Goal: Information Seeking & Learning: Learn about a topic

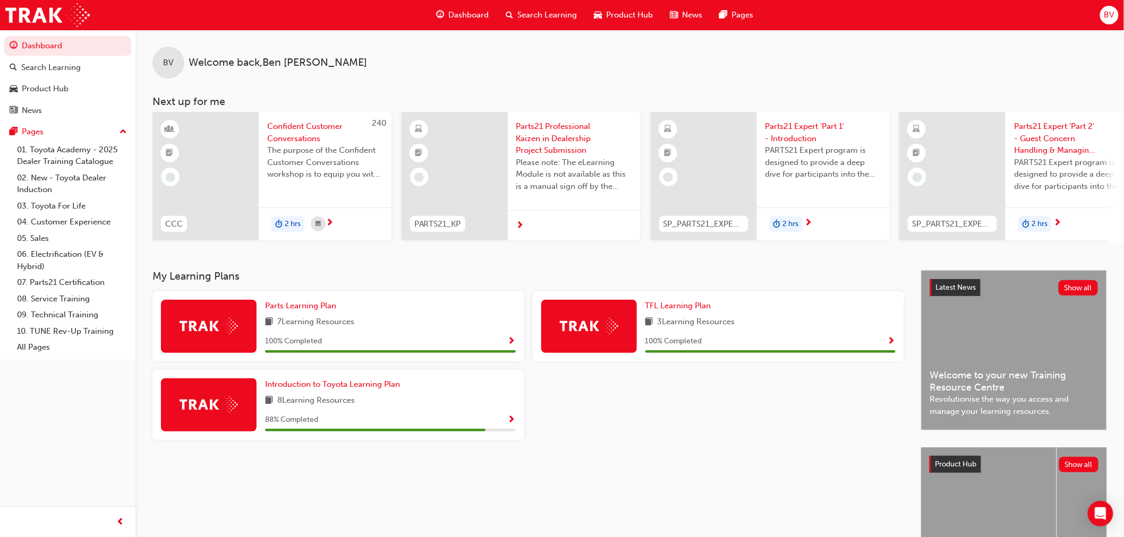
click at [510, 14] on span "search-icon" at bounding box center [509, 14] width 7 height 13
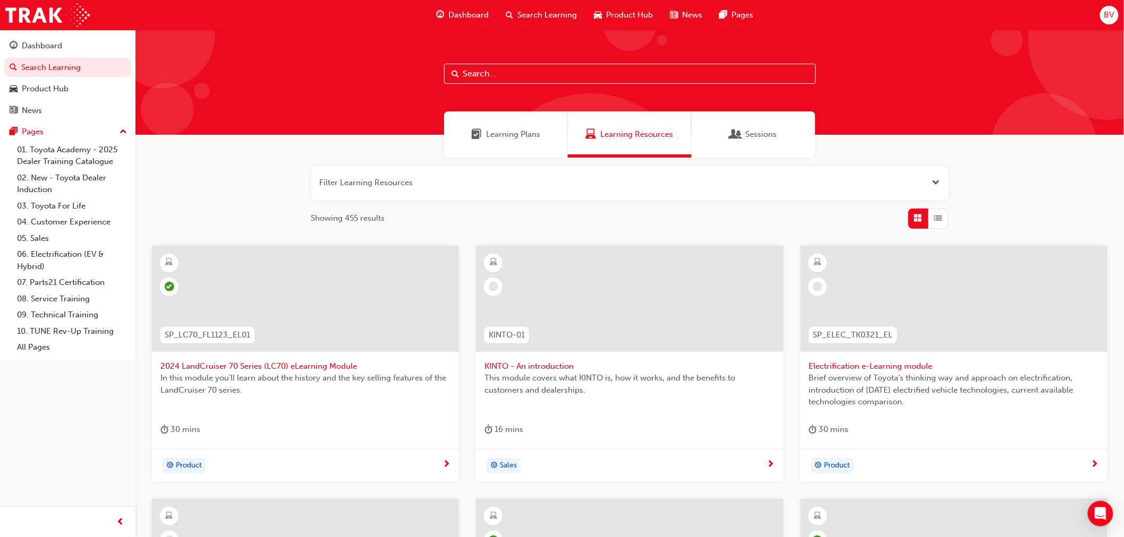
click at [538, 139] on span "Learning Plans" at bounding box center [513, 135] width 54 height 12
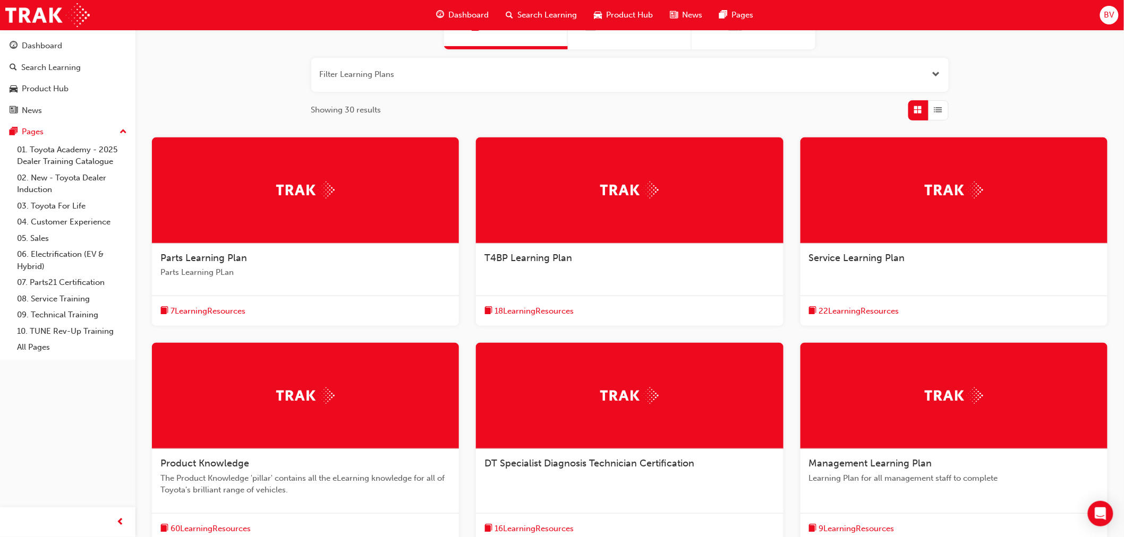
scroll to position [236, 0]
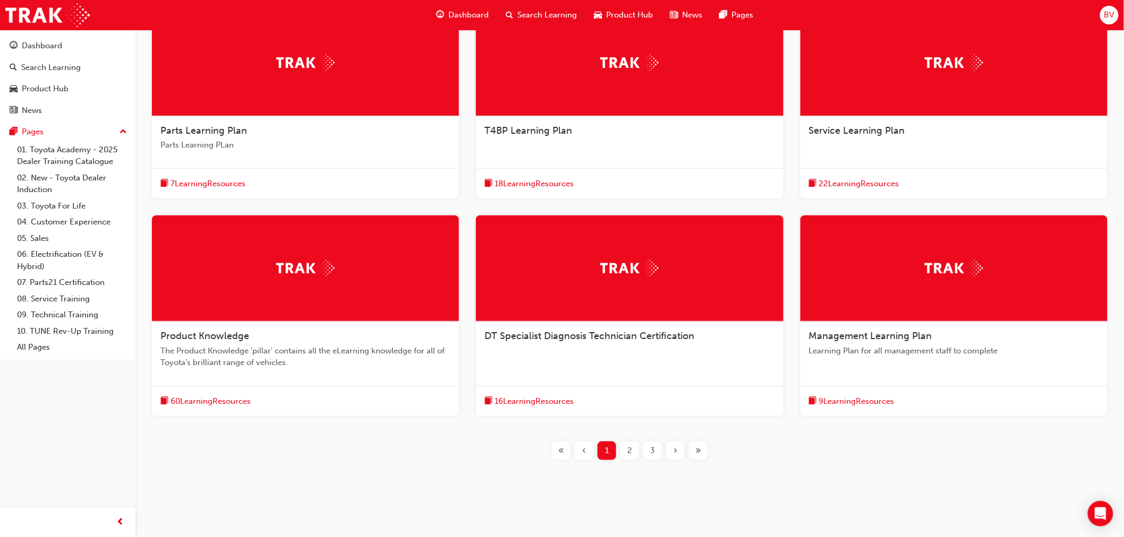
click at [212, 403] on span "60 Learning Resources" at bounding box center [210, 402] width 80 height 12
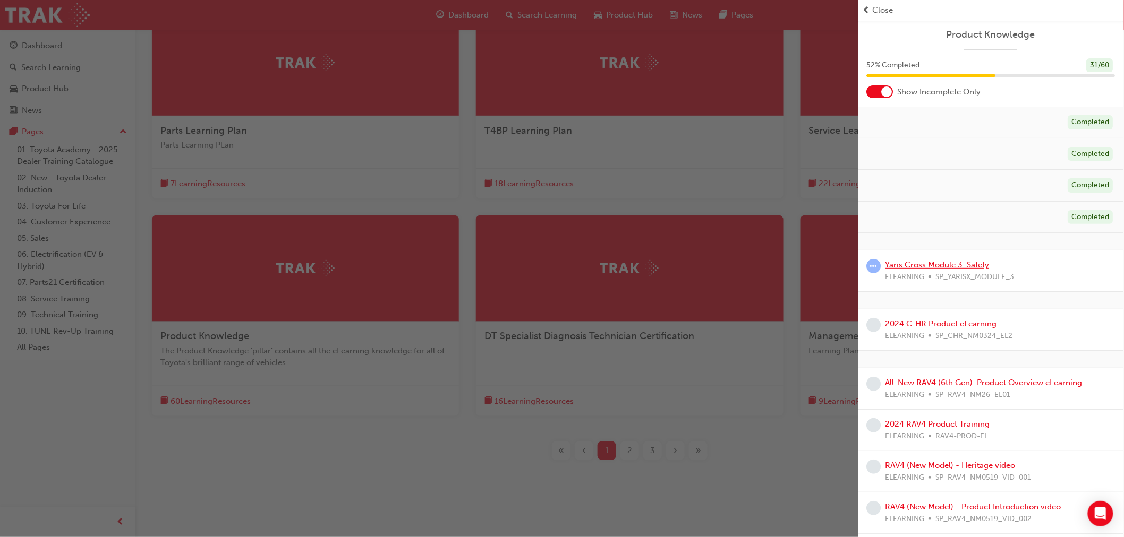
click at [954, 267] on link "Yaris Cross Module 3: Safety" at bounding box center [937, 265] width 104 height 10
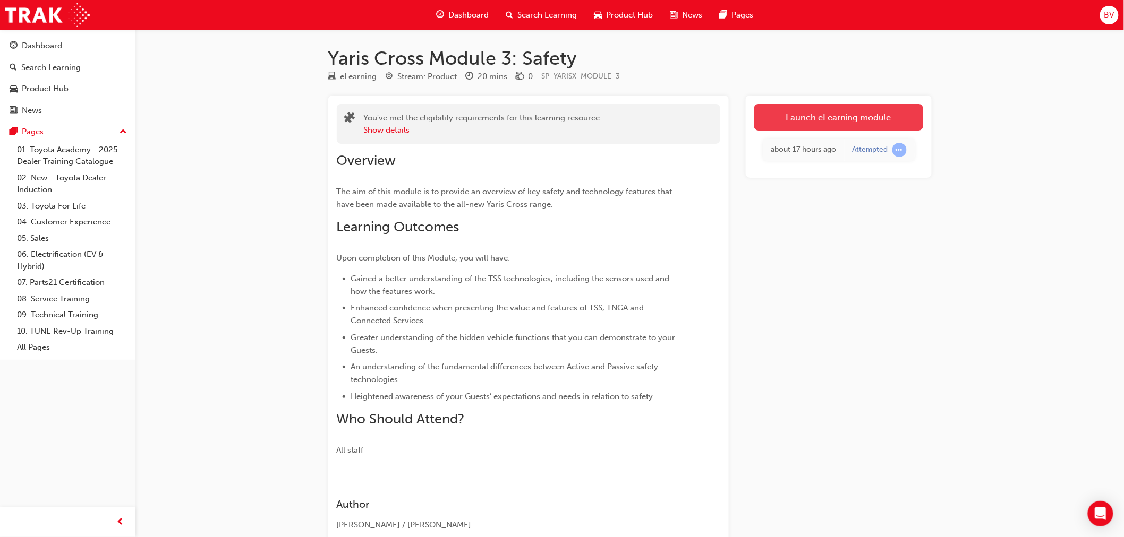
click at [886, 115] on link "Launch eLearning module" at bounding box center [838, 117] width 169 height 27
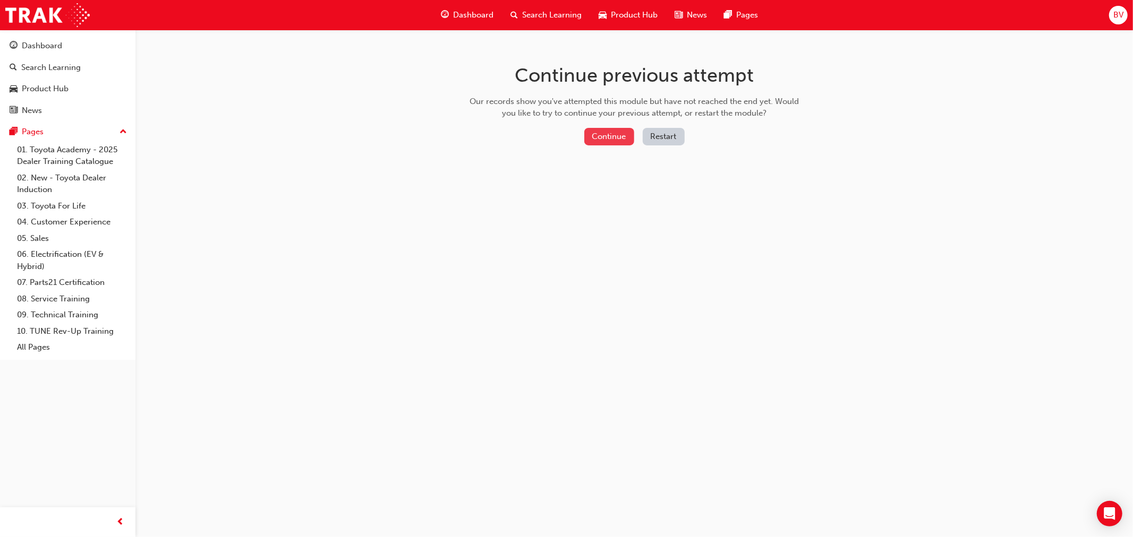
click at [598, 129] on button "Continue" at bounding box center [609, 137] width 50 height 18
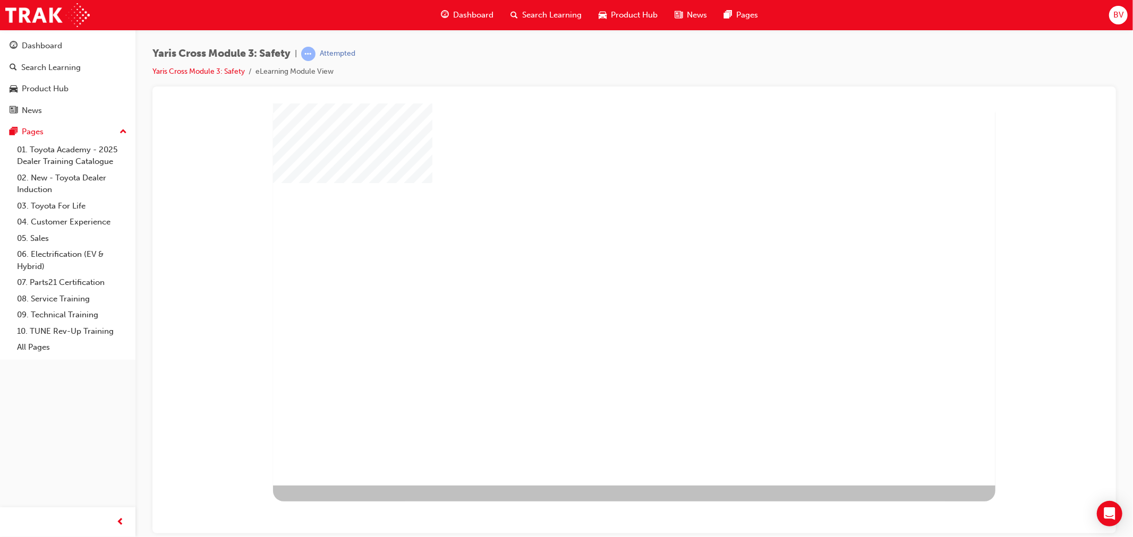
click at [603, 263] on div "play" at bounding box center [603, 263] width 0 height 0
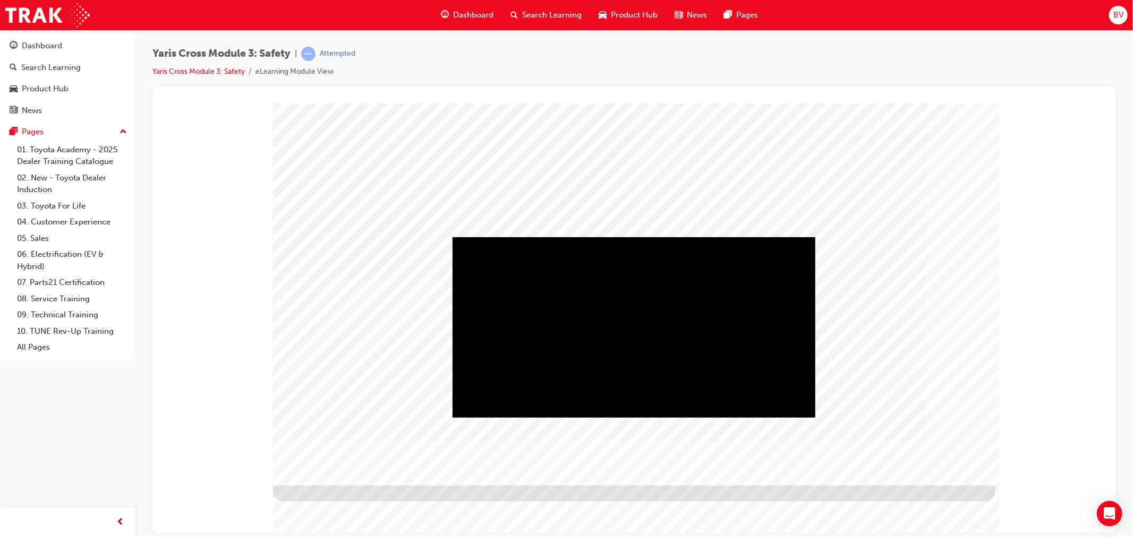
click at [637, 237] on div "Play" at bounding box center [633, 237] width 363 height 0
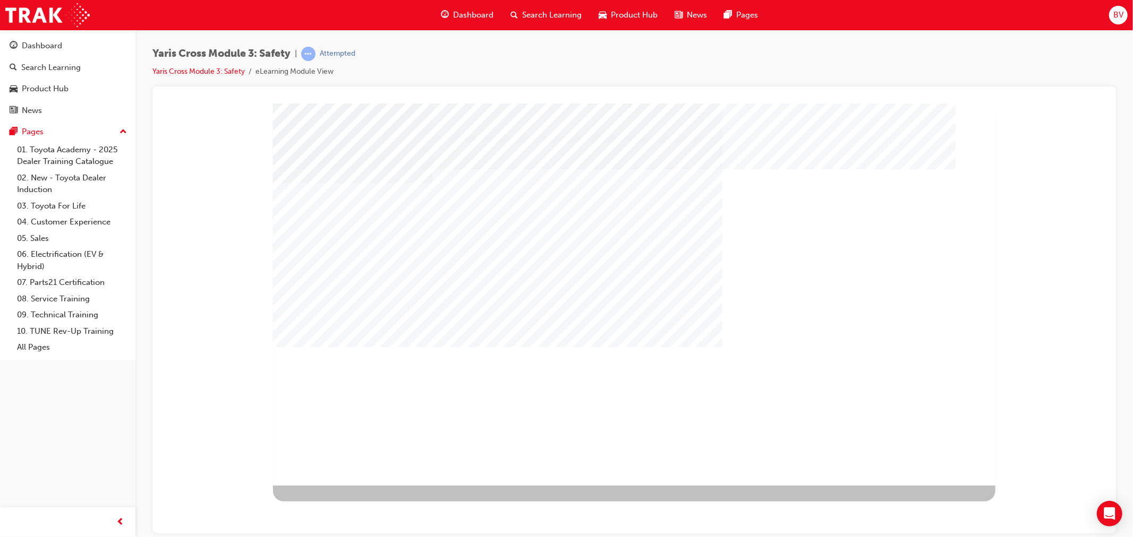
click at [341, 462] on div "multistate" at bounding box center [306, 453] width 69 height 21
drag, startPoint x: 359, startPoint y: 243, endPoint x: 357, endPoint y: 250, distance: 7.2
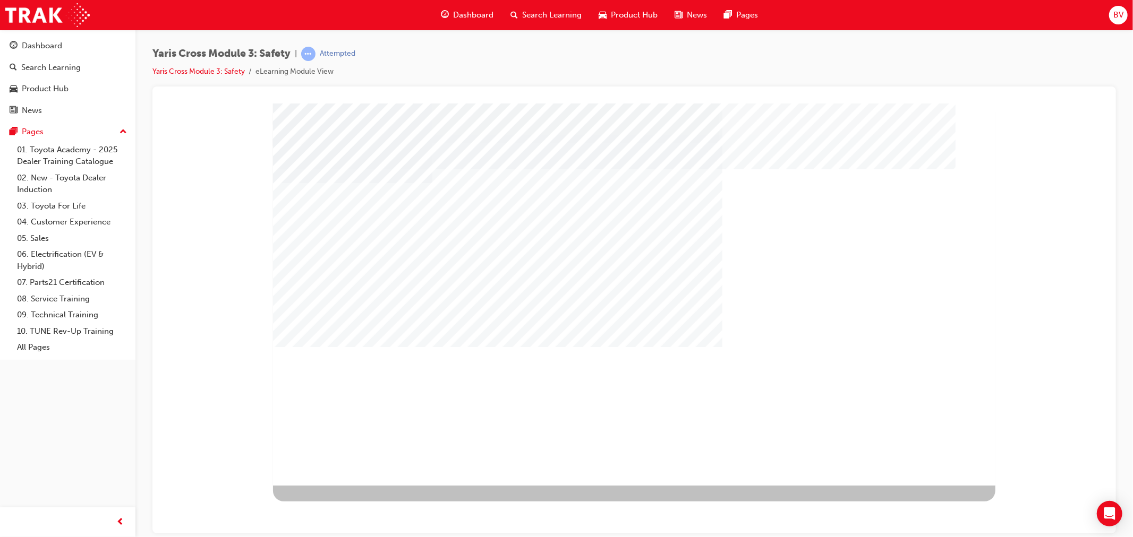
drag, startPoint x: 891, startPoint y: 457, endPoint x: 892, endPoint y: 463, distance: 5.5
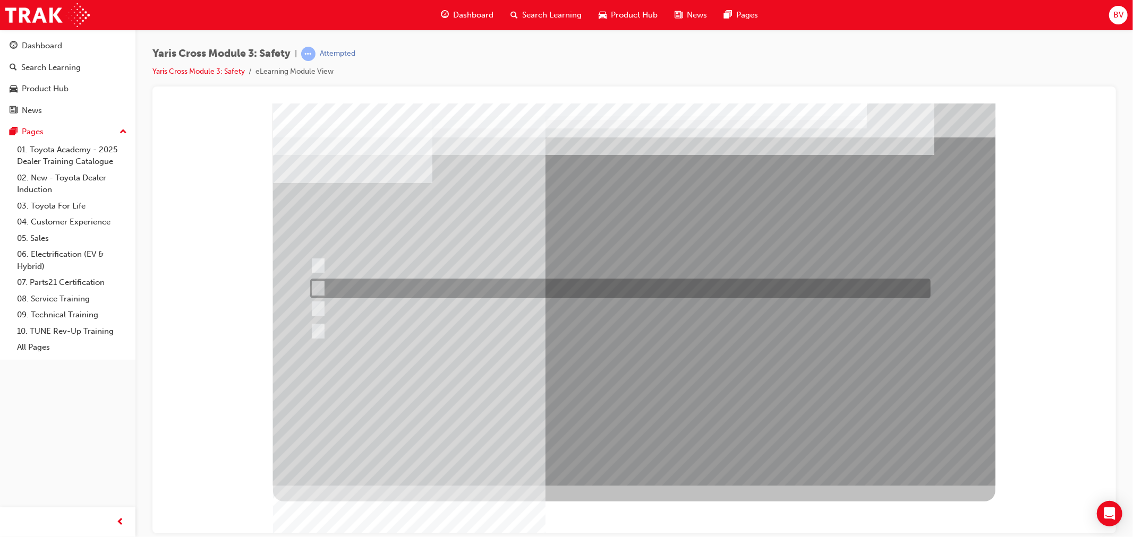
click at [317, 283] on input "SRS Airbags" at bounding box center [315, 289] width 12 height 12
checkbox input "true"
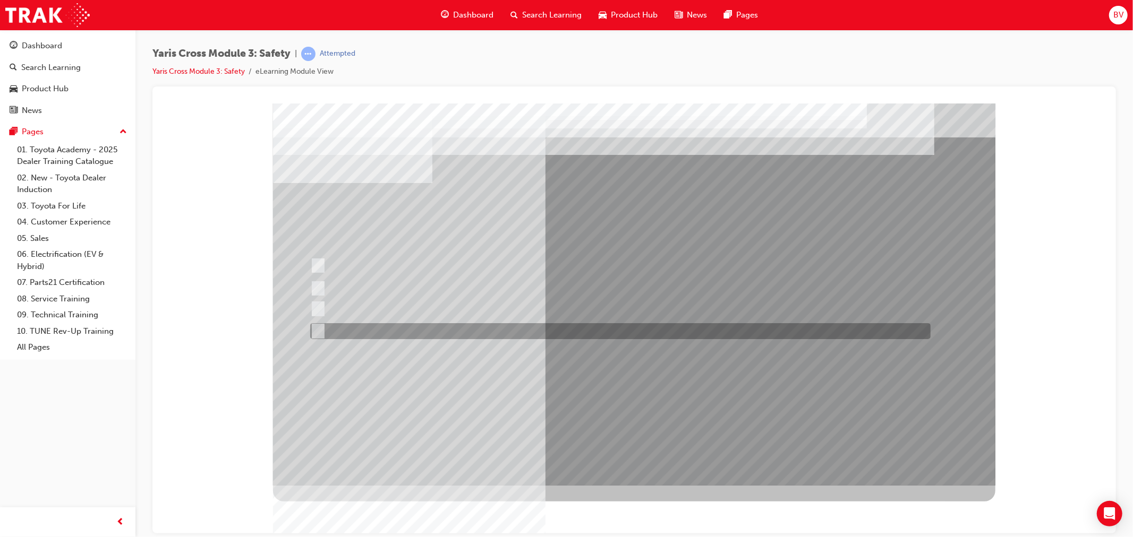
click at [319, 332] on input "Blind Spot Monitor (BSM)" at bounding box center [315, 332] width 12 height 12
checkbox input "true"
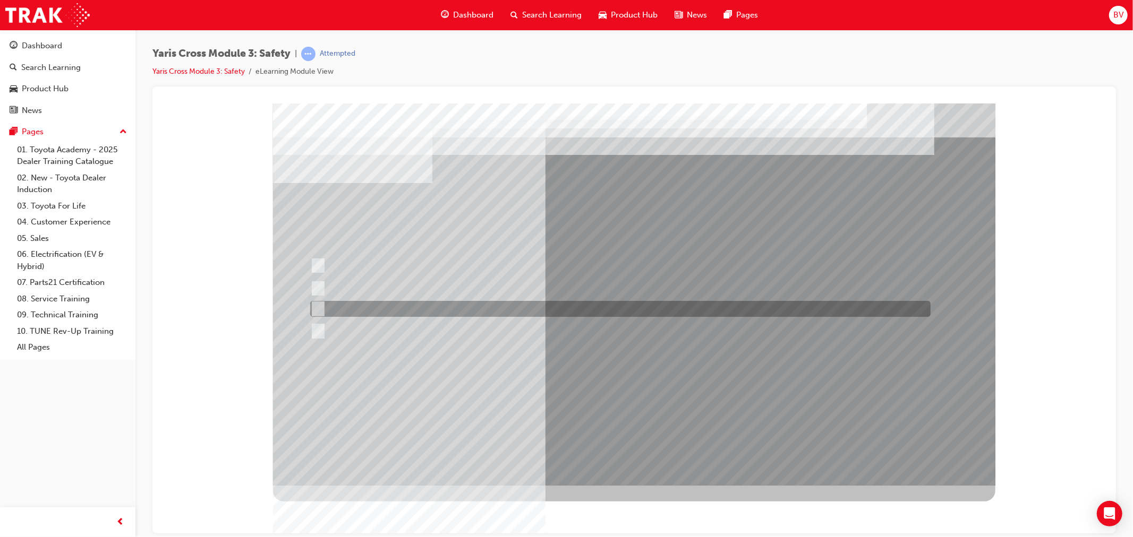
click at [320, 309] on input "Pre-Collision System (PCS)" at bounding box center [315, 309] width 12 height 12
checkbox input "true"
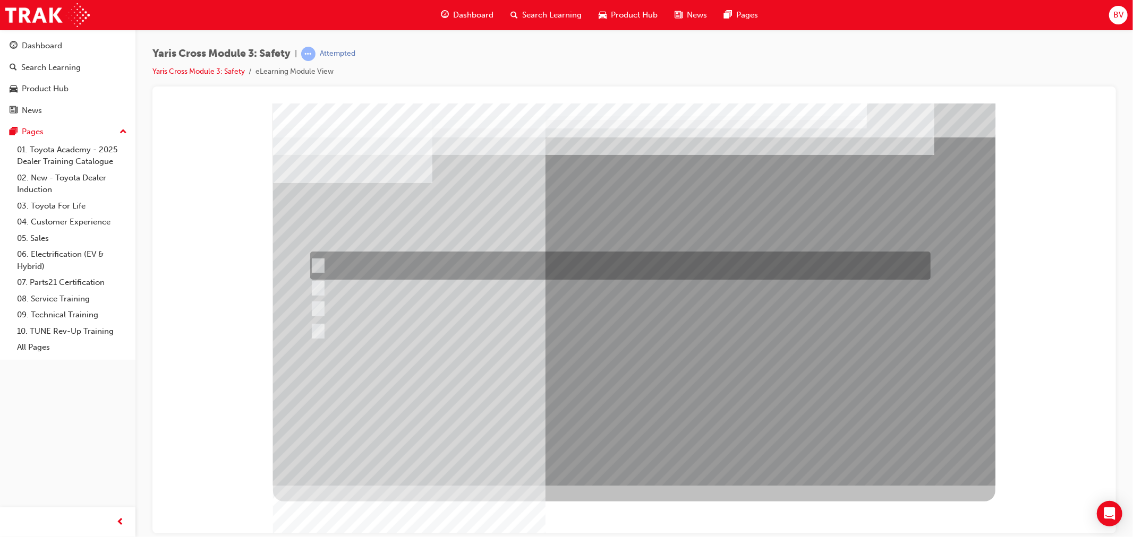
click at [322, 266] on div at bounding box center [617, 266] width 620 height 28
checkbox input "true"
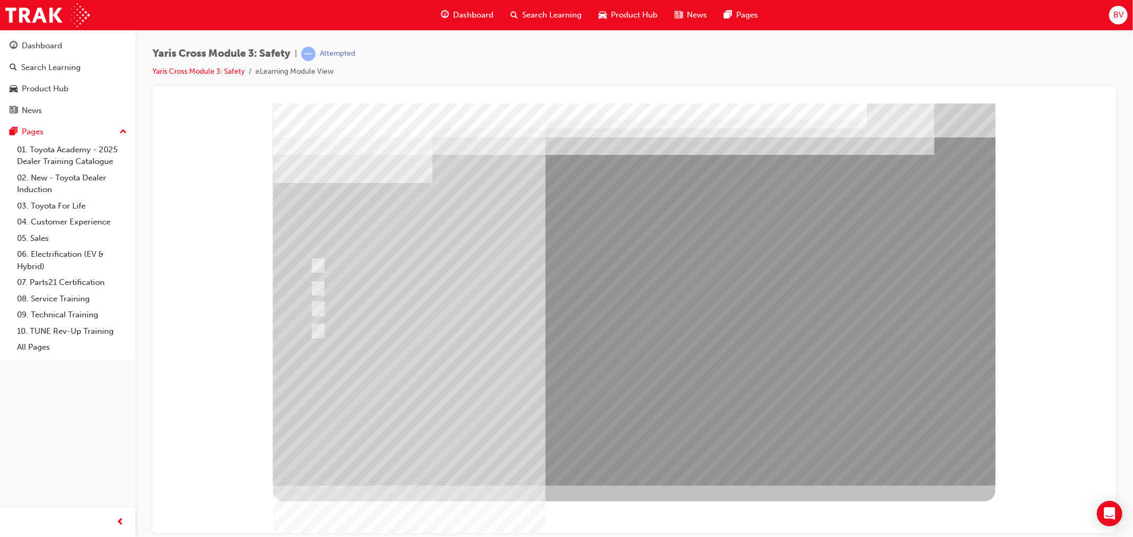
click at [650, 458] on div at bounding box center [633, 294] width 722 height 382
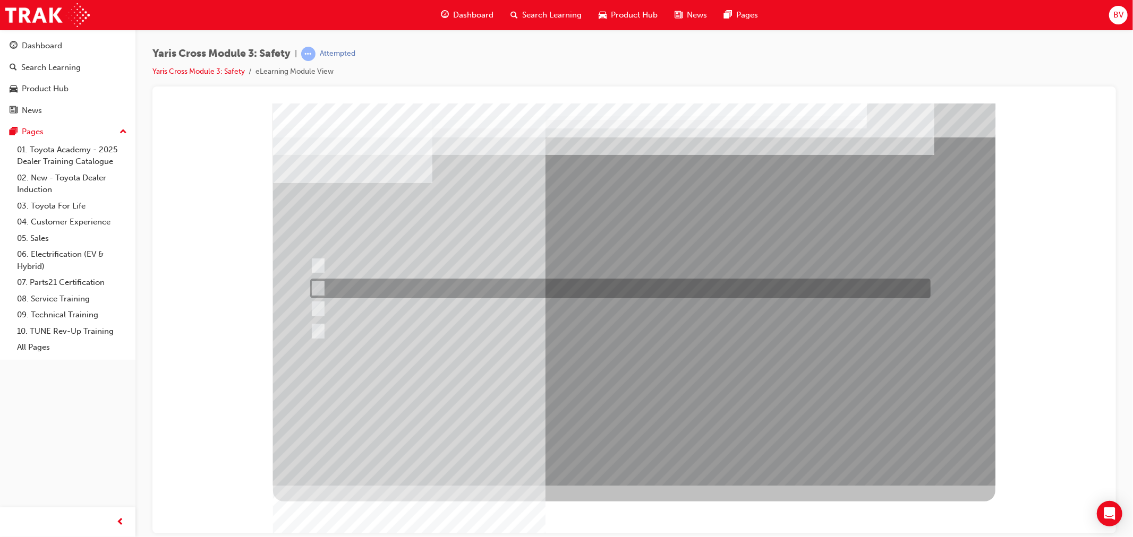
click at [316, 280] on div at bounding box center [617, 289] width 620 height 20
radio input "true"
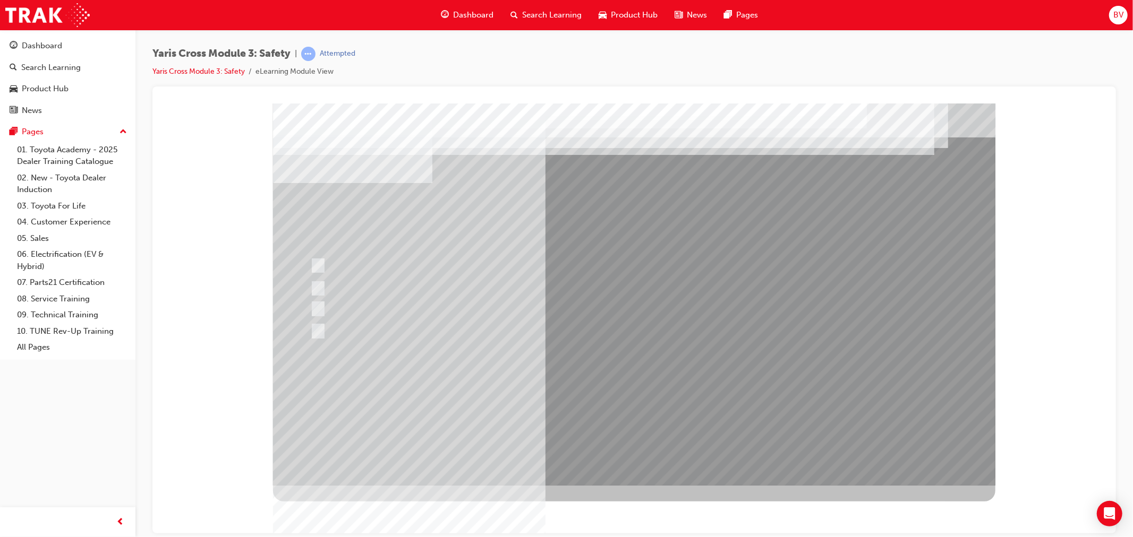
click at [657, 397] on div at bounding box center [633, 294] width 722 height 382
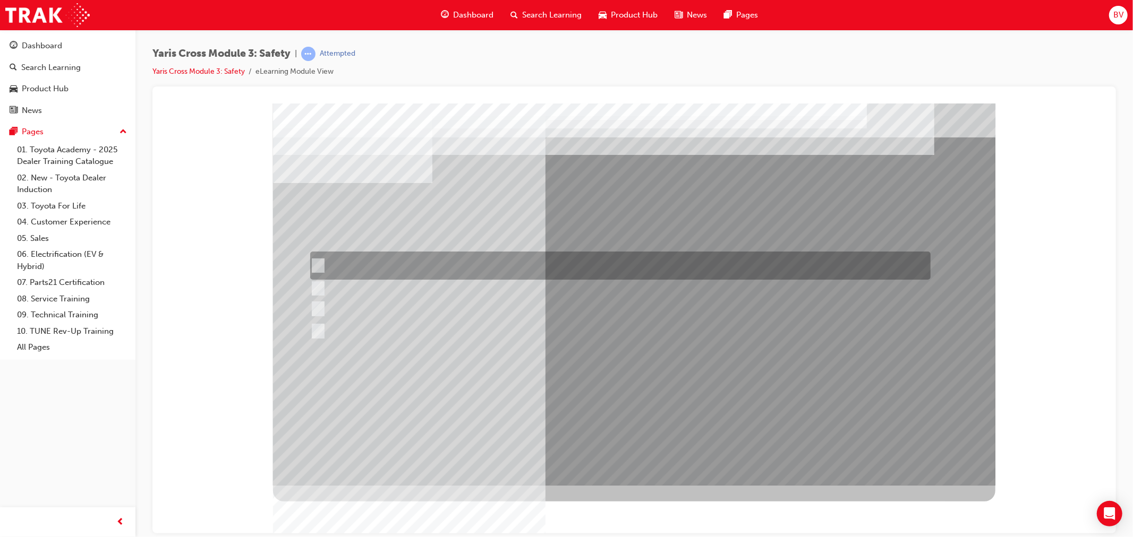
click at [319, 264] on input "Stop Sign" at bounding box center [316, 266] width 12 height 12
radio input "true"
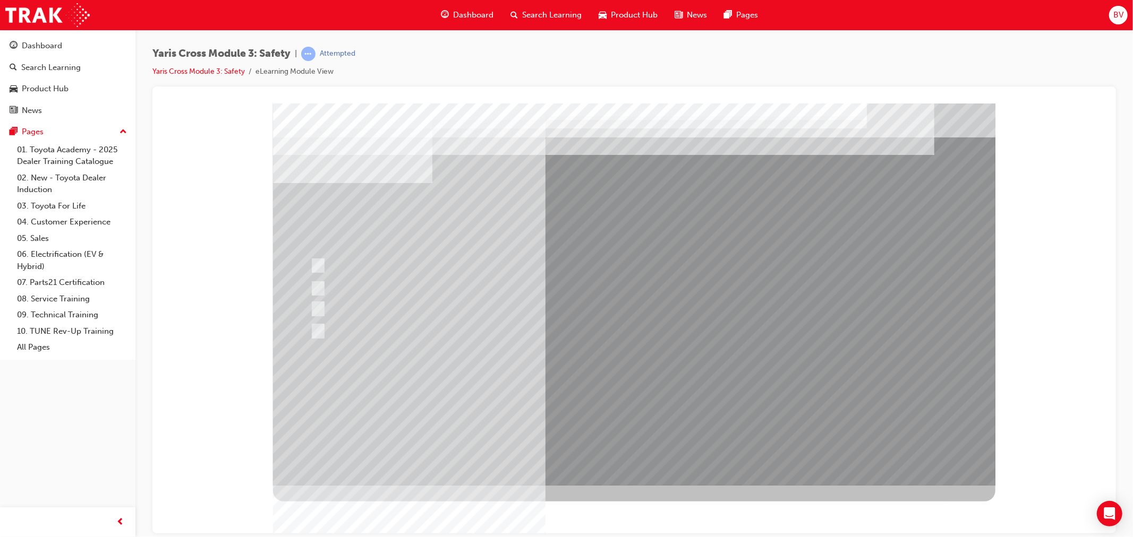
click at [569, 392] on div at bounding box center [633, 294] width 722 height 382
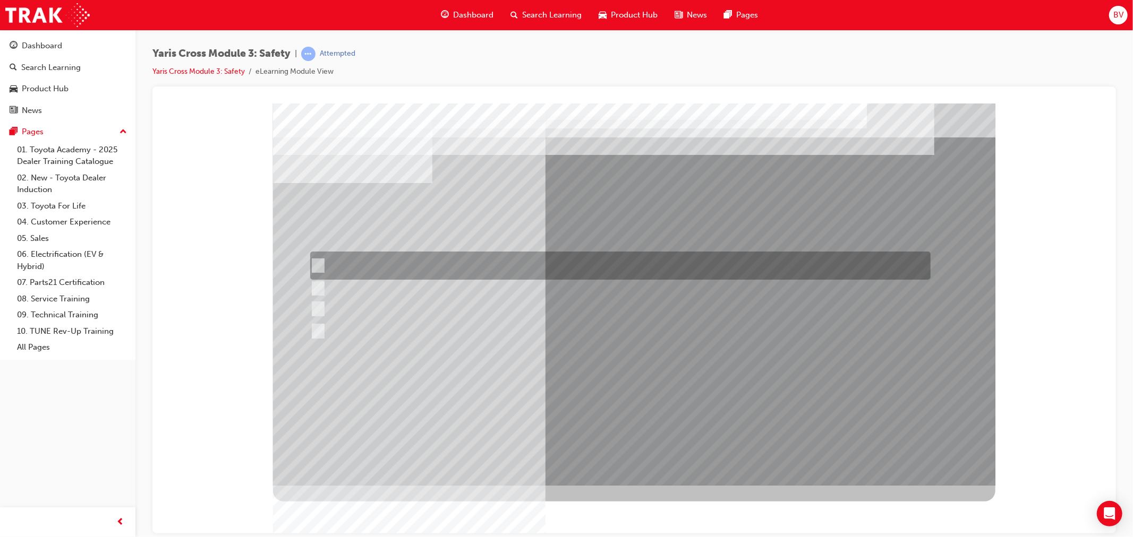
click at [316, 266] on input "Enhance the vehicle stability and prevent lane departure" at bounding box center [316, 266] width 12 height 12
radio input "true"
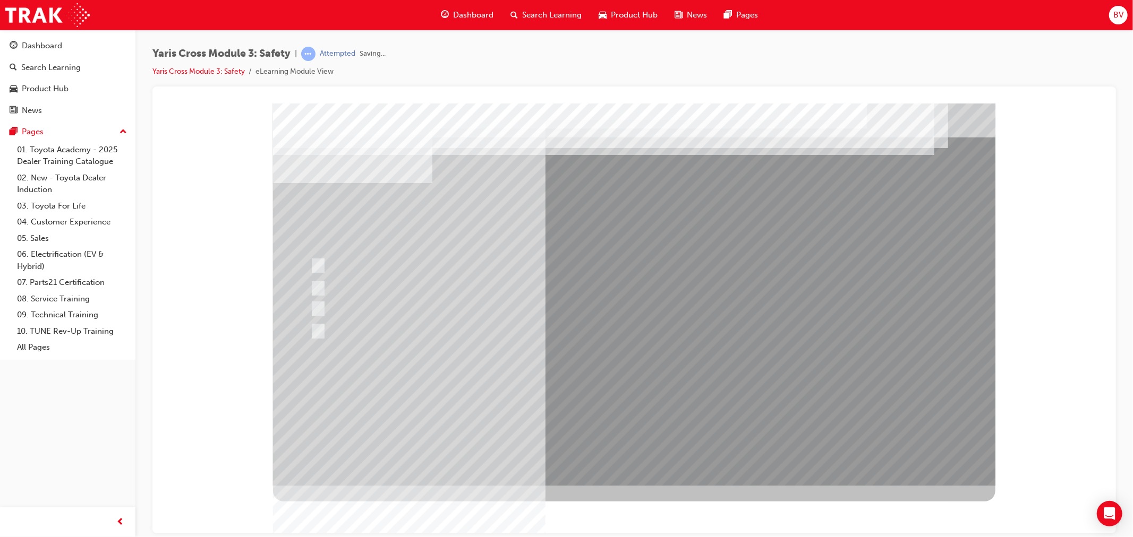
click at [622, 404] on div at bounding box center [633, 294] width 722 height 382
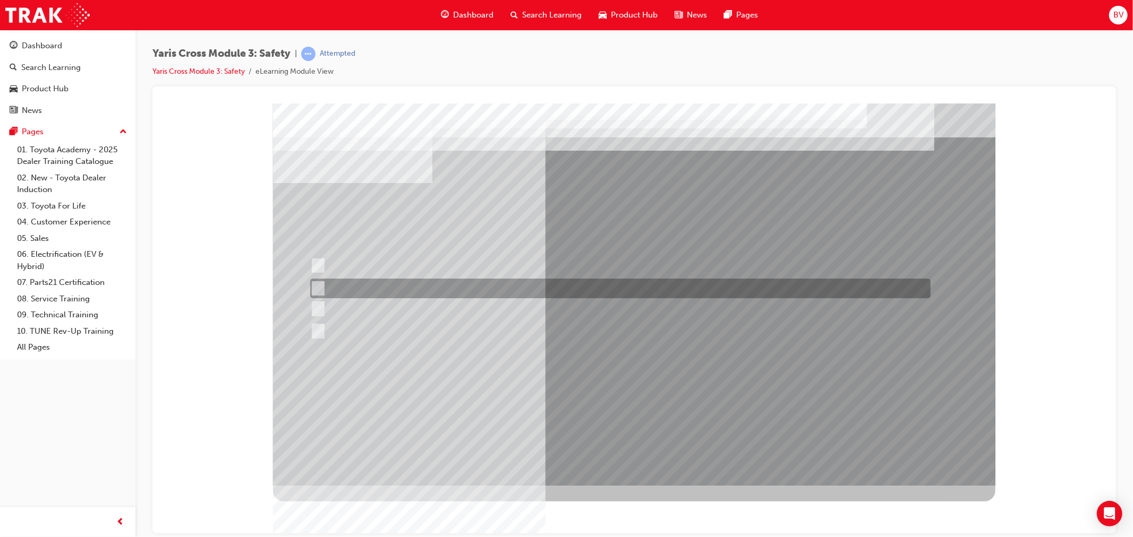
click at [327, 280] on div at bounding box center [617, 289] width 620 height 20
radio input "true"
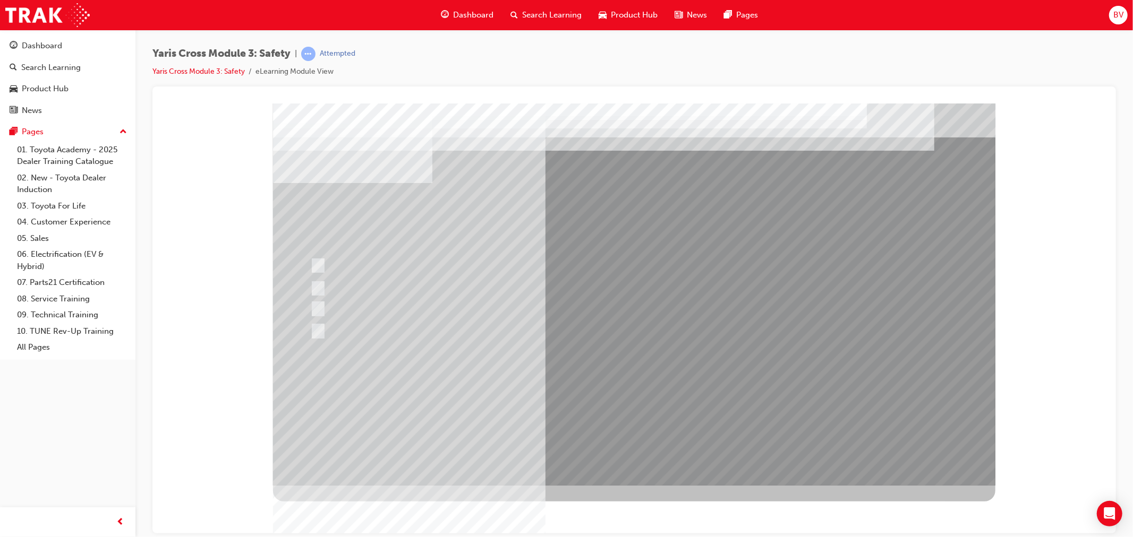
click at [617, 407] on div at bounding box center [633, 294] width 722 height 382
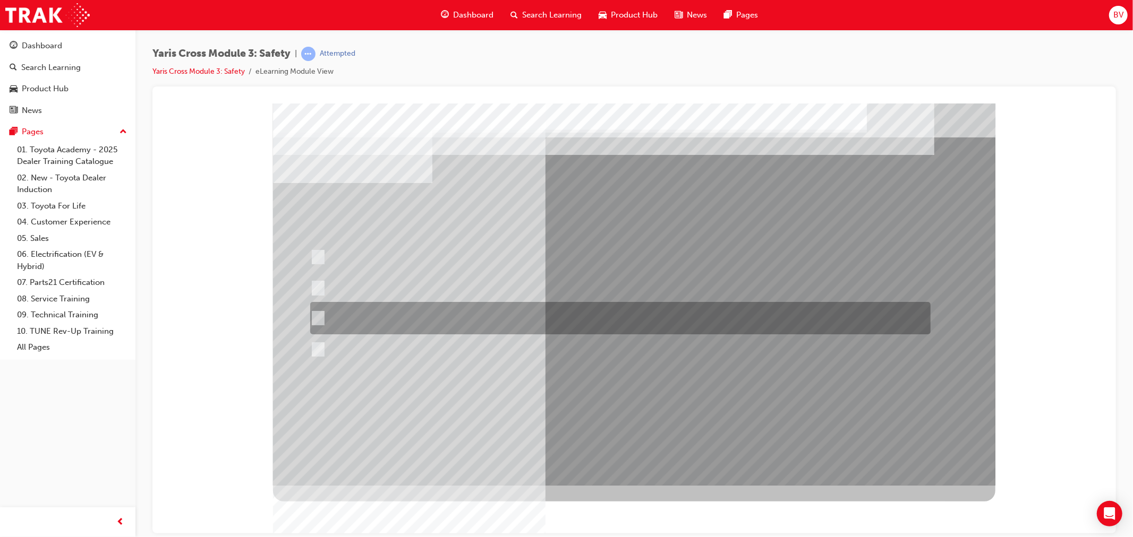
click at [372, 320] on div at bounding box center [617, 318] width 620 height 32
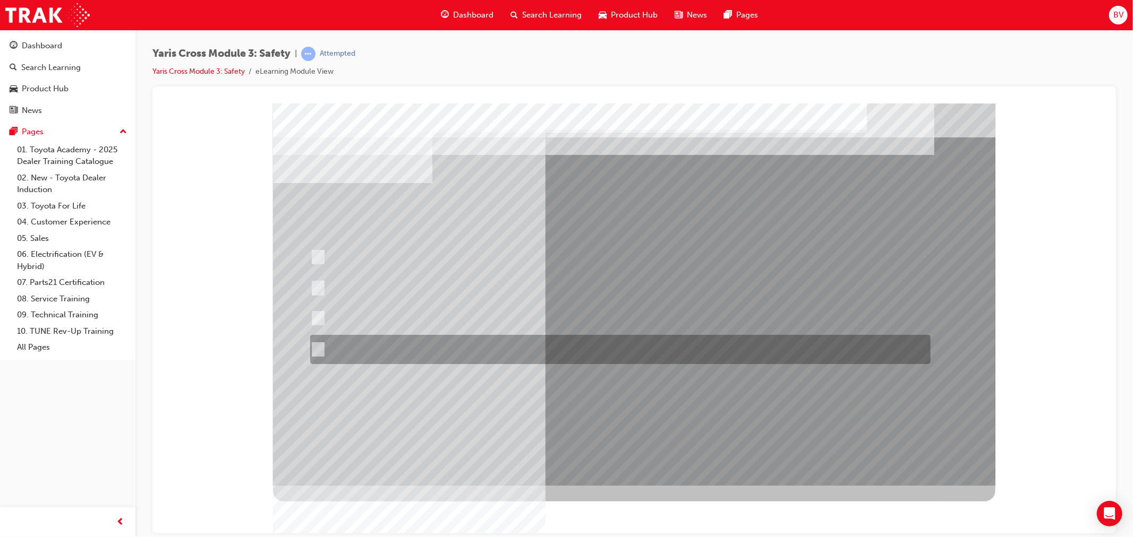
click at [370, 351] on div at bounding box center [617, 349] width 620 height 29
radio input "false"
radio input "true"
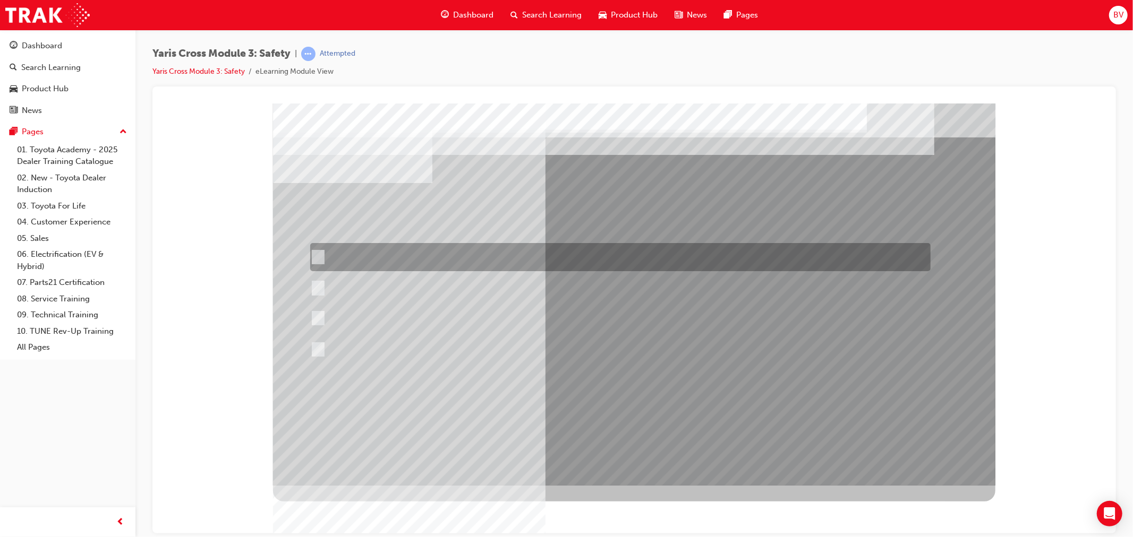
click at [363, 256] on div at bounding box center [617, 257] width 620 height 28
radio input "true"
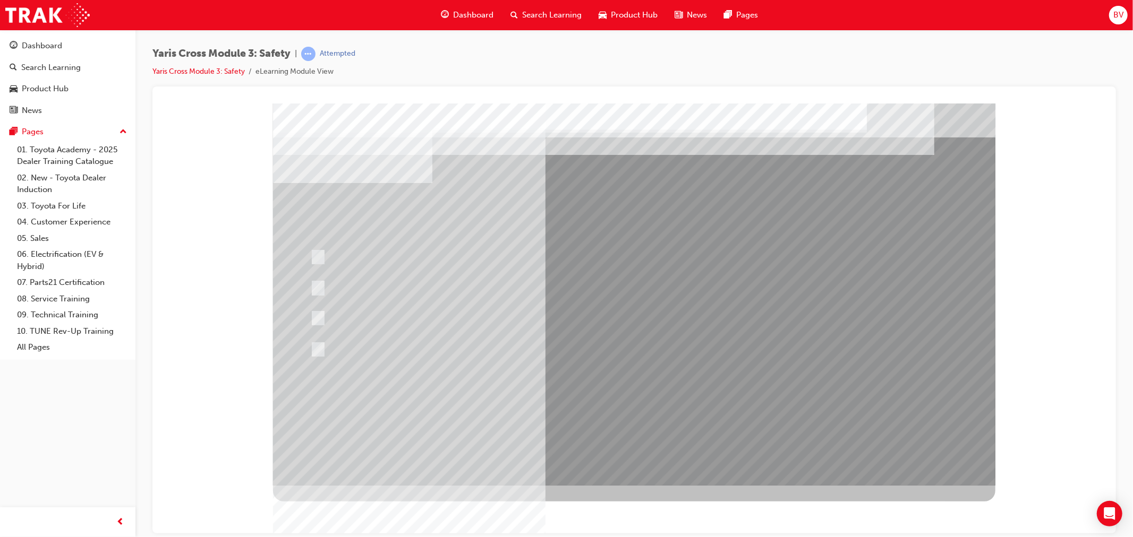
click at [618, 396] on div at bounding box center [633, 294] width 722 height 382
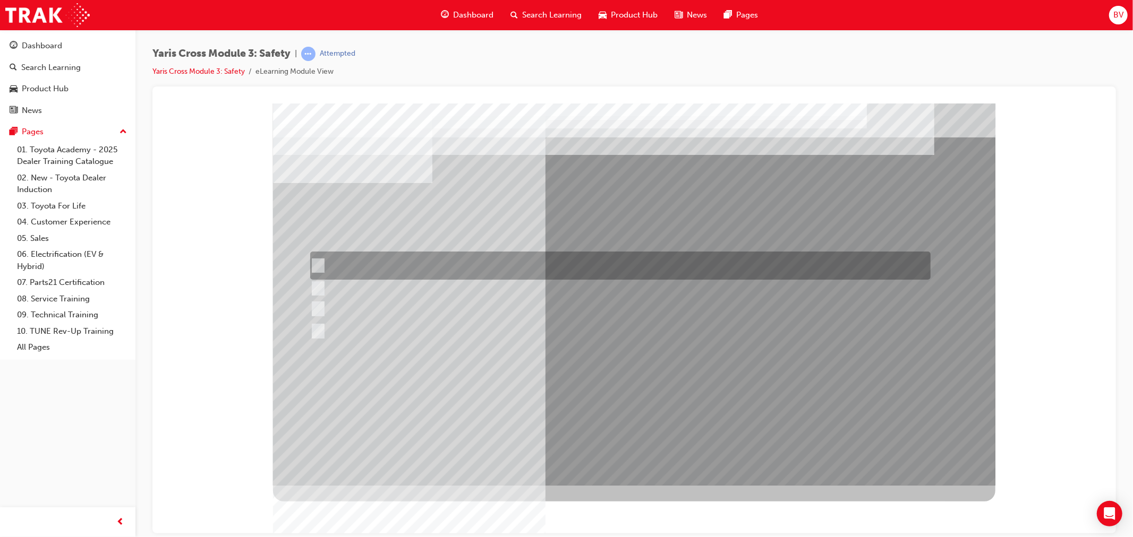
click at [490, 266] on div at bounding box center [617, 266] width 620 height 28
radio input "true"
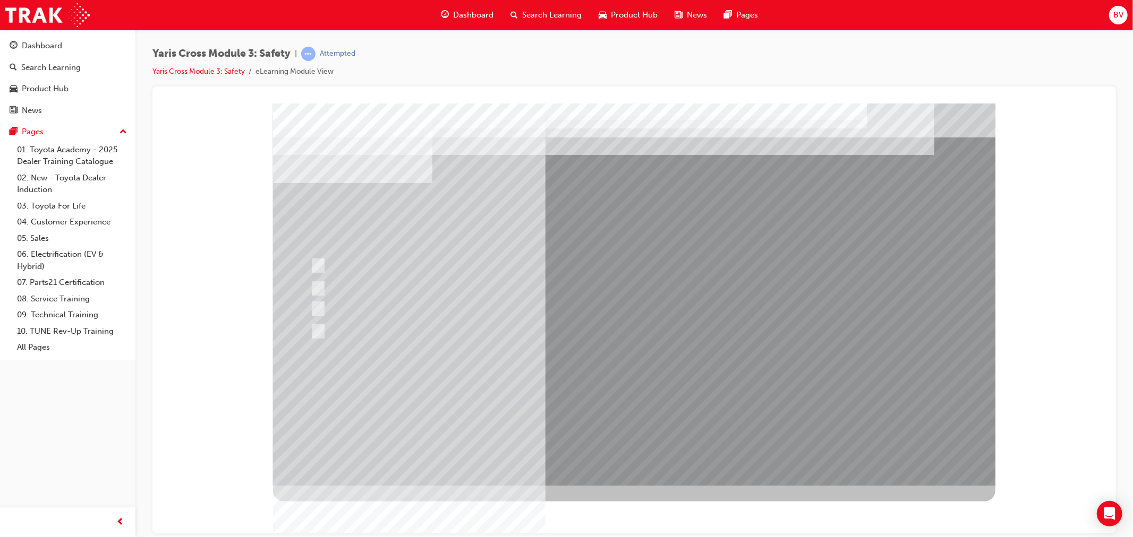
click at [603, 407] on div at bounding box center [633, 294] width 722 height 382
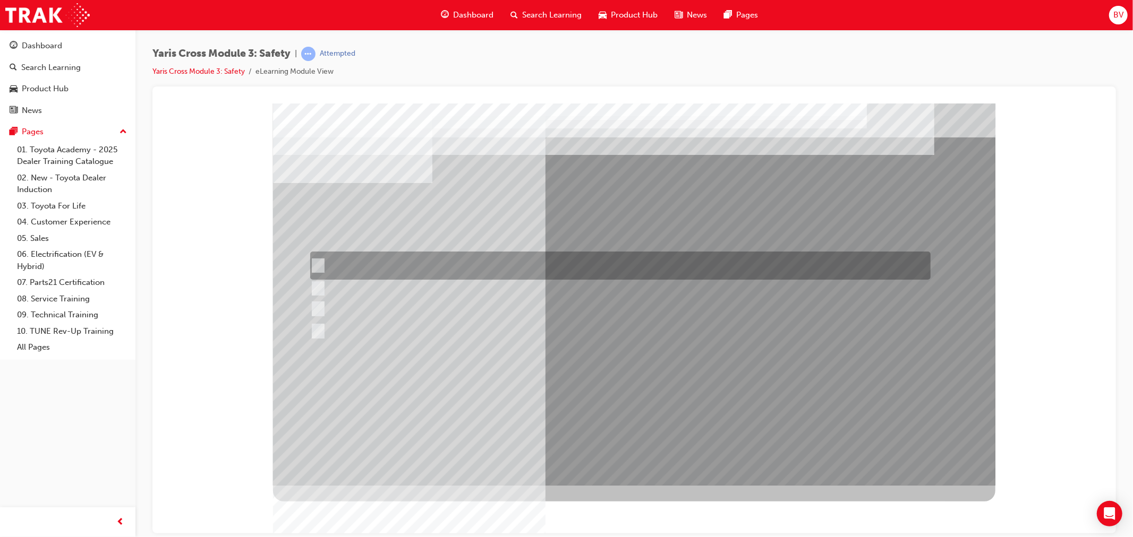
click at [323, 266] on div at bounding box center [617, 266] width 620 height 28
checkbox input "true"
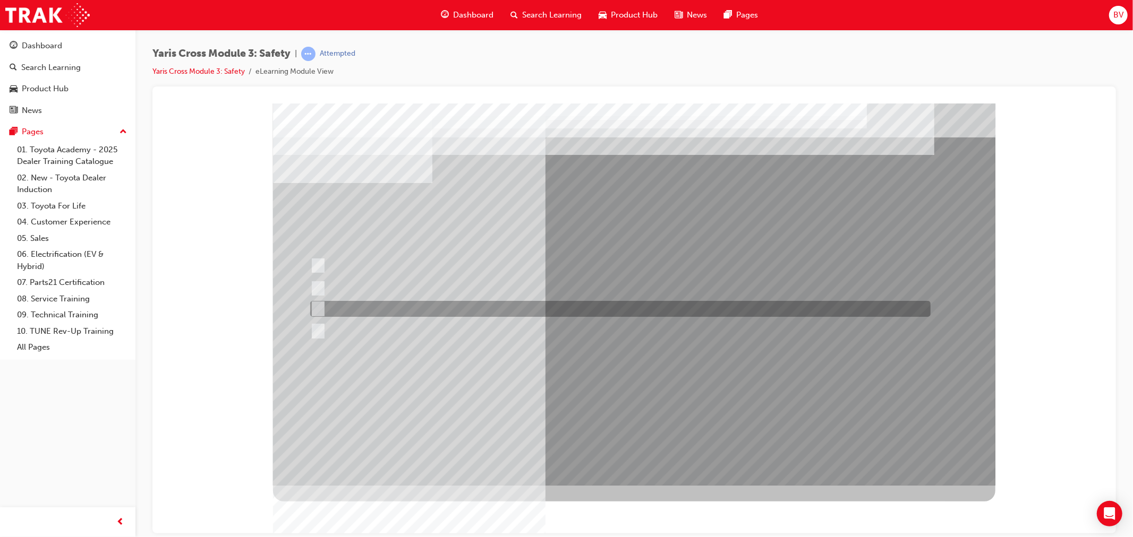
click at [317, 306] on input "ACN – Automatic Collision Notification" at bounding box center [315, 309] width 12 height 12
checkbox input "true"
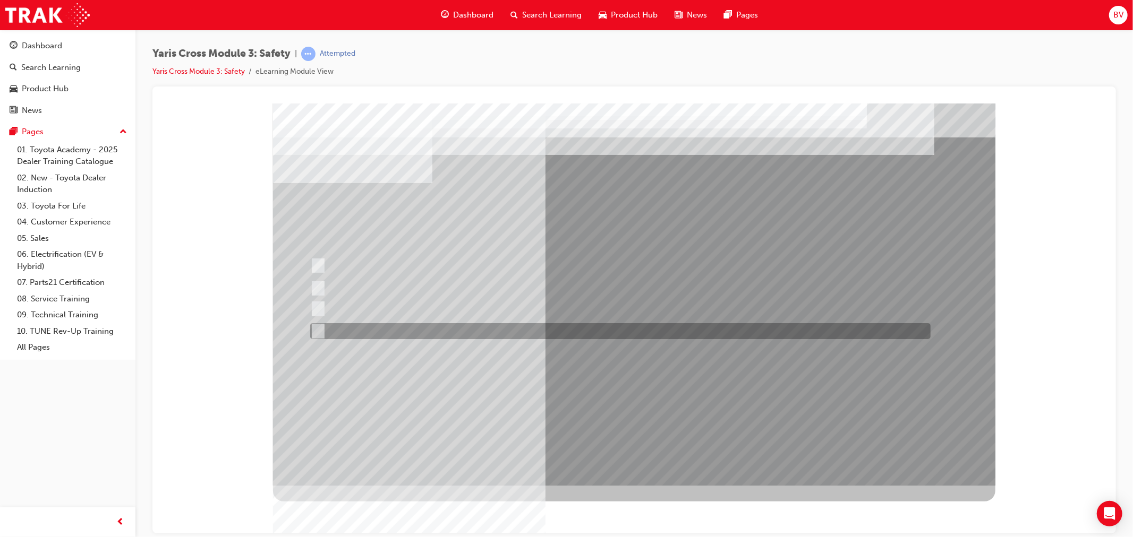
click at [321, 327] on div at bounding box center [617, 331] width 620 height 16
checkbox input "true"
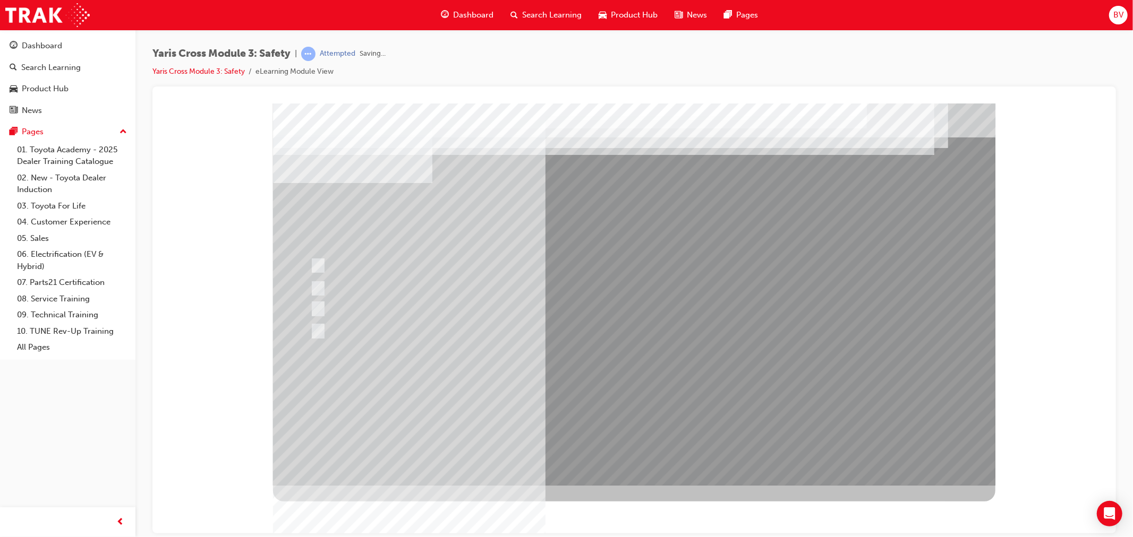
click at [611, 405] on div at bounding box center [633, 294] width 722 height 382
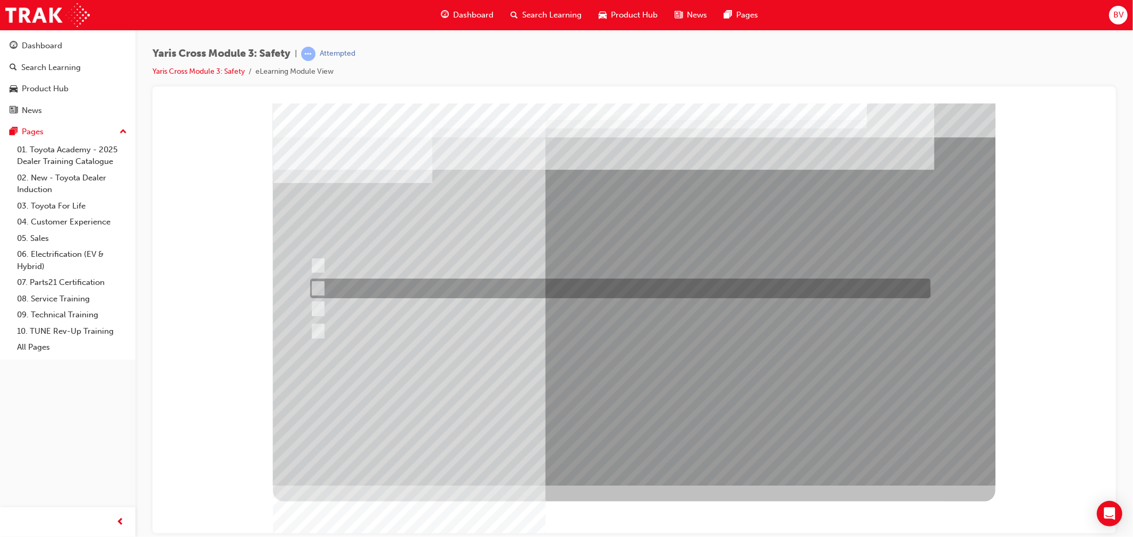
click at [320, 283] on div at bounding box center [617, 289] width 620 height 20
radio input "true"
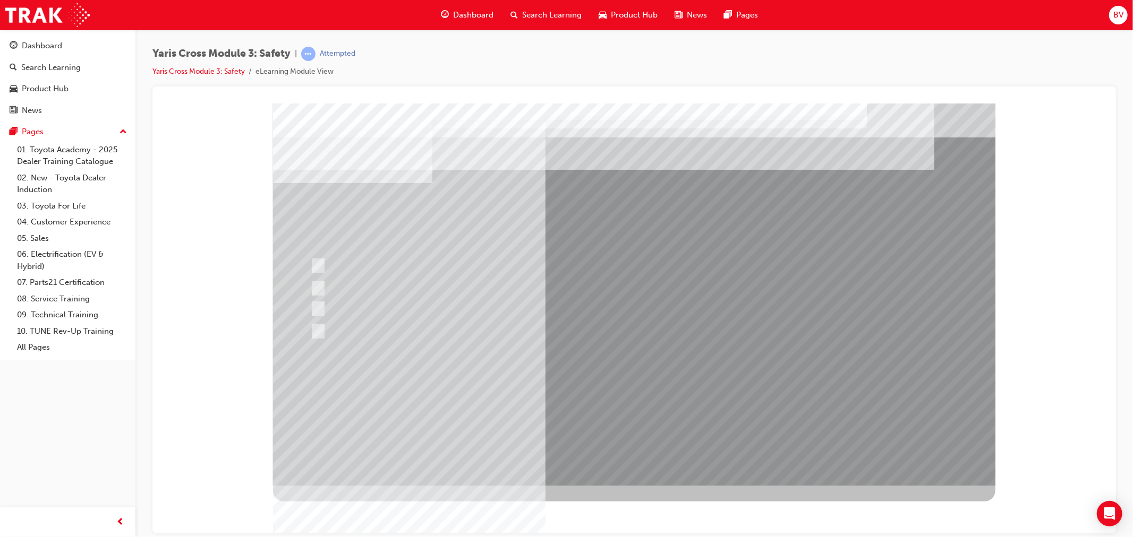
click at [648, 398] on div at bounding box center [633, 294] width 722 height 382
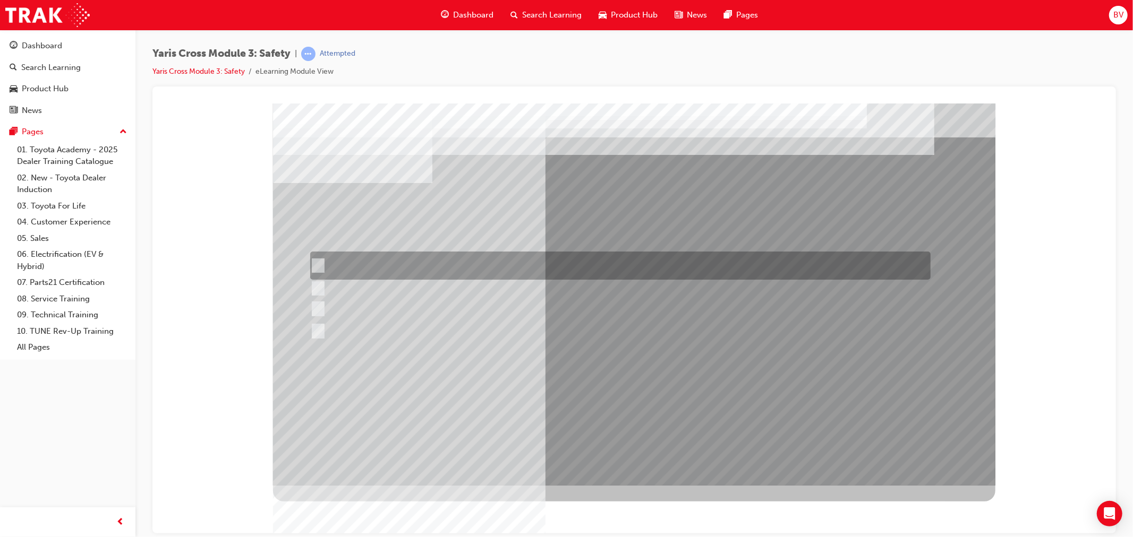
click at [321, 263] on input "Urban" at bounding box center [316, 266] width 12 height 12
radio input "true"
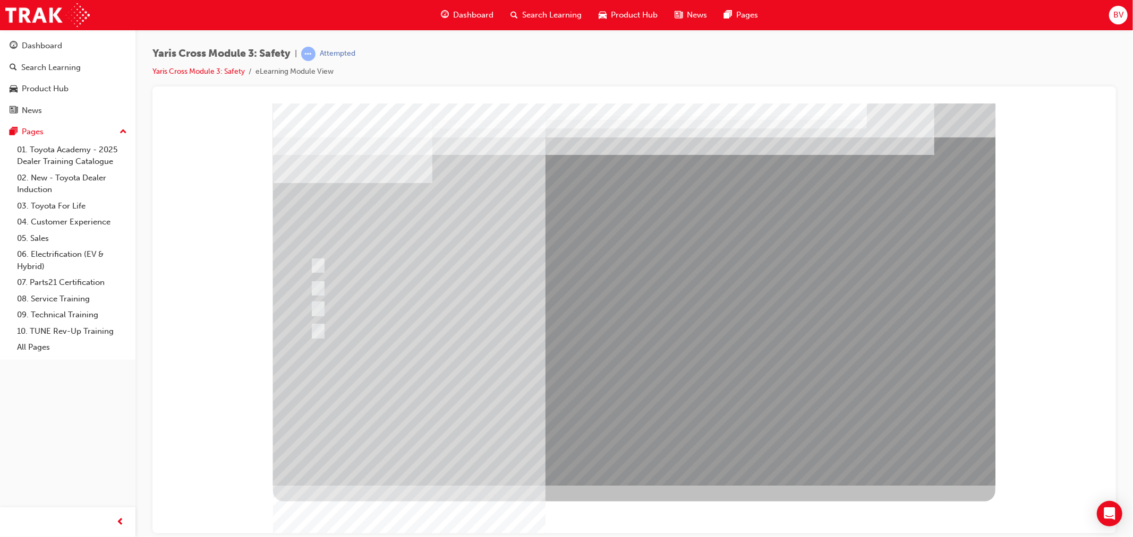
click at [584, 411] on div at bounding box center [633, 294] width 722 height 382
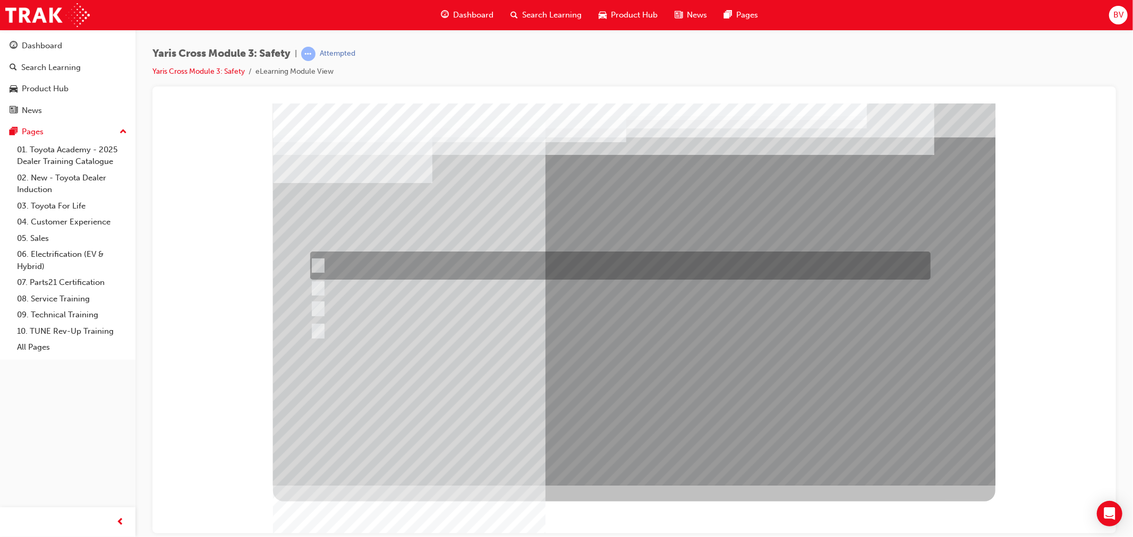
click at [501, 264] on div at bounding box center [617, 266] width 620 height 28
checkbox input "true"
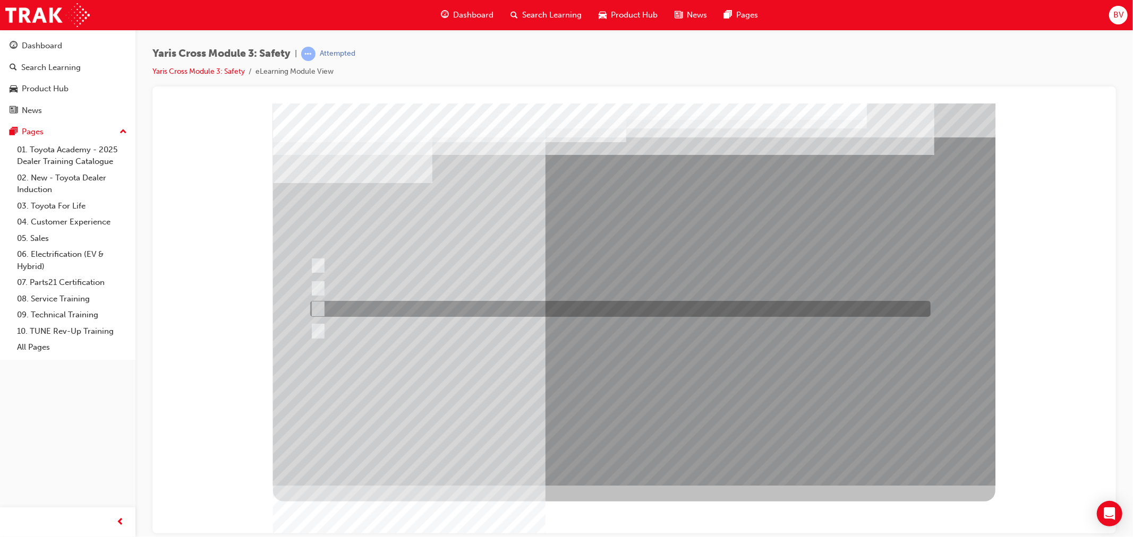
click at [467, 306] on div at bounding box center [617, 309] width 620 height 16
checkbox input "true"
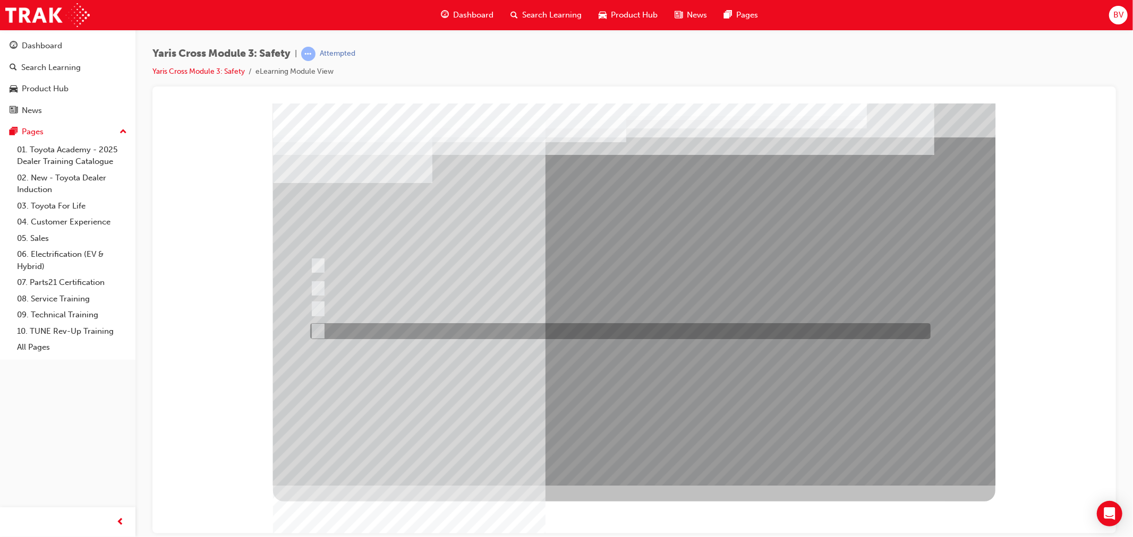
click at [446, 328] on div at bounding box center [617, 331] width 620 height 16
checkbox input "true"
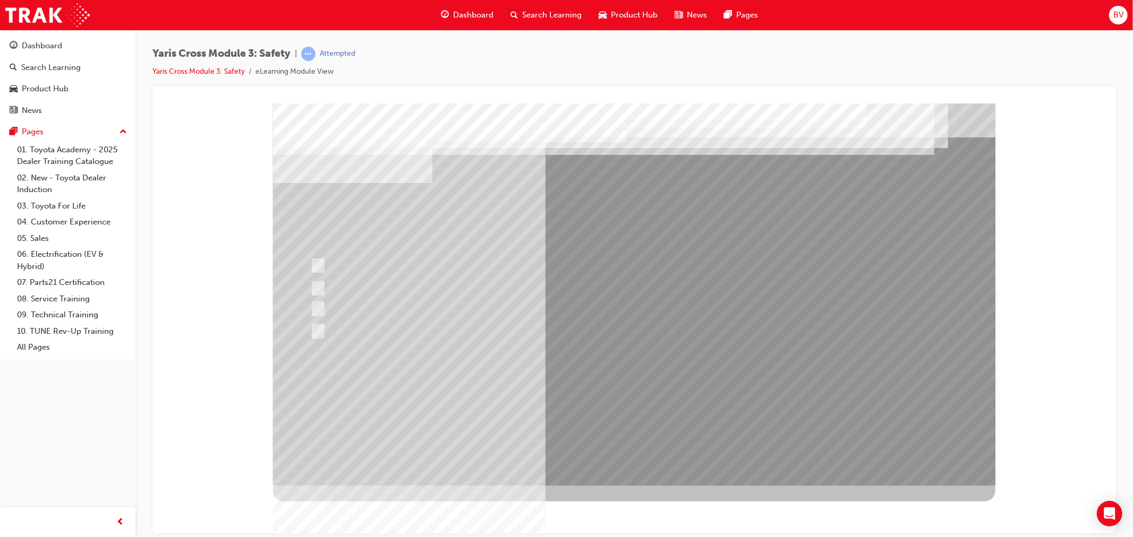
click at [627, 401] on div at bounding box center [633, 294] width 722 height 382
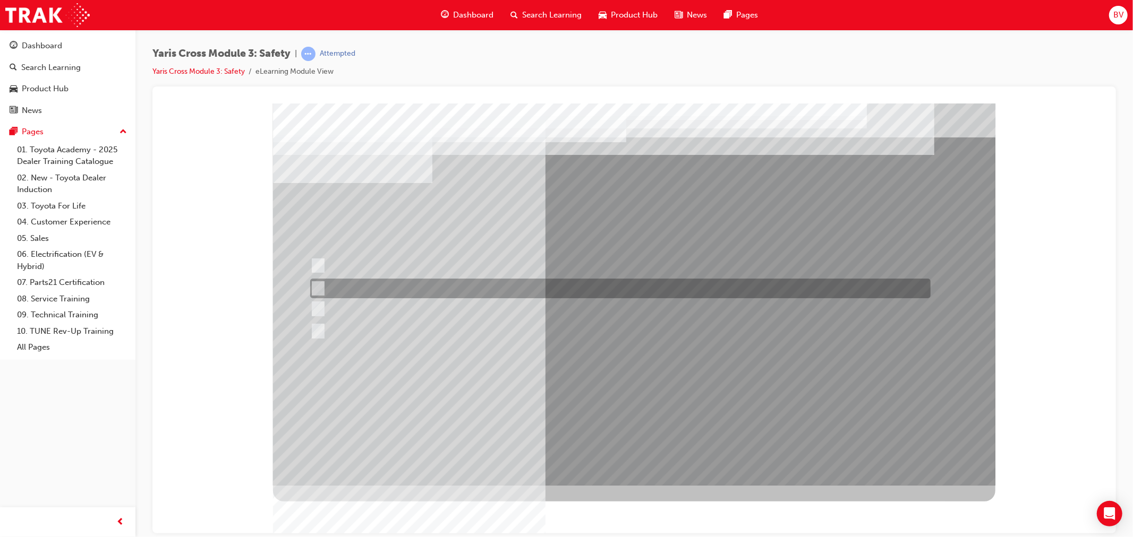
click at [324, 288] on div at bounding box center [617, 289] width 620 height 20
radio input "true"
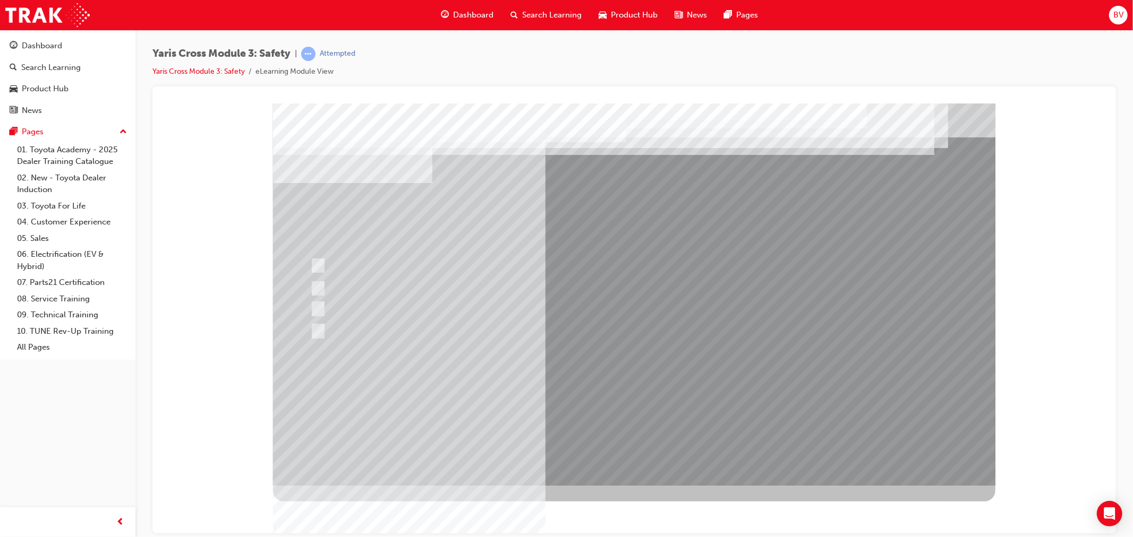
click at [620, 388] on div at bounding box center [633, 294] width 722 height 382
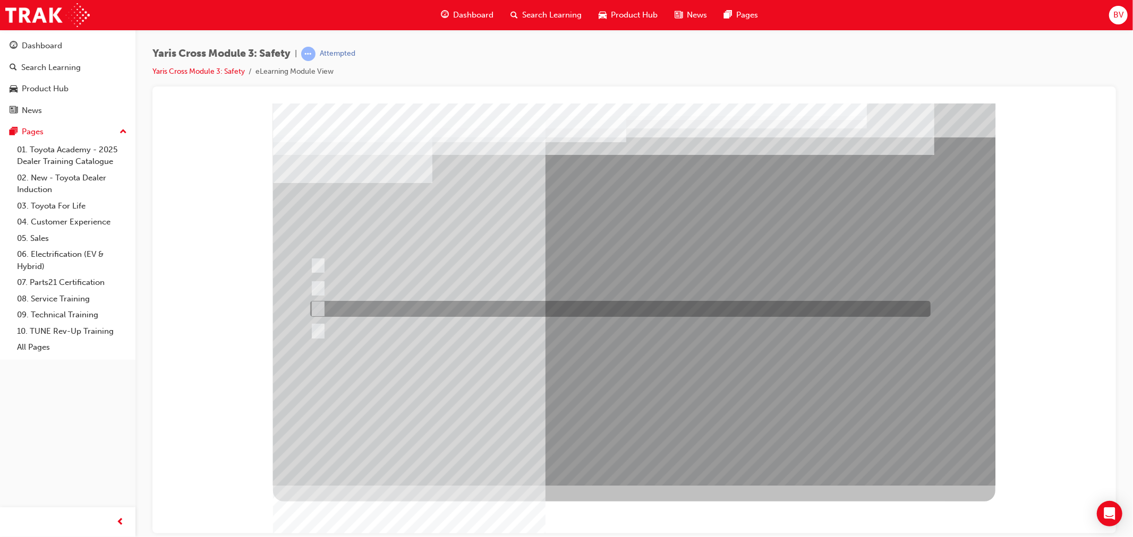
click at [375, 304] on div at bounding box center [617, 309] width 620 height 16
radio input "true"
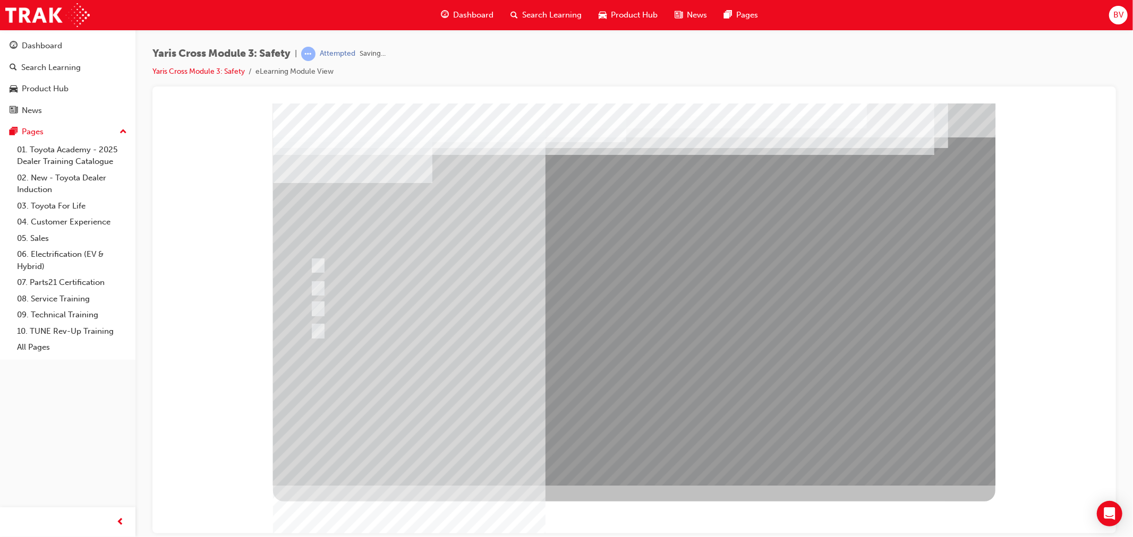
click at [630, 386] on div at bounding box center [633, 294] width 722 height 382
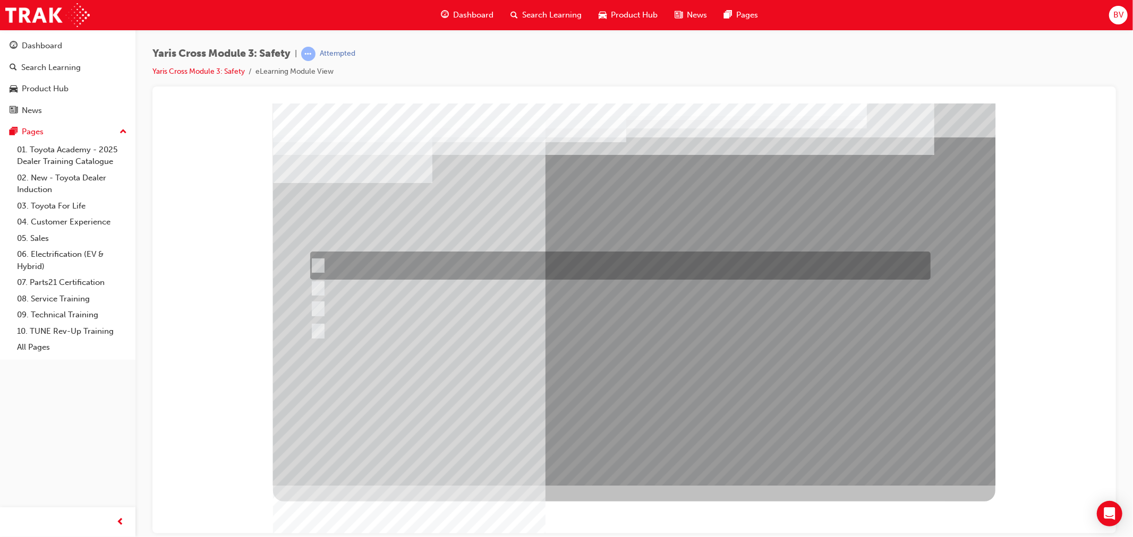
click at [458, 258] on div at bounding box center [617, 266] width 620 height 28
radio input "true"
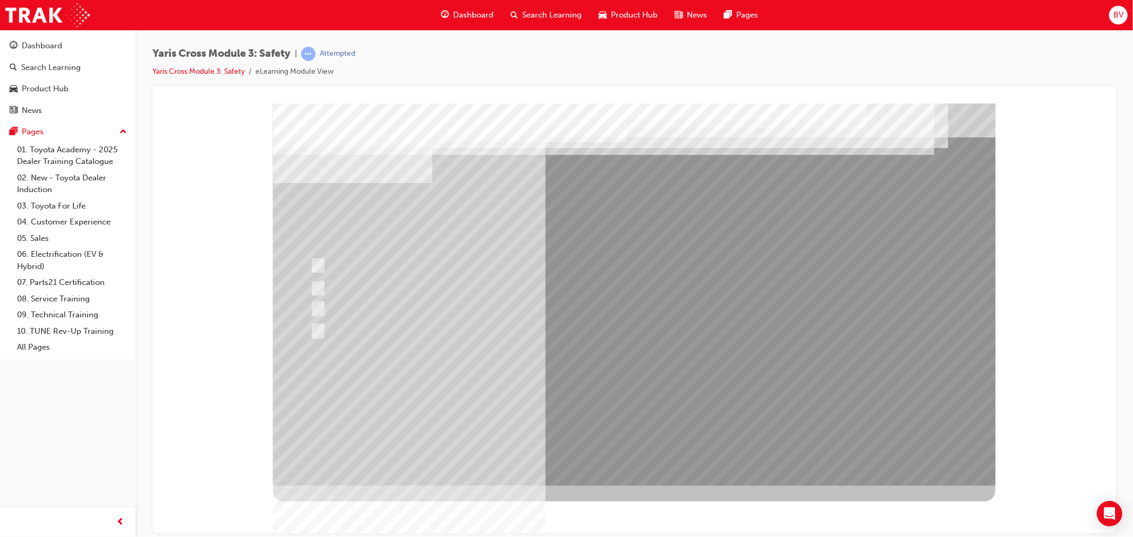
click at [646, 389] on div at bounding box center [633, 294] width 722 height 382
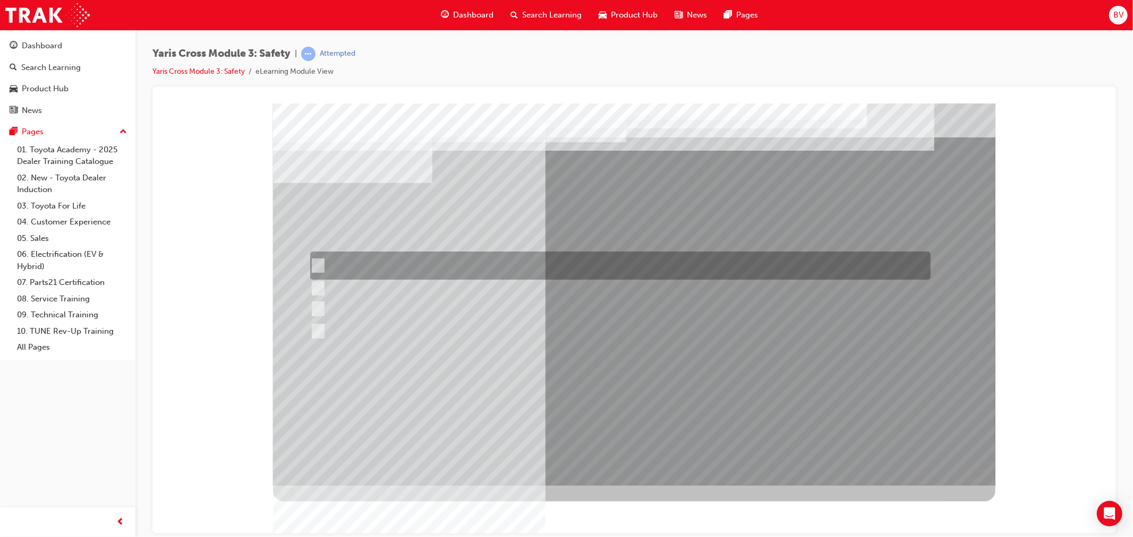
click at [323, 258] on div at bounding box center [617, 266] width 620 height 28
radio input "true"
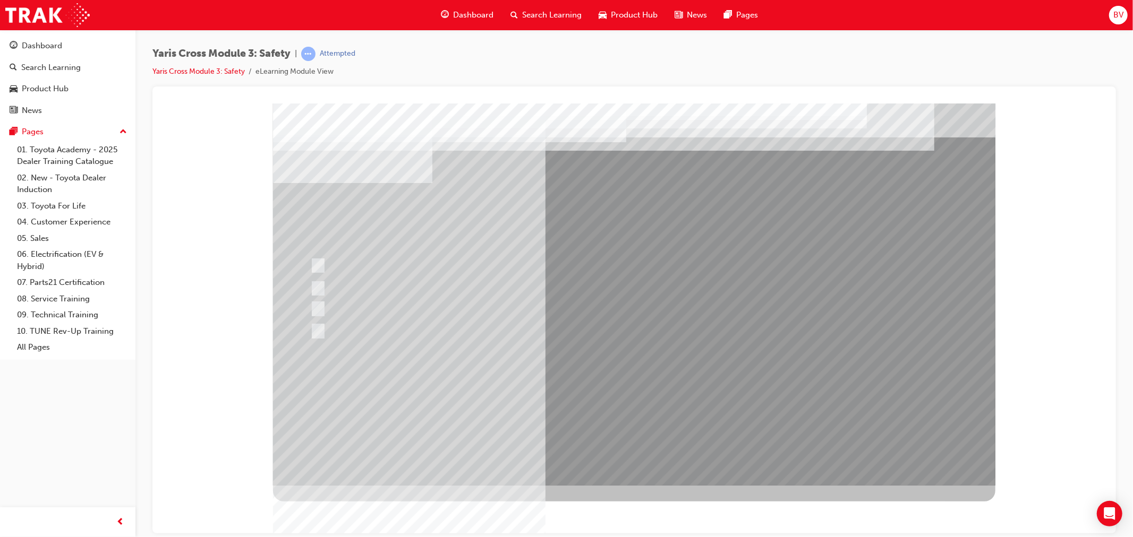
click at [644, 392] on div at bounding box center [633, 294] width 722 height 382
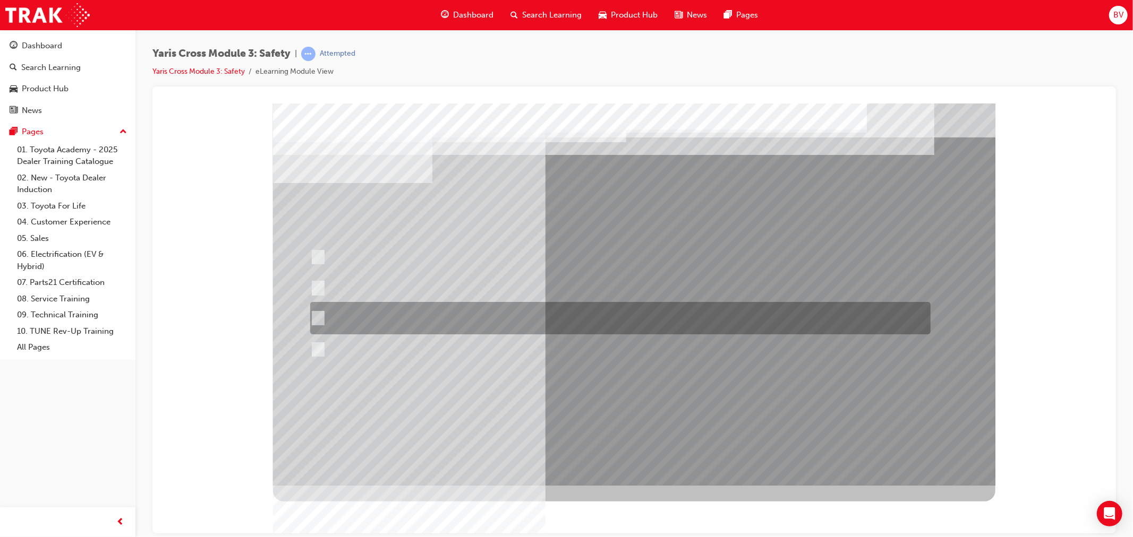
drag, startPoint x: 419, startPoint y: 314, endPoint x: 425, endPoint y: 320, distance: 8.6
click at [419, 315] on div at bounding box center [617, 318] width 620 height 32
radio input "true"
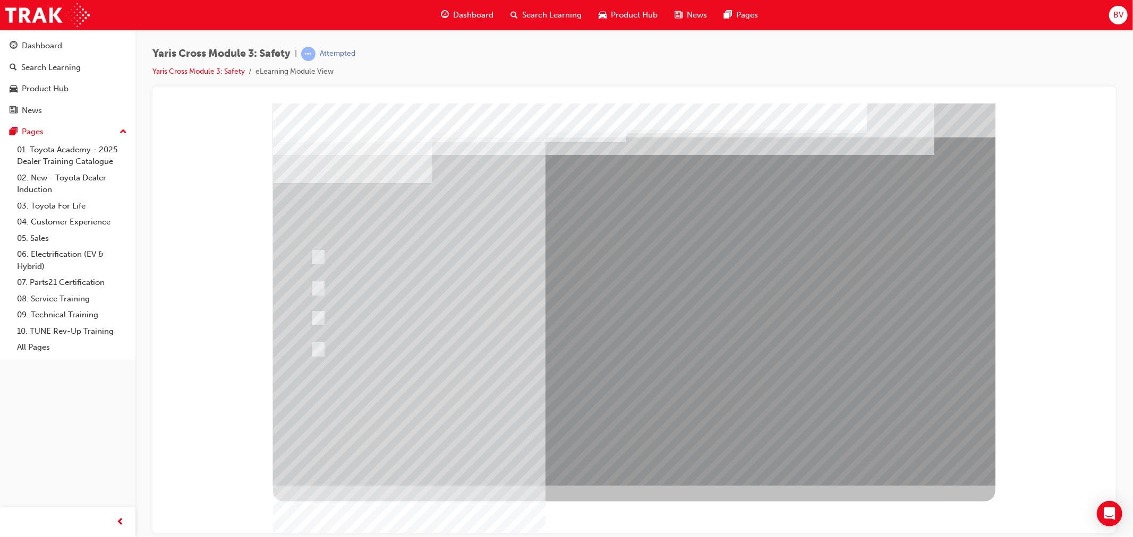
click at [598, 397] on div at bounding box center [633, 294] width 722 height 382
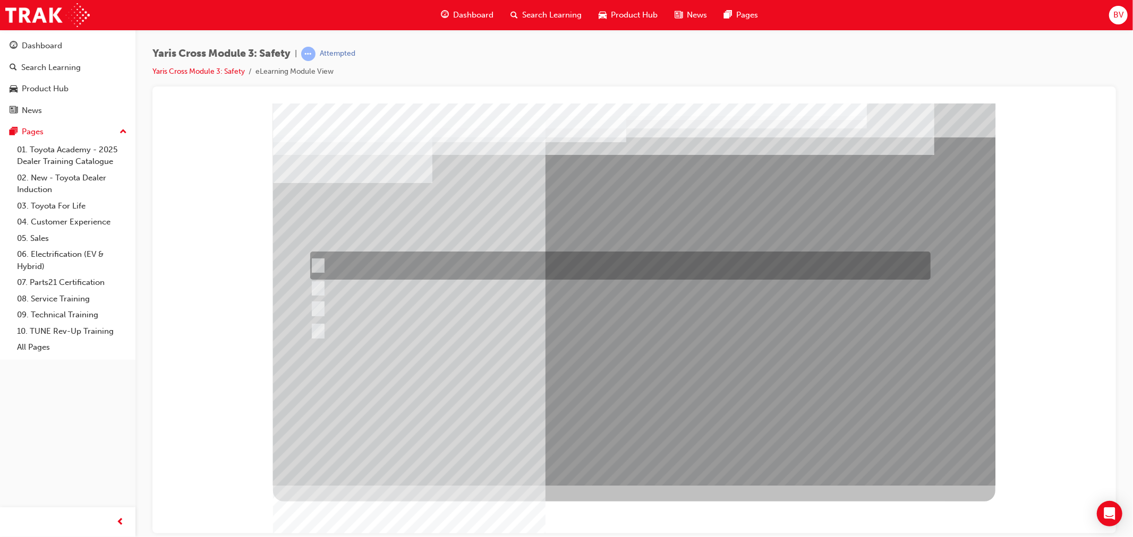
click at [474, 261] on div at bounding box center [617, 266] width 620 height 28
radio input "true"
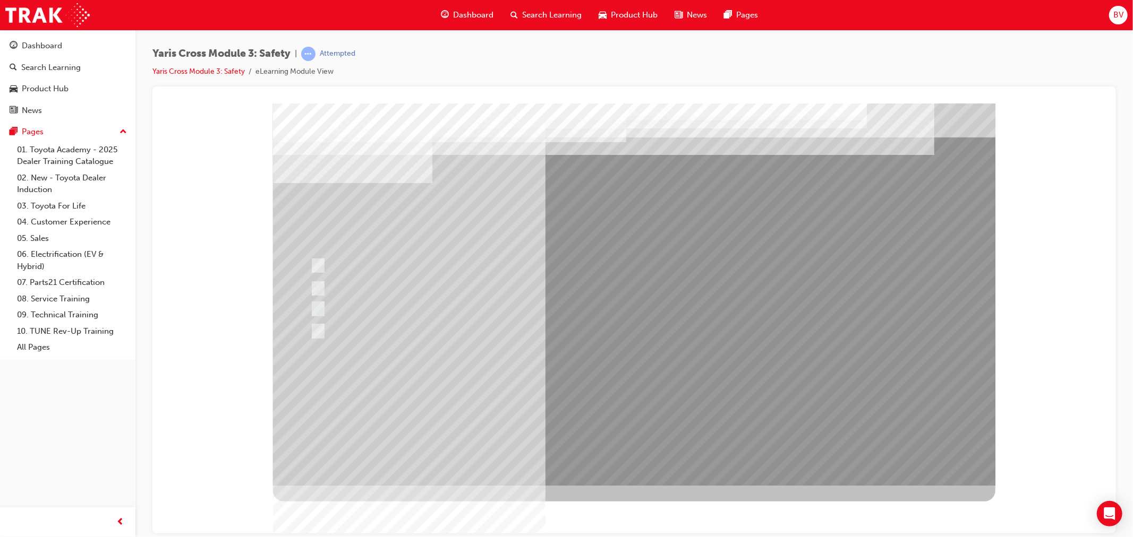
click at [612, 405] on div at bounding box center [633, 294] width 722 height 382
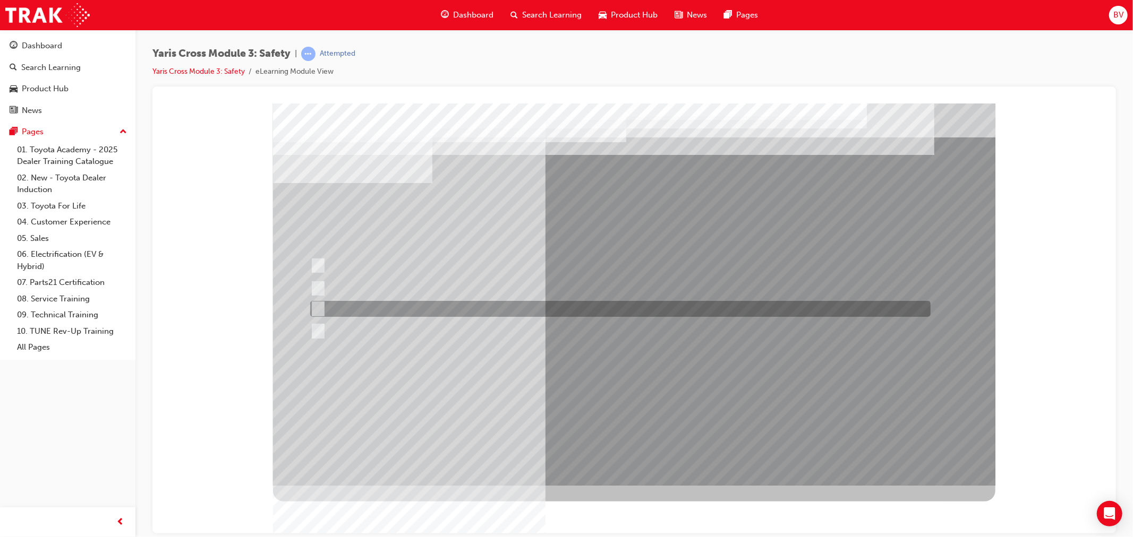
click at [318, 309] on input "ACN – Automatic Collision Notification" at bounding box center [315, 309] width 12 height 12
checkbox input "true"
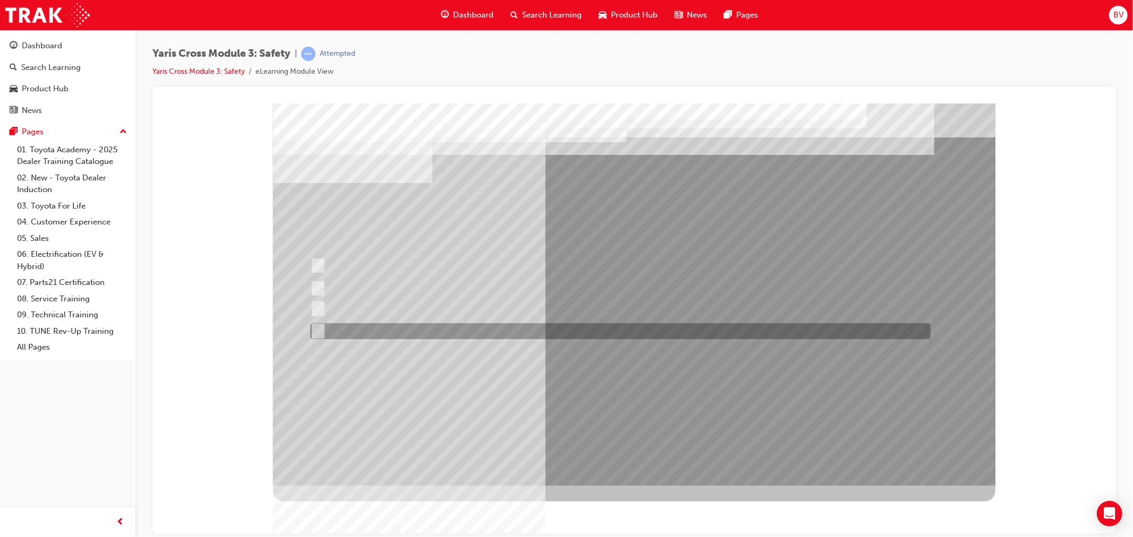
drag, startPoint x: 320, startPoint y: 328, endPoint x: 325, endPoint y: 319, distance: 10.9
click at [320, 329] on input "SVT – Stolen Vehicle Tracking" at bounding box center [315, 332] width 12 height 12
checkbox input "true"
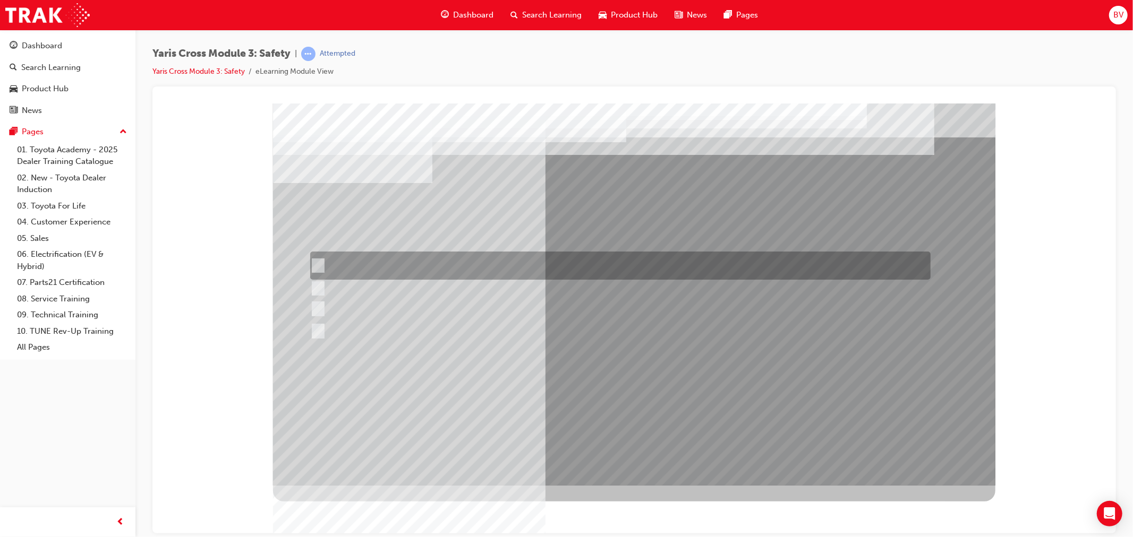
drag, startPoint x: 322, startPoint y: 260, endPoint x: 342, endPoint y: 270, distance: 22.6
click at [322, 260] on div at bounding box center [617, 266] width 620 height 28
checkbox input "true"
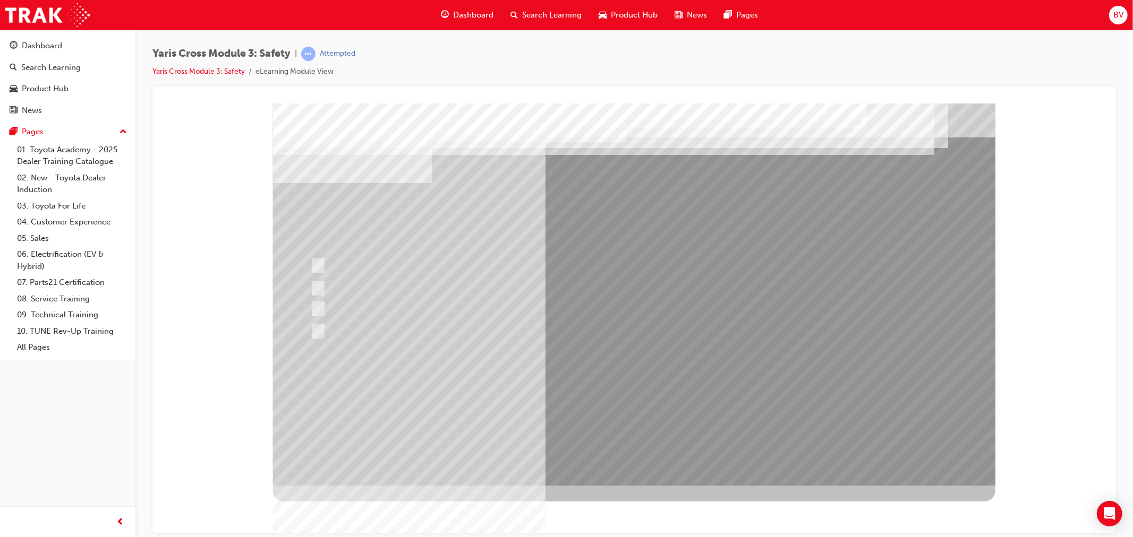
click at [619, 409] on div at bounding box center [633, 294] width 722 height 382
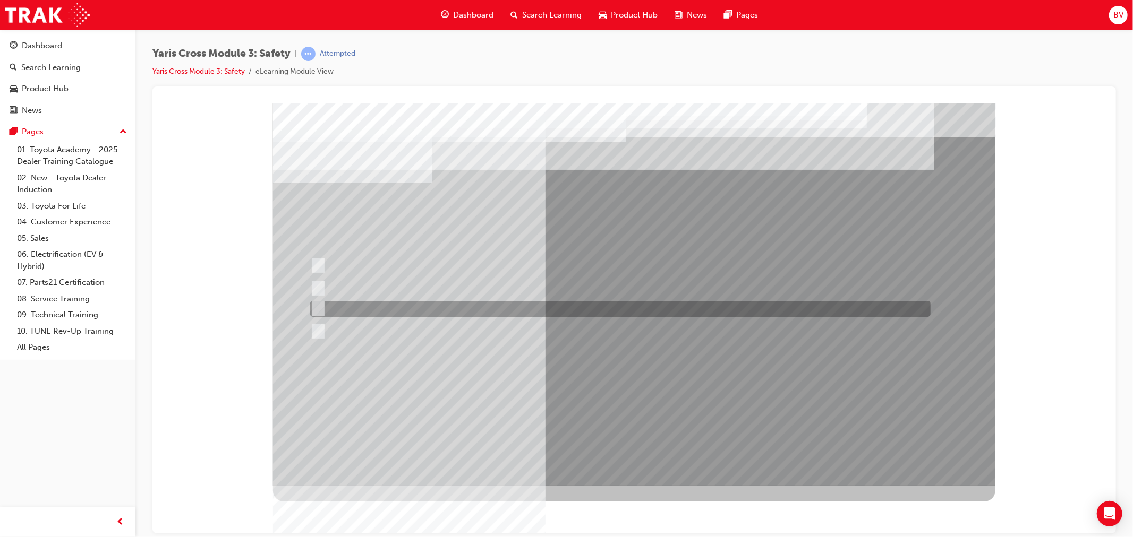
click at [320, 307] on input "two years" at bounding box center [316, 309] width 12 height 12
radio input "true"
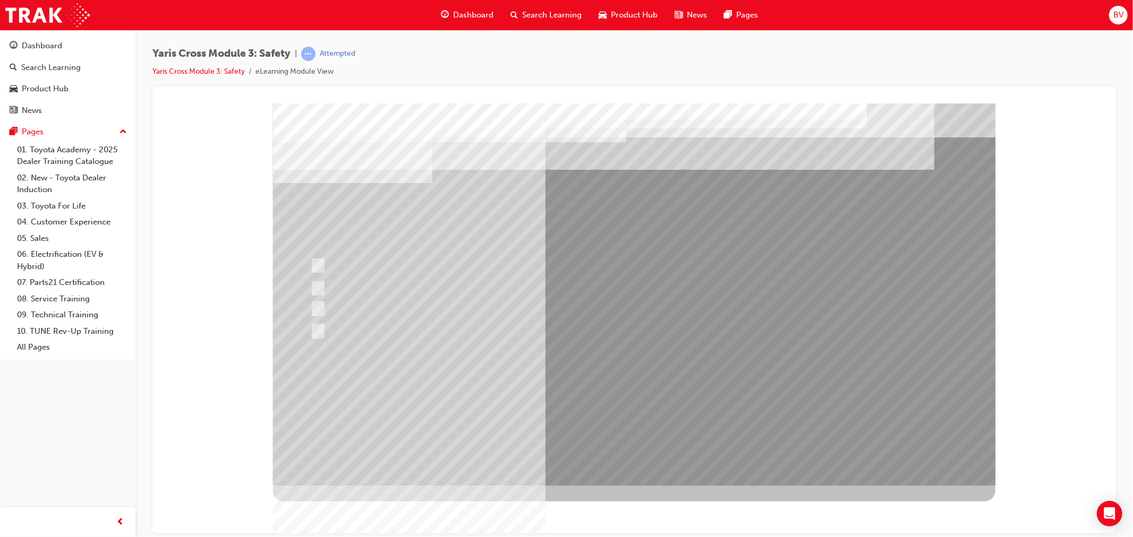
click at [636, 396] on div at bounding box center [633, 294] width 722 height 382
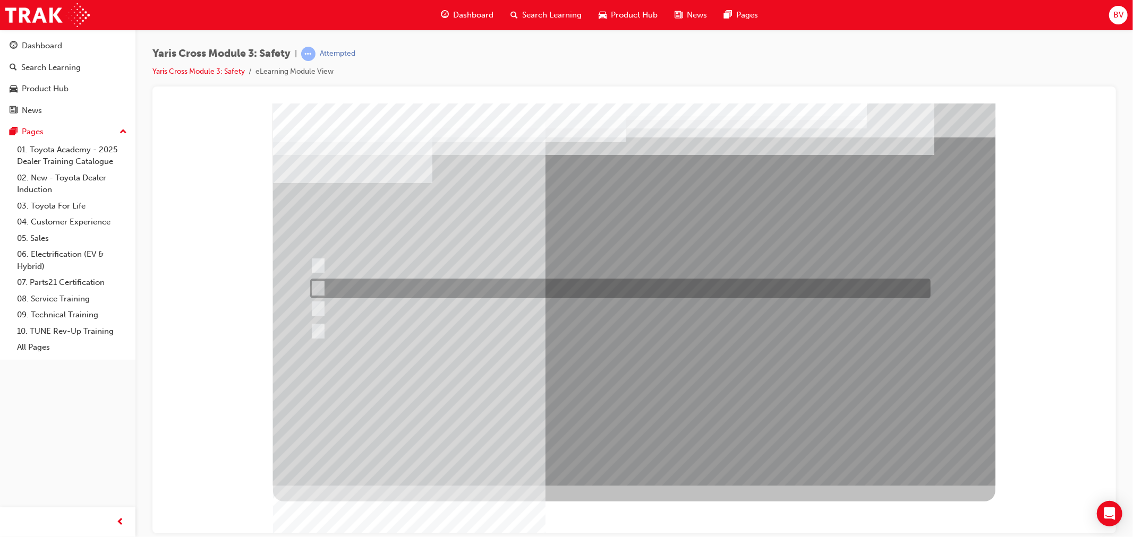
click at [314, 284] on input "GX, GXL & Urban" at bounding box center [316, 289] width 12 height 12
radio input "true"
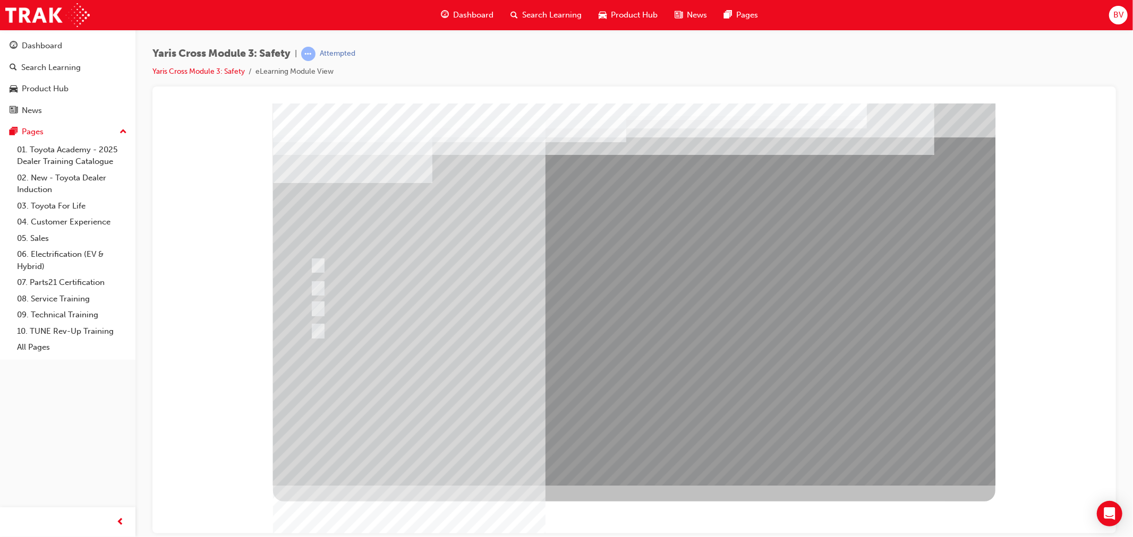
click at [617, 404] on div at bounding box center [633, 294] width 722 height 382
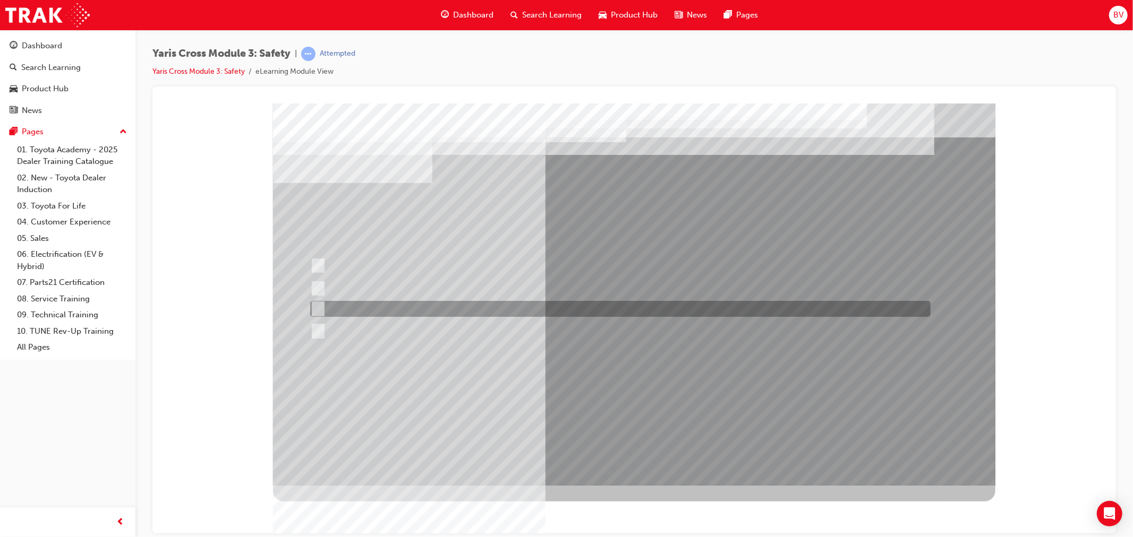
drag, startPoint x: 321, startPoint y: 302, endPoint x: 321, endPoint y: 290, distance: 11.2
click at [321, 301] on div at bounding box center [617, 309] width 620 height 16
checkbox input "true"
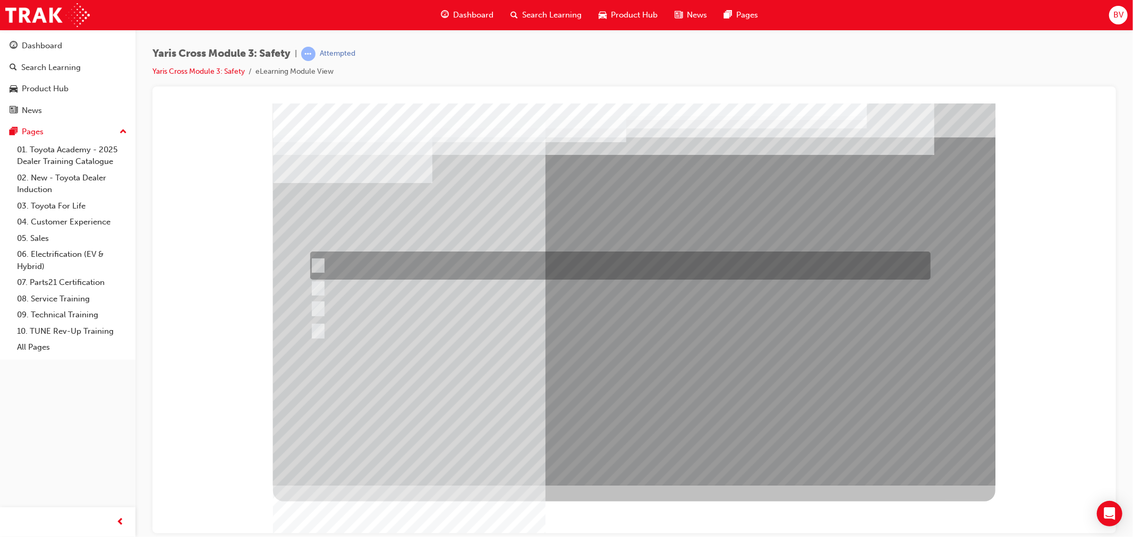
click at [322, 262] on div at bounding box center [617, 266] width 620 height 28
checkbox input "true"
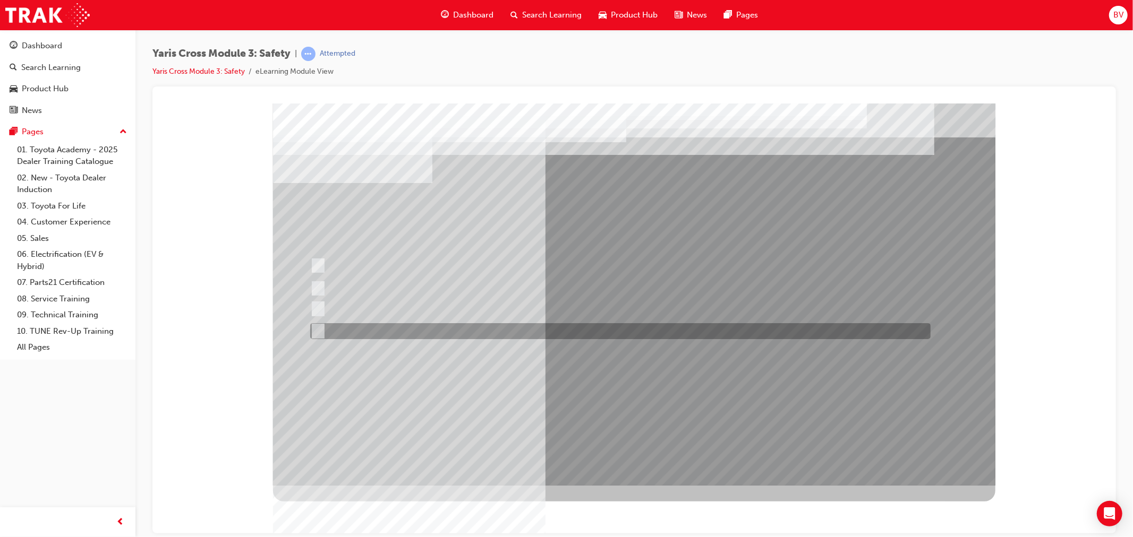
click at [324, 333] on div at bounding box center [617, 331] width 620 height 16
checkbox input "true"
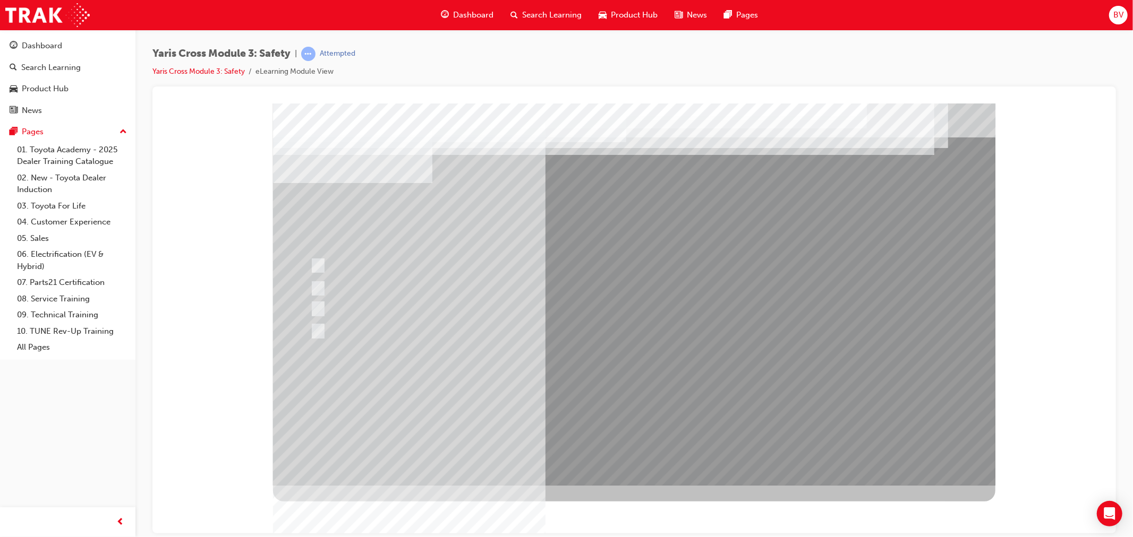
click at [527, 399] on div at bounding box center [633, 294] width 722 height 382
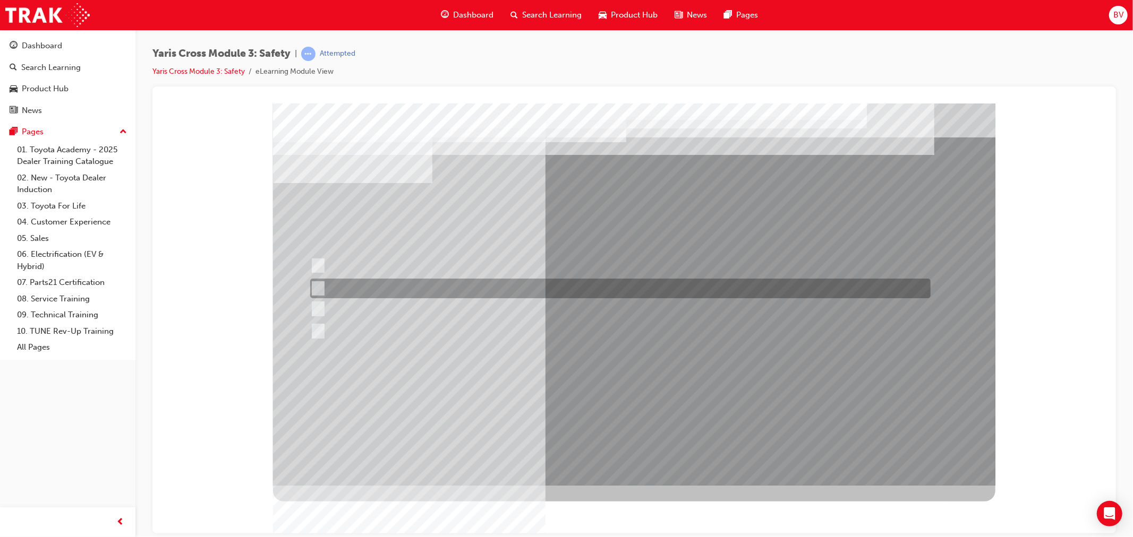
click at [312, 289] on input "SRS Airbags" at bounding box center [316, 289] width 12 height 12
radio input "true"
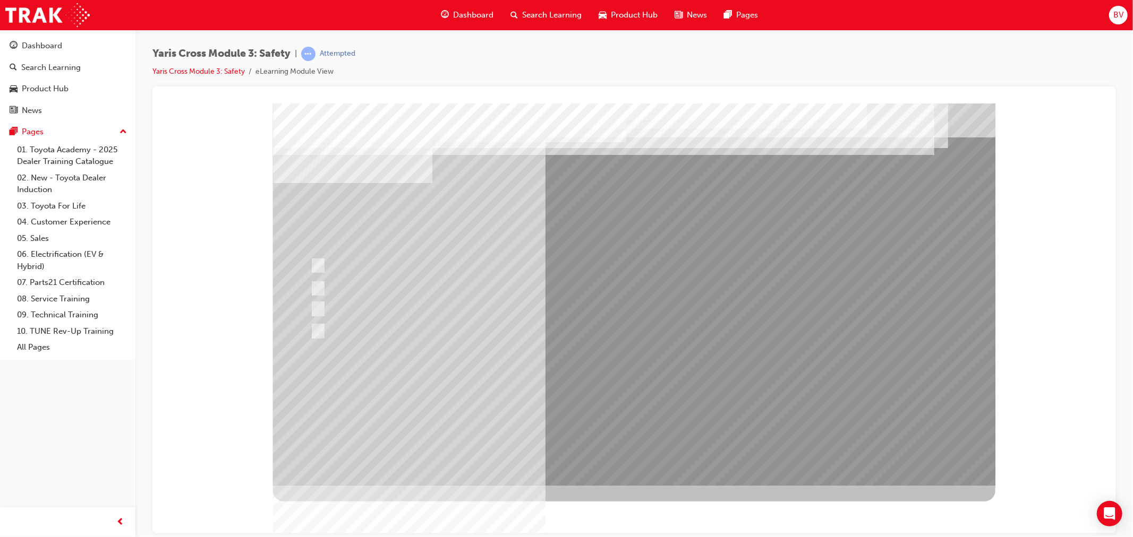
click at [656, 400] on div at bounding box center [633, 294] width 722 height 382
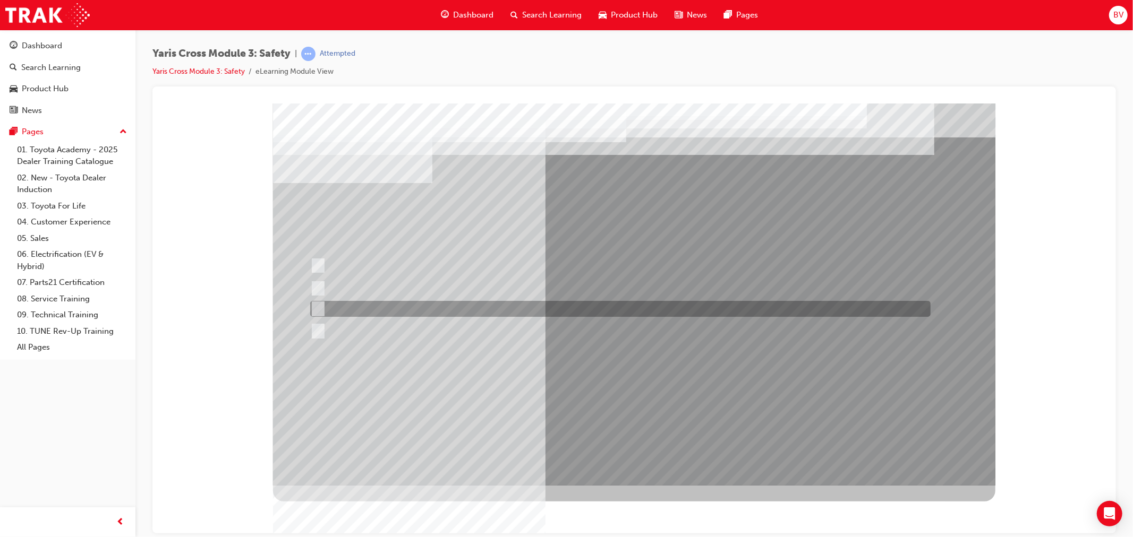
click at [317, 307] on input "School Zone" at bounding box center [316, 309] width 12 height 12
radio input "true"
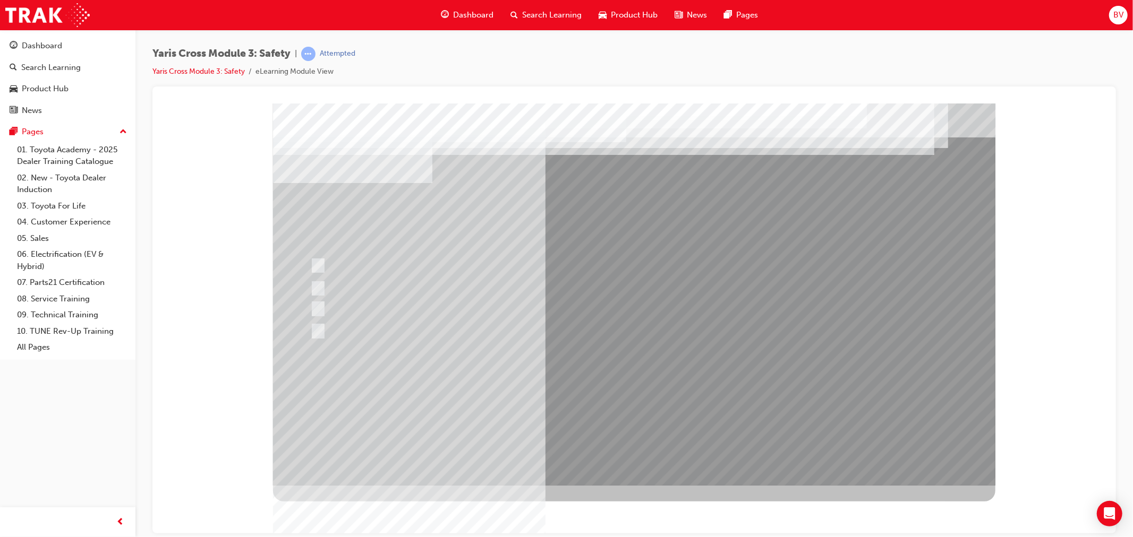
click at [637, 387] on div at bounding box center [633, 294] width 722 height 382
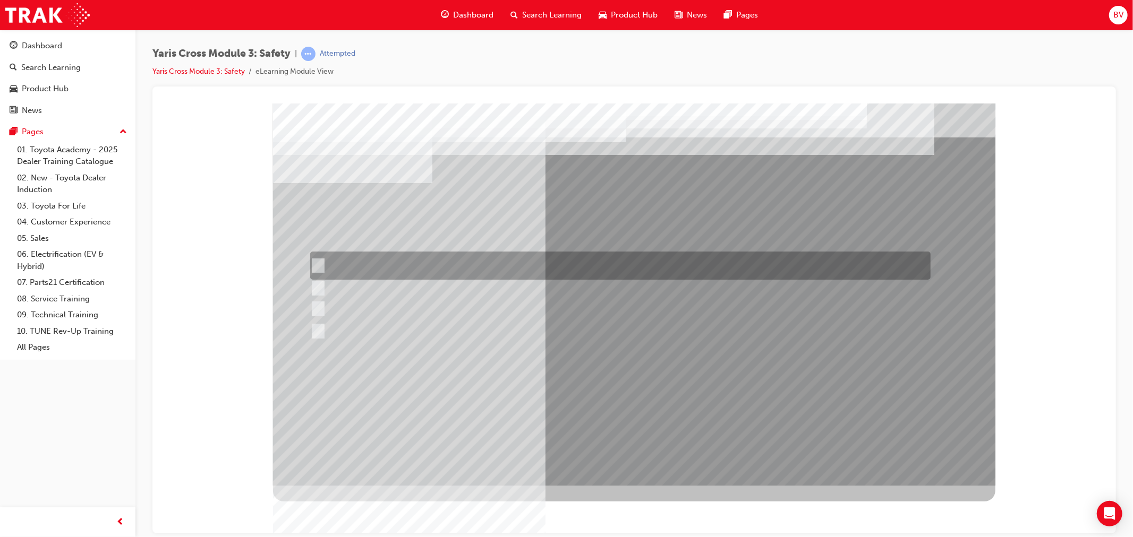
click at [339, 256] on div at bounding box center [617, 266] width 620 height 28
radio input "true"
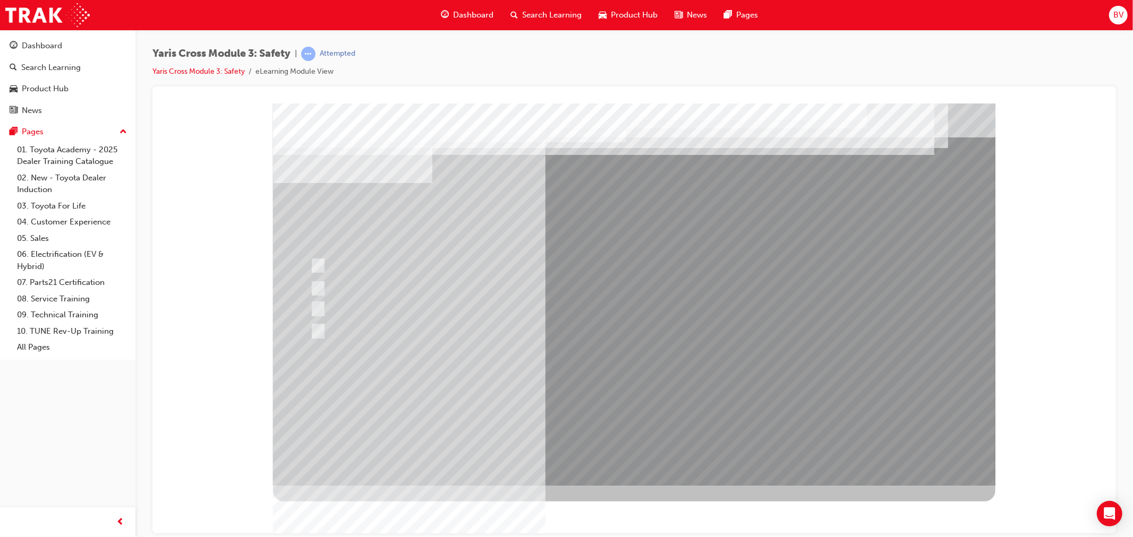
click at [608, 401] on div at bounding box center [633, 294] width 722 height 382
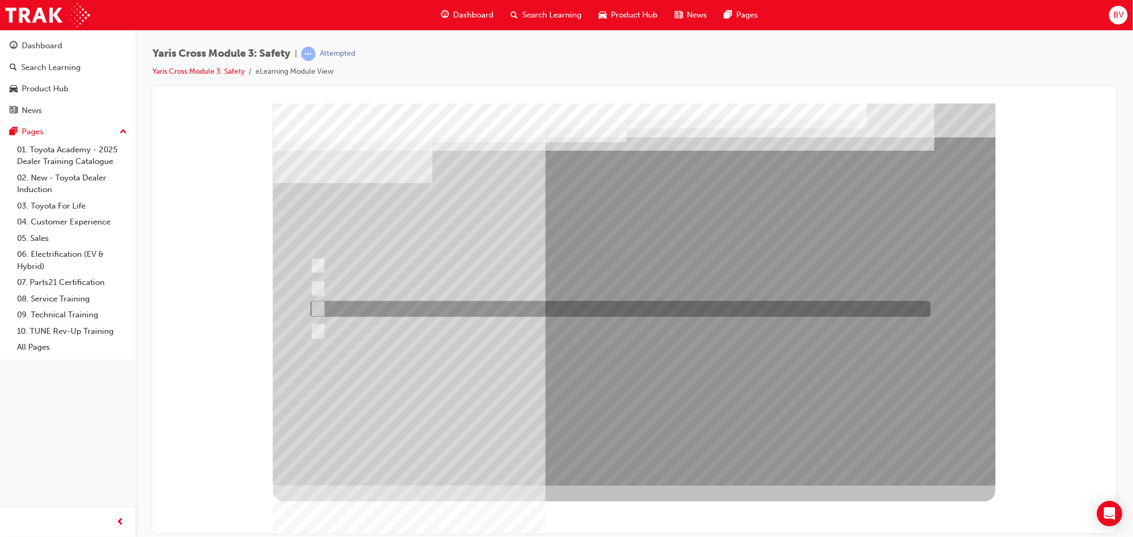
click at [311, 302] on div at bounding box center [617, 309] width 620 height 16
radio input "true"
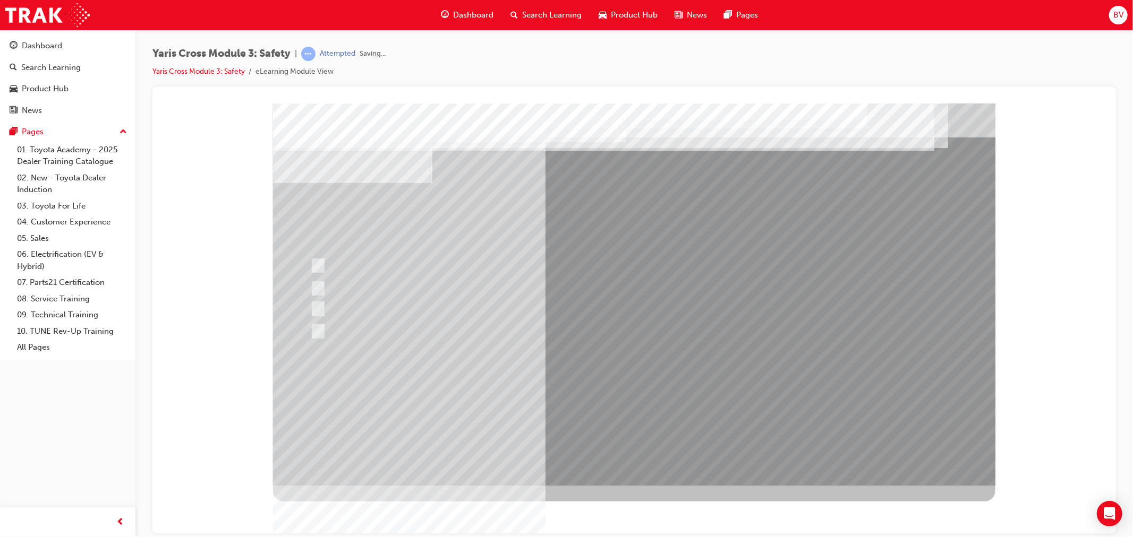
click at [619, 397] on div at bounding box center [633, 294] width 722 height 382
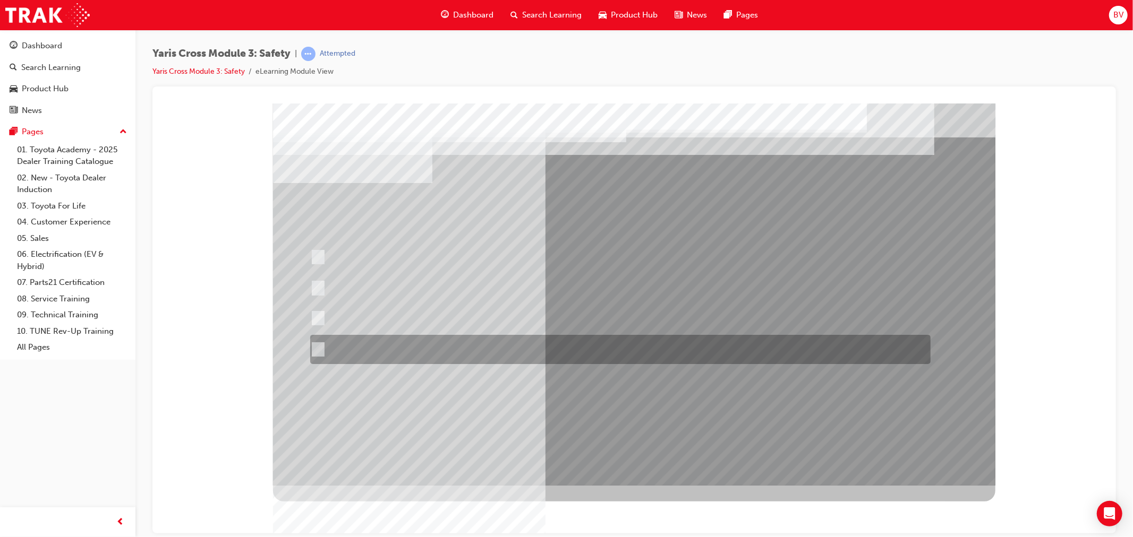
click at [395, 349] on div at bounding box center [617, 349] width 620 height 29
radio input "true"
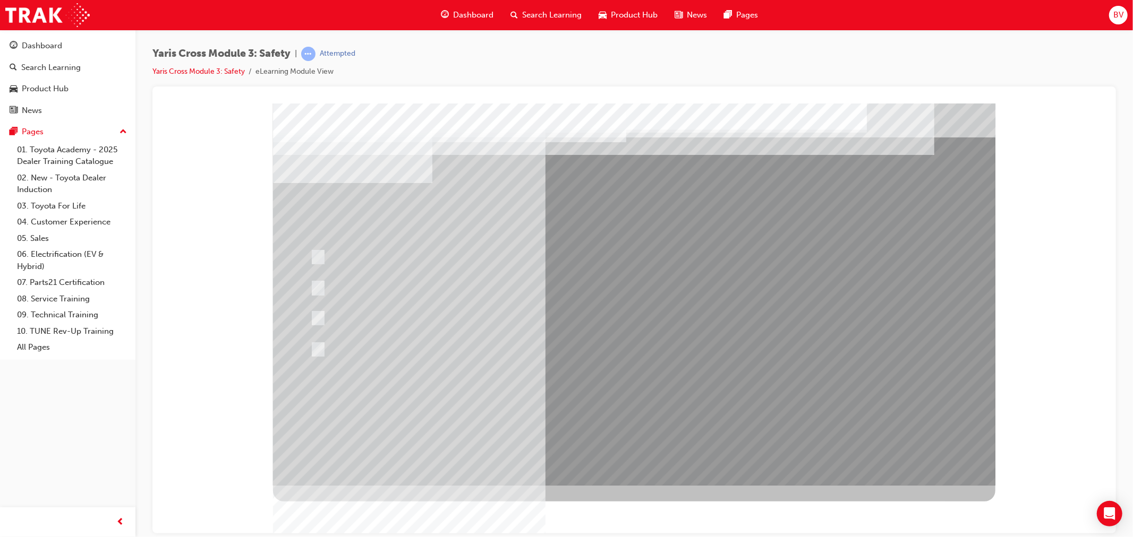
click at [611, 402] on div at bounding box center [633, 294] width 722 height 382
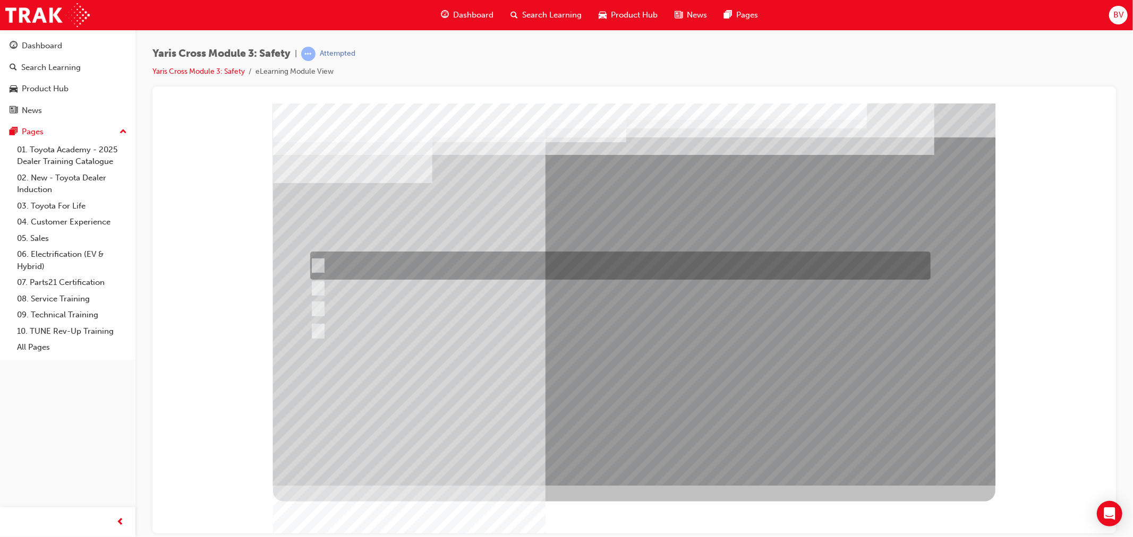
click at [358, 268] on div at bounding box center [617, 266] width 620 height 28
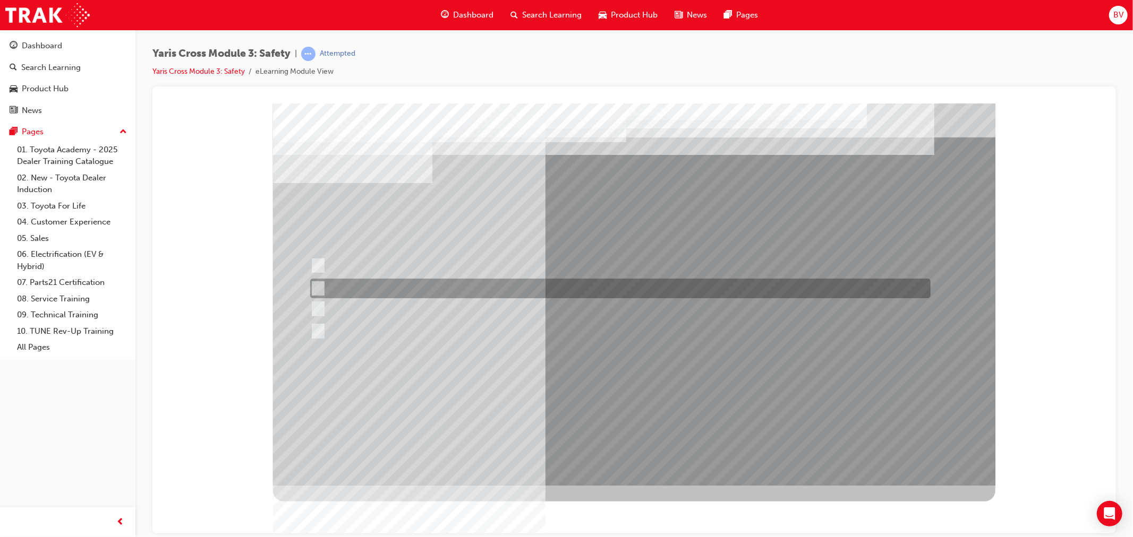
click at [426, 282] on div at bounding box center [617, 289] width 620 height 20
radio input "false"
radio input "true"
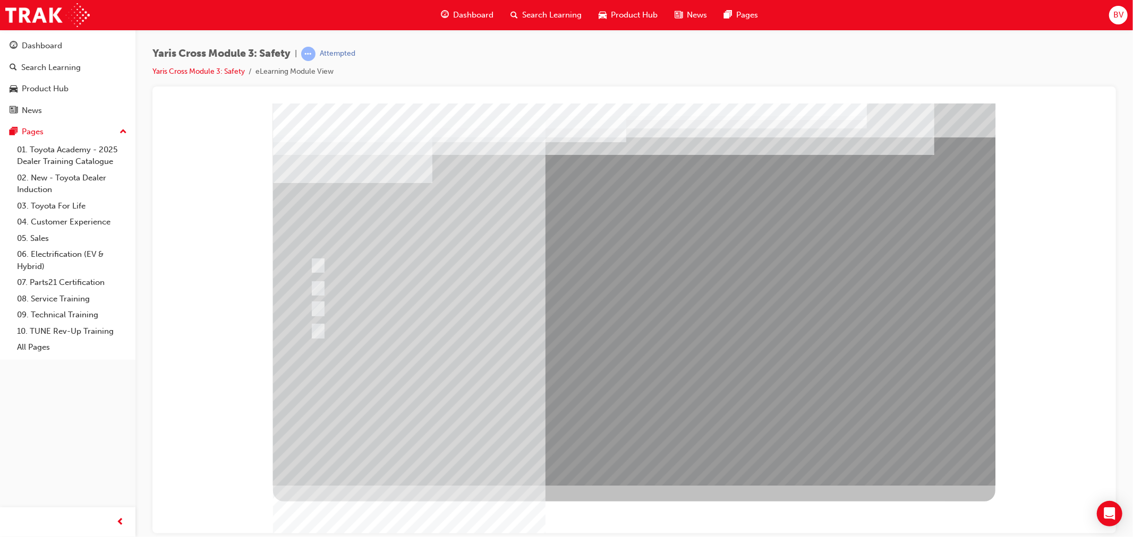
click at [643, 401] on div at bounding box center [633, 294] width 722 height 382
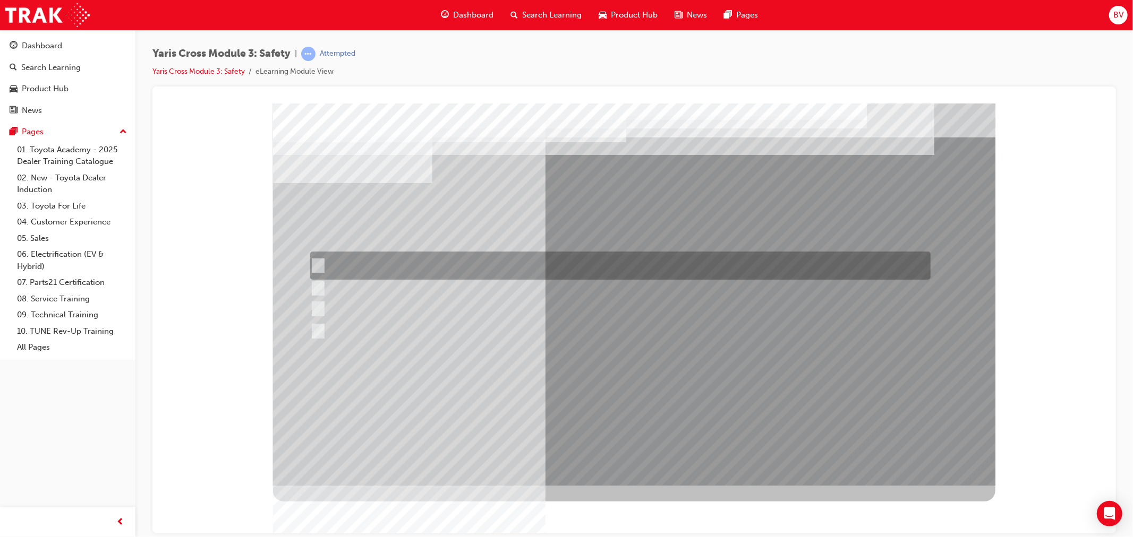
click at [314, 260] on input "SOS - Emergency Call" at bounding box center [315, 266] width 12 height 12
checkbox input "true"
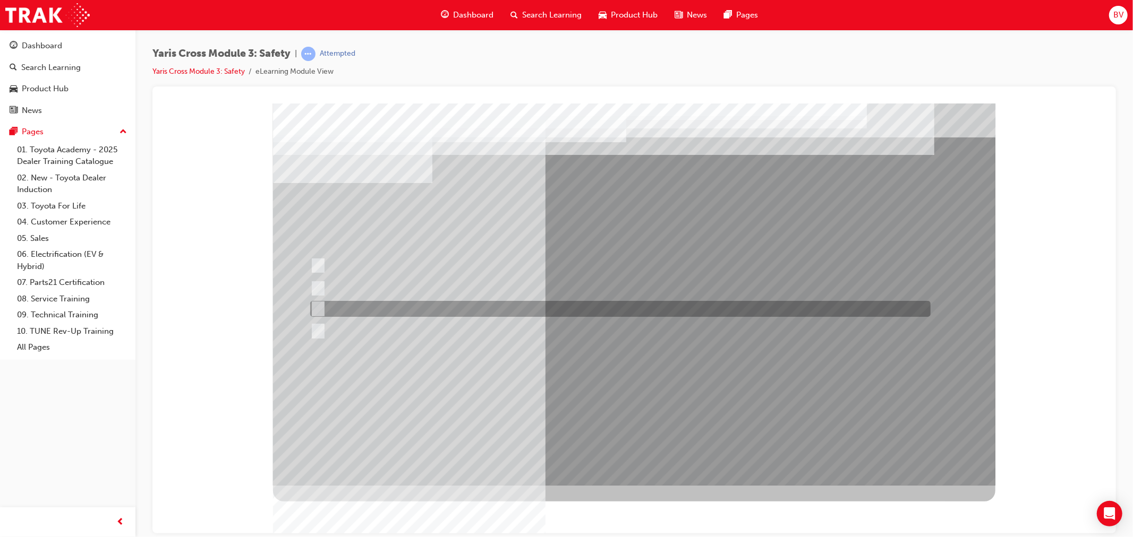
click at [314, 307] on input "ACN – Automatic Collision Notification" at bounding box center [315, 309] width 12 height 12
checkbox input "true"
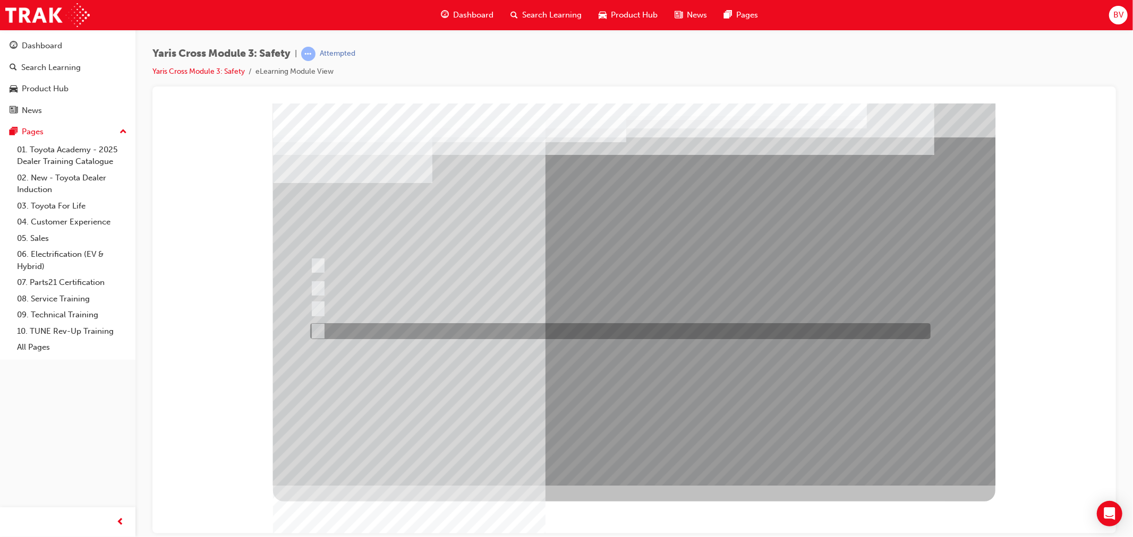
drag, startPoint x: 320, startPoint y: 329, endPoint x: 327, endPoint y: 334, distance: 8.3
click at [320, 329] on input "SVT – Stolen Vehicle Tracking" at bounding box center [315, 332] width 12 height 12
checkbox input "true"
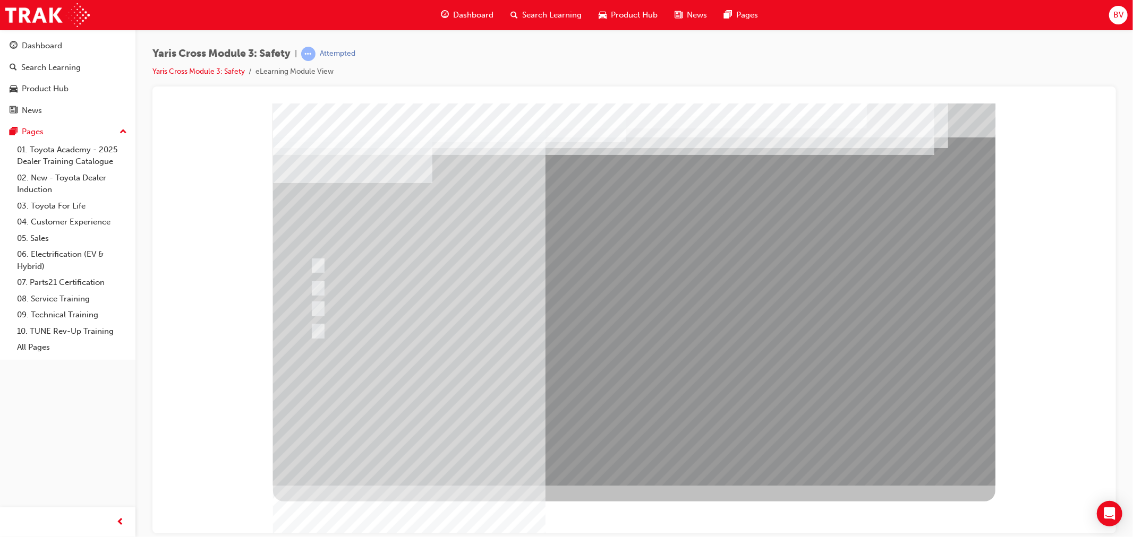
click at [583, 397] on div at bounding box center [633, 294] width 722 height 382
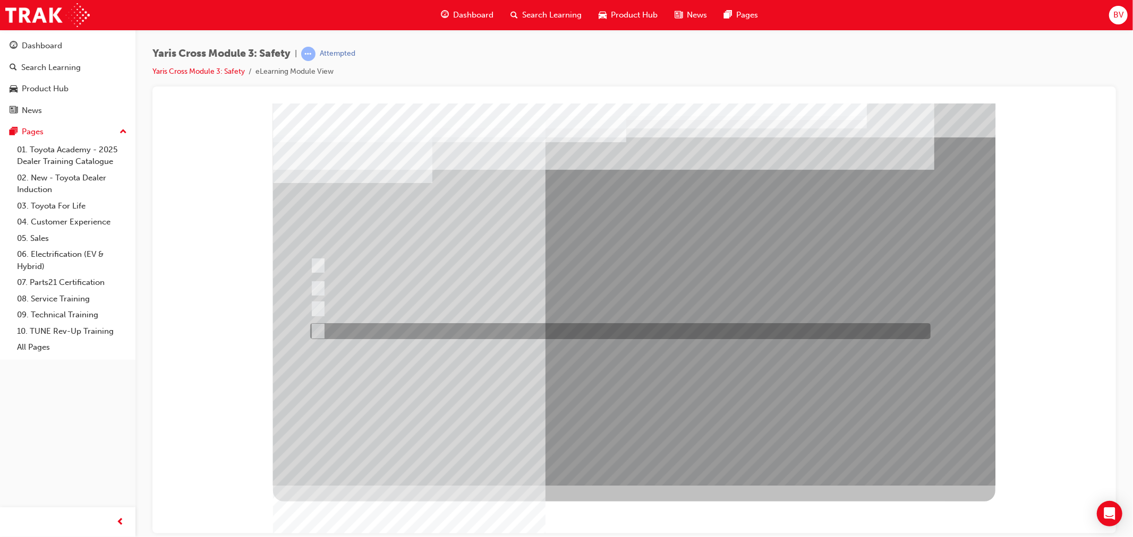
click at [321, 329] on div at bounding box center [617, 331] width 620 height 16
radio input "true"
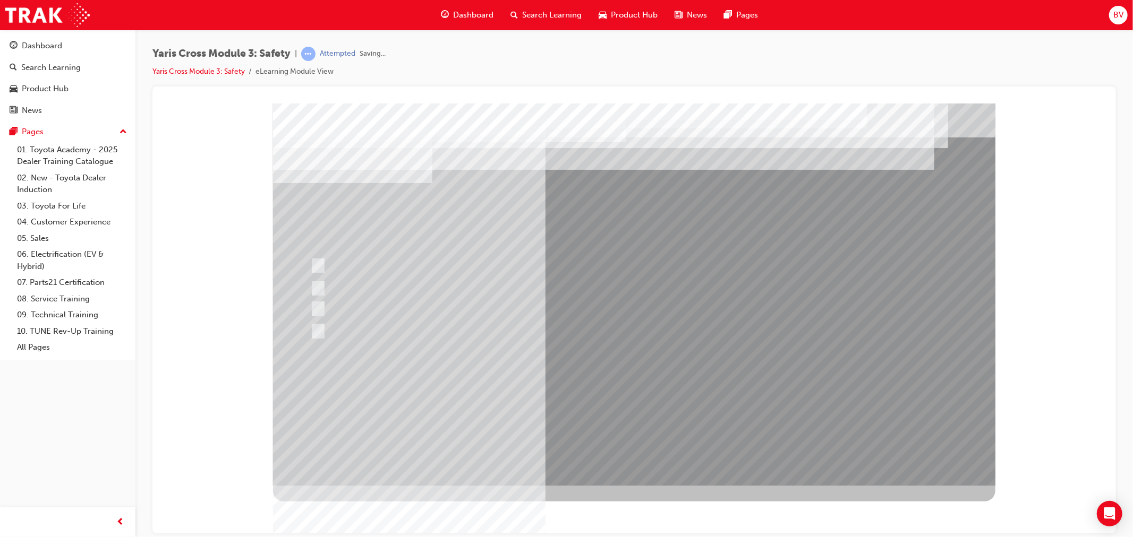
click at [597, 404] on div at bounding box center [633, 294] width 722 height 382
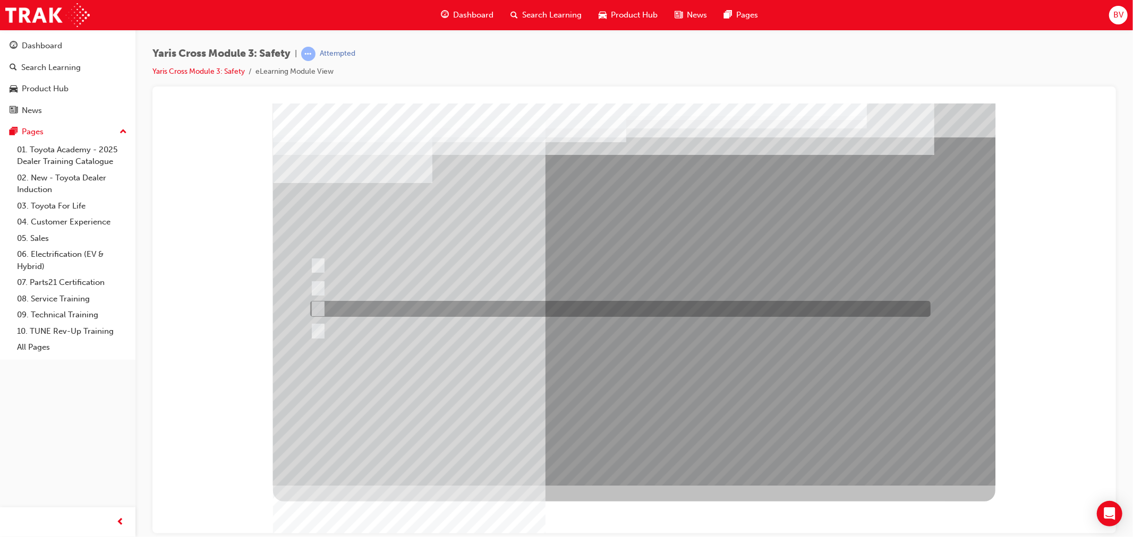
click at [317, 306] on input "GXL & Urban" at bounding box center [316, 309] width 12 height 12
radio input "true"
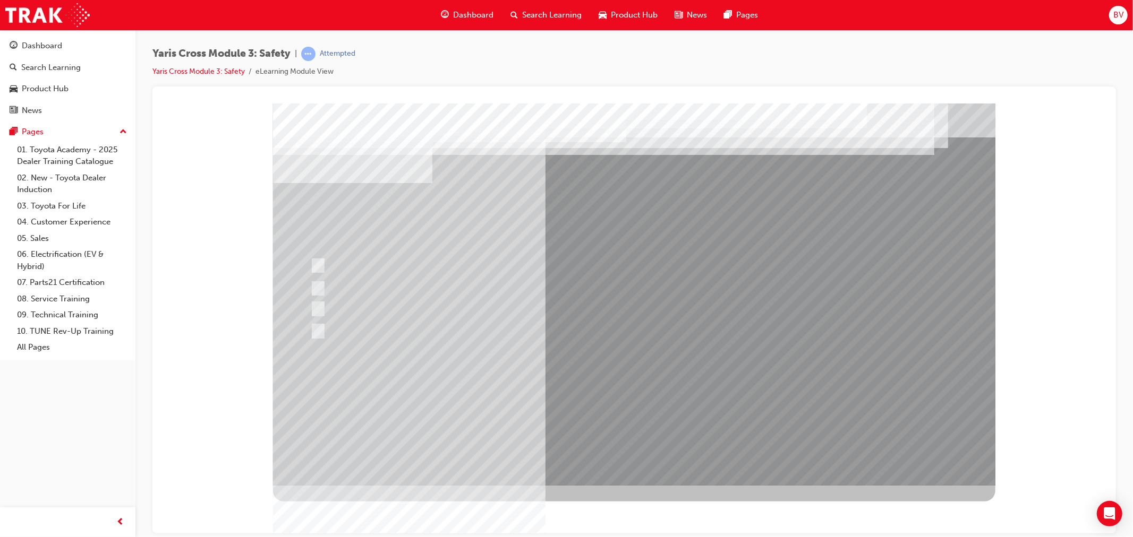
click at [584, 400] on div at bounding box center [633, 294] width 722 height 382
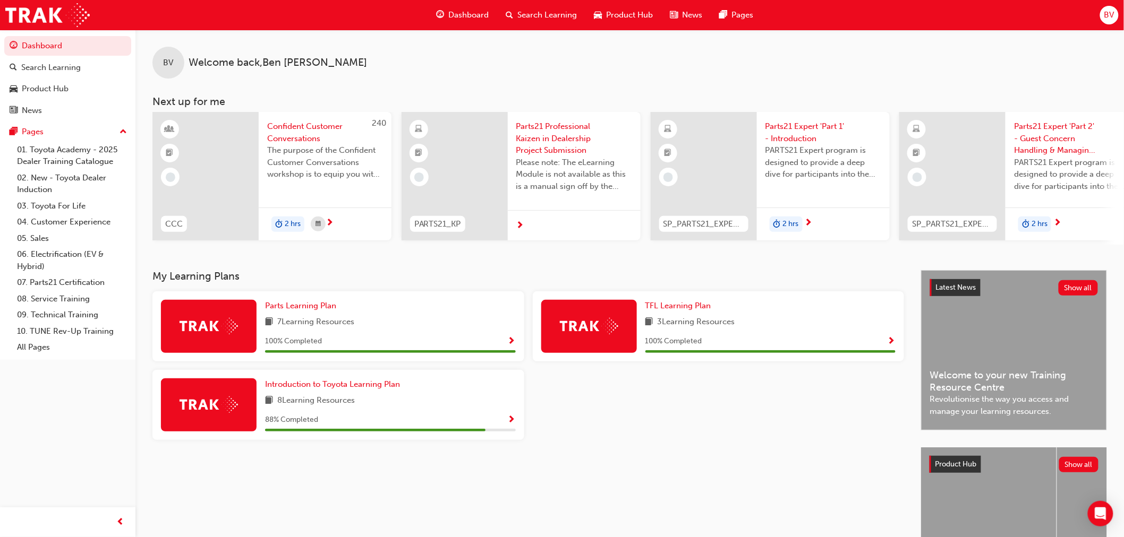
click at [567, 13] on span "Search Learning" at bounding box center [547, 15] width 59 height 12
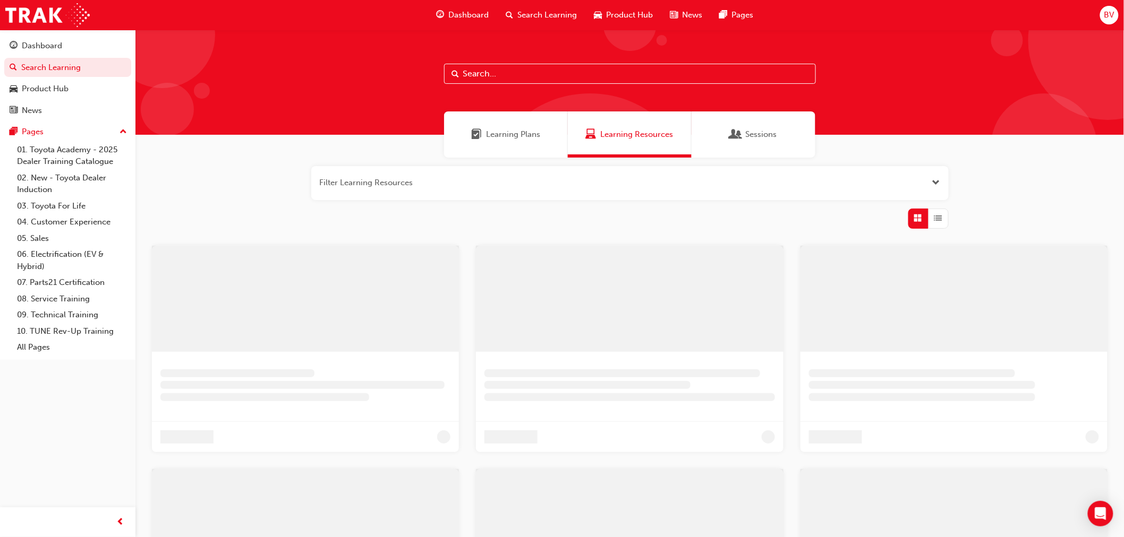
click at [495, 129] on span "Learning Plans" at bounding box center [513, 135] width 54 height 12
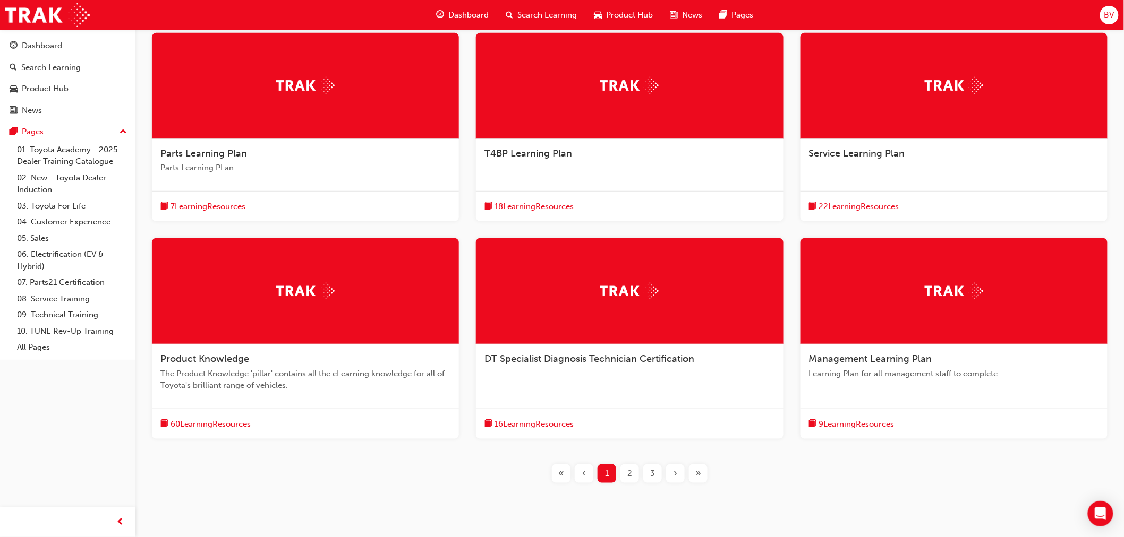
scroll to position [236, 0]
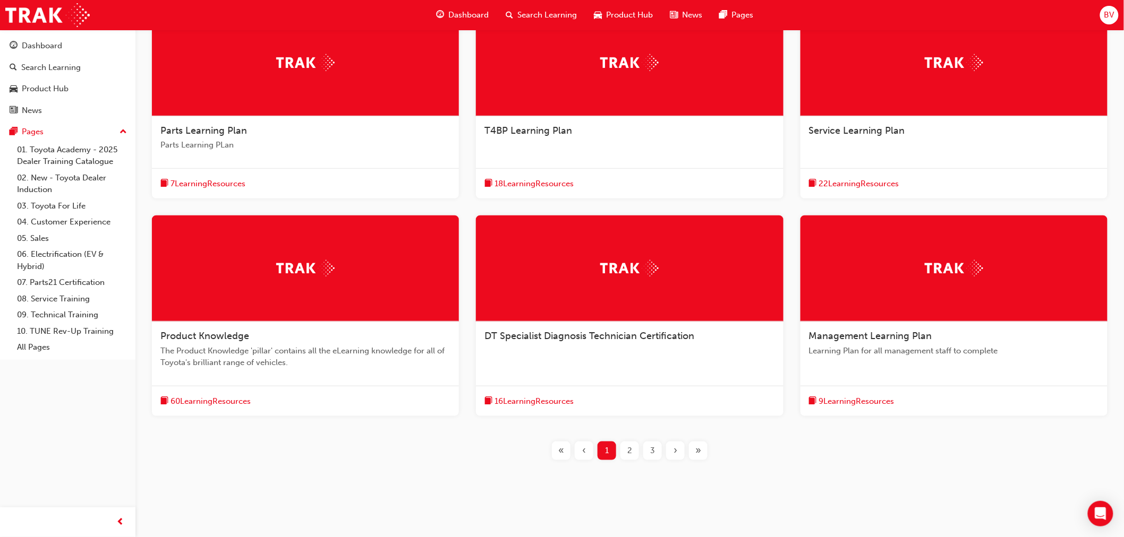
click at [240, 397] on span "60 Learning Resources" at bounding box center [210, 402] width 80 height 12
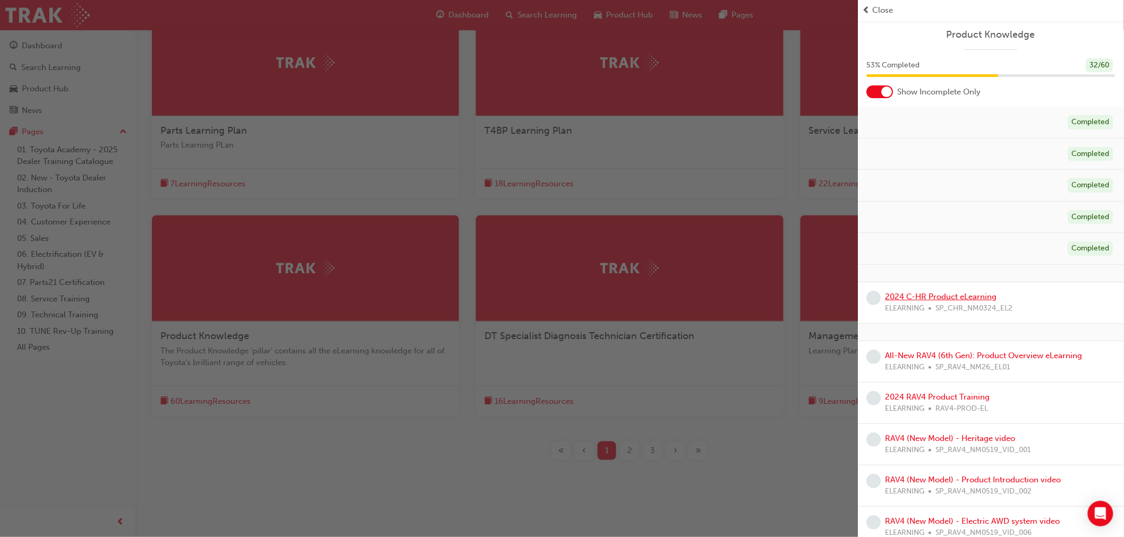
click at [960, 298] on link "2024 C-HR Product eLearning" at bounding box center [941, 297] width 112 height 10
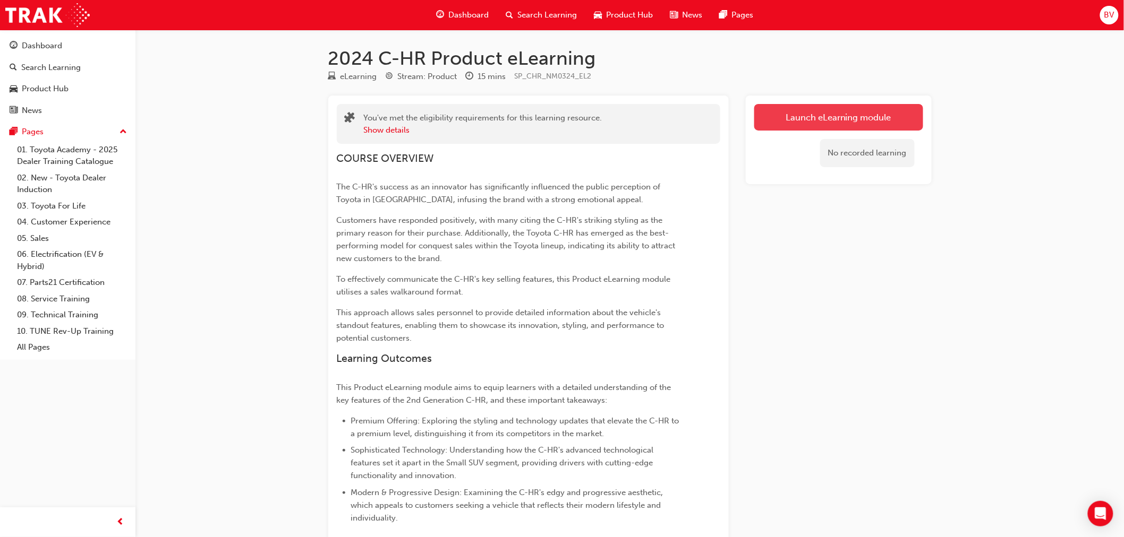
click at [786, 123] on link "Launch eLearning module" at bounding box center [838, 117] width 169 height 27
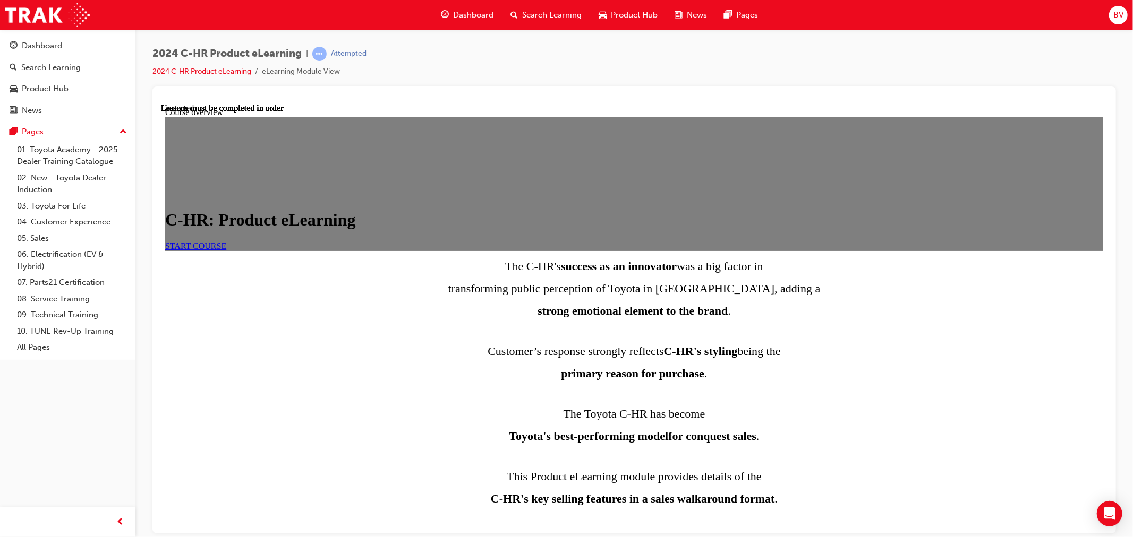
click at [226, 250] on span "START COURSE" at bounding box center [195, 245] width 61 height 9
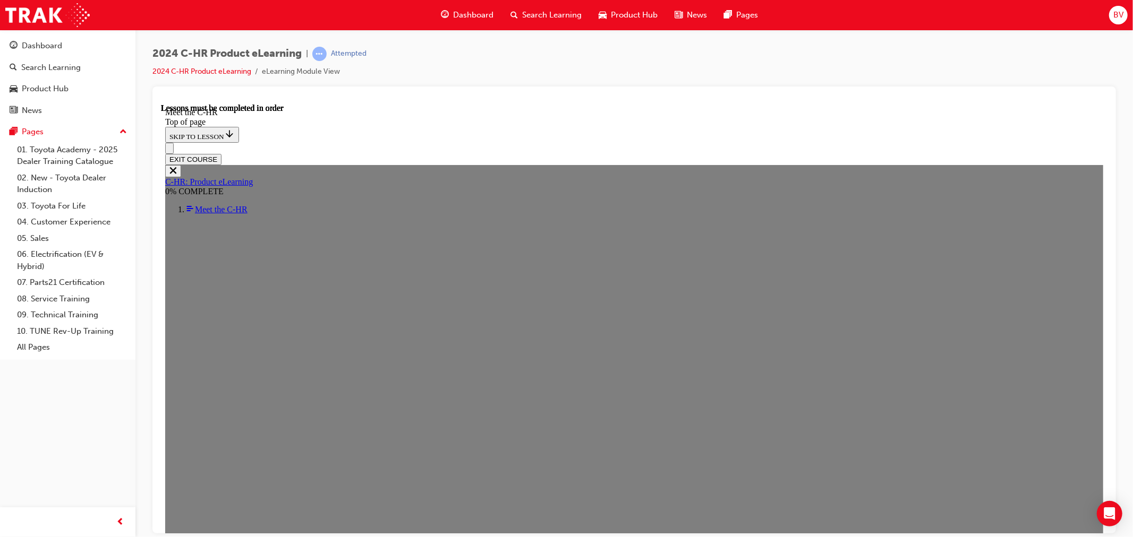
scroll to position [1575, 0]
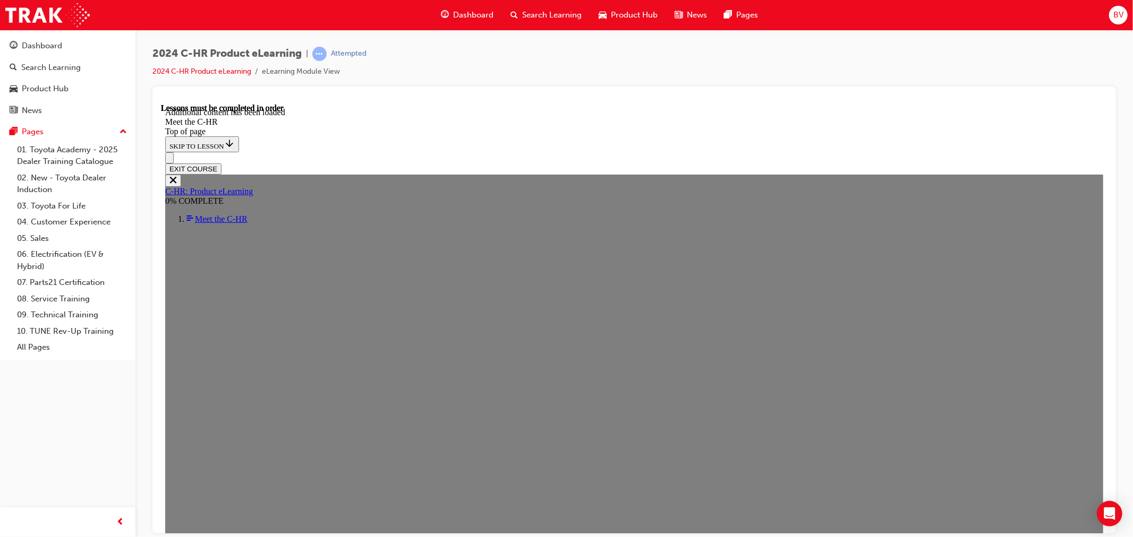
scroll to position [2927, 0]
drag, startPoint x: 534, startPoint y: 345, endPoint x: 500, endPoint y: 349, distance: 34.3
drag, startPoint x: 500, startPoint y: 349, endPoint x: 416, endPoint y: 358, distance: 83.9
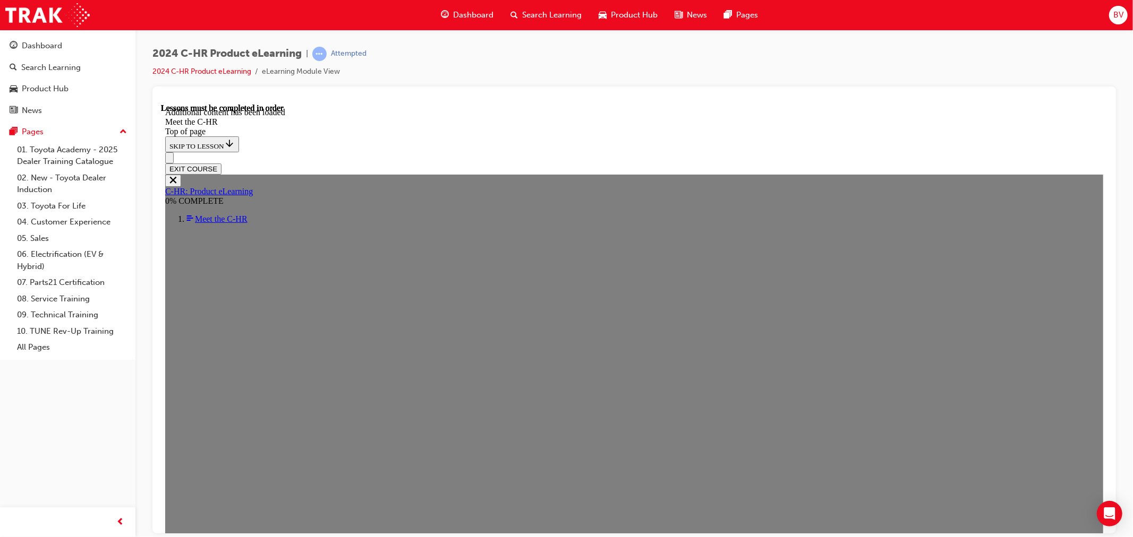
drag, startPoint x: 478, startPoint y: 327, endPoint x: 483, endPoint y: 330, distance: 5.7
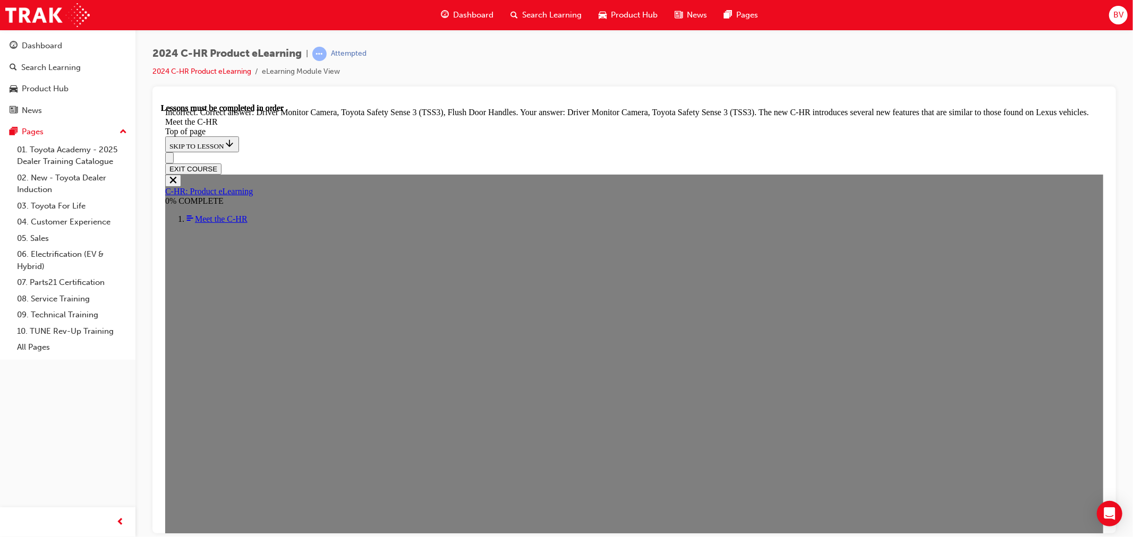
scroll to position [3691, 0]
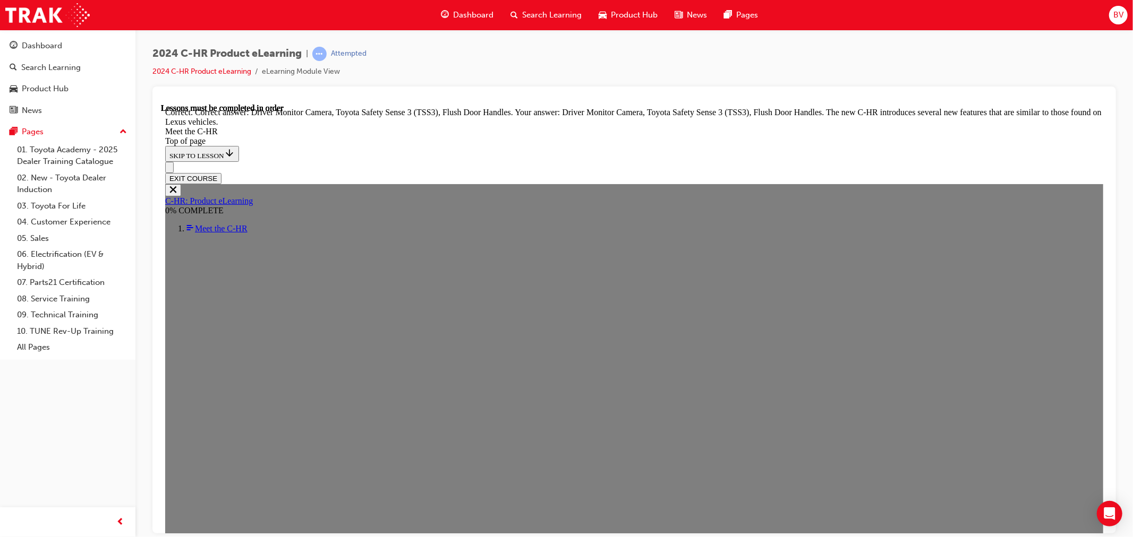
scroll to position [3672, 0]
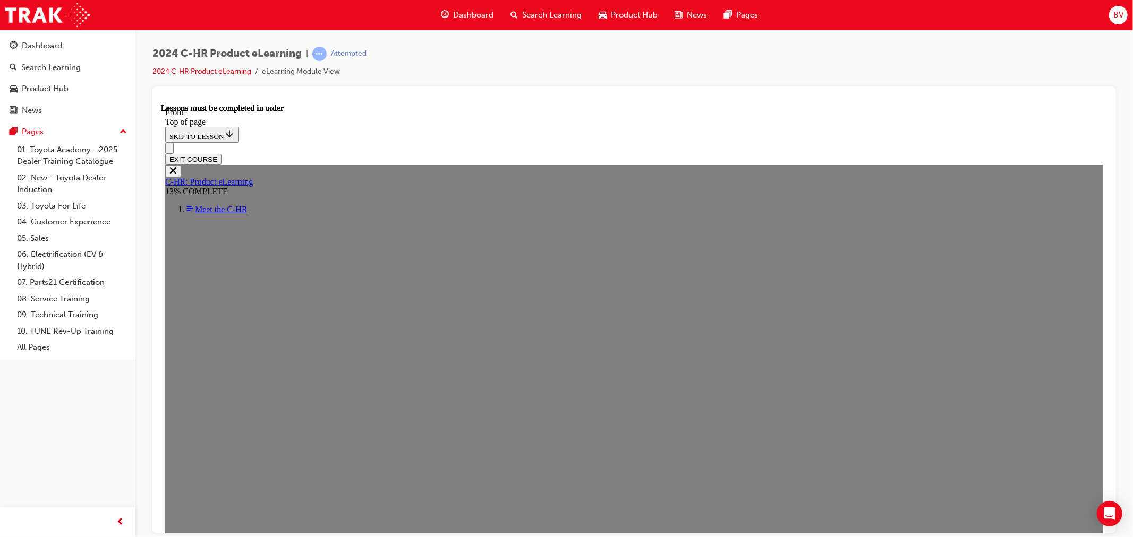
scroll to position [321, 0]
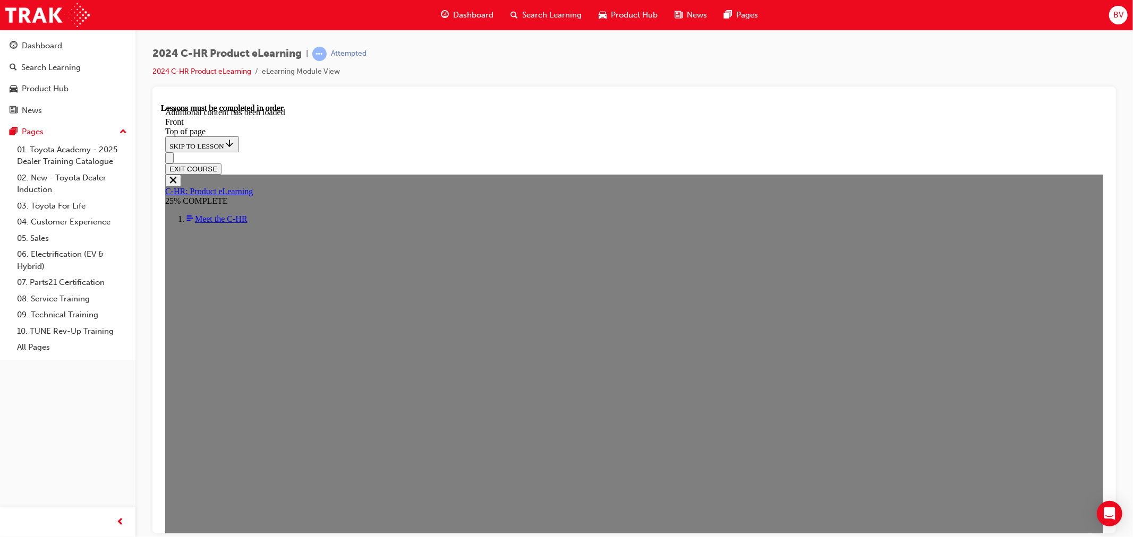
scroll to position [341, 0]
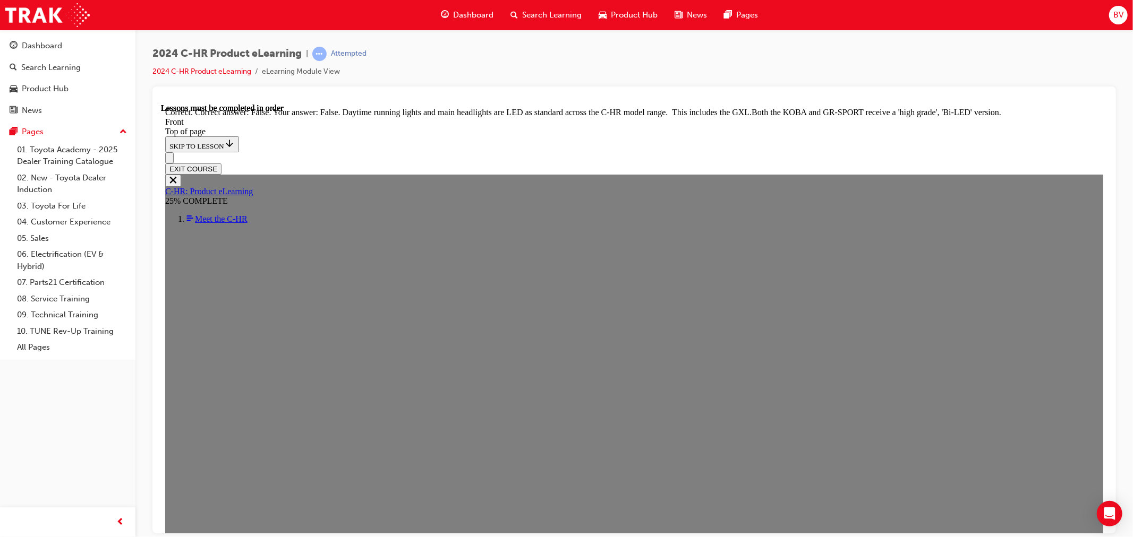
scroll to position [1304, 0]
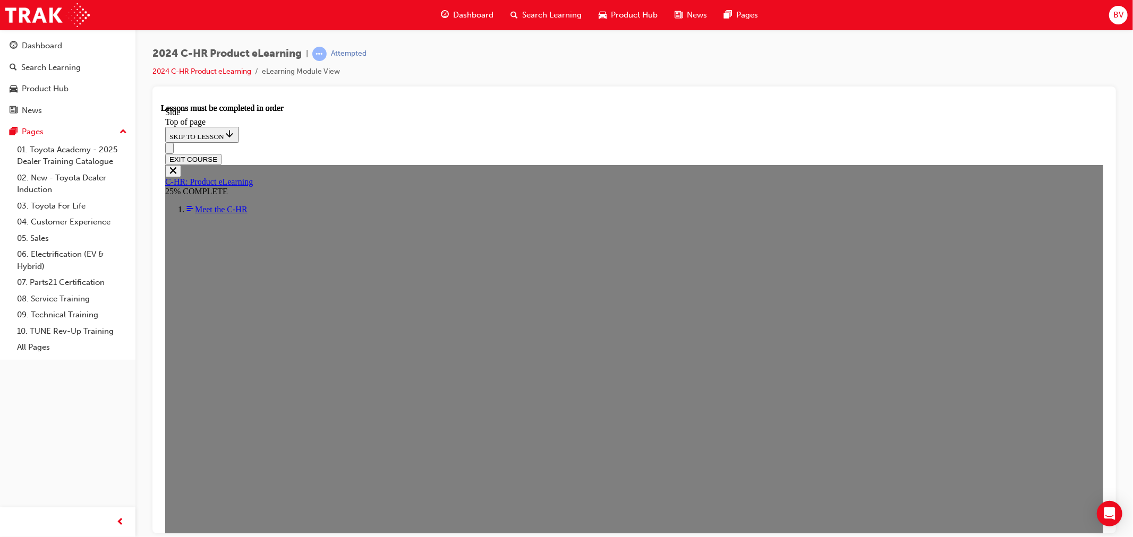
scroll to position [214, 0]
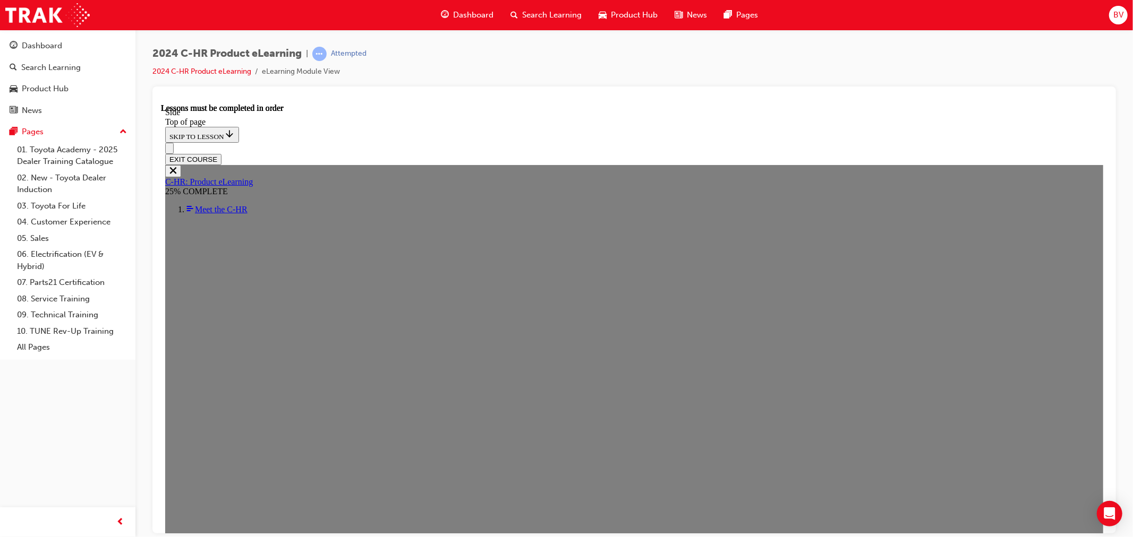
drag, startPoint x: 460, startPoint y: 383, endPoint x: 466, endPoint y: 385, distance: 5.5
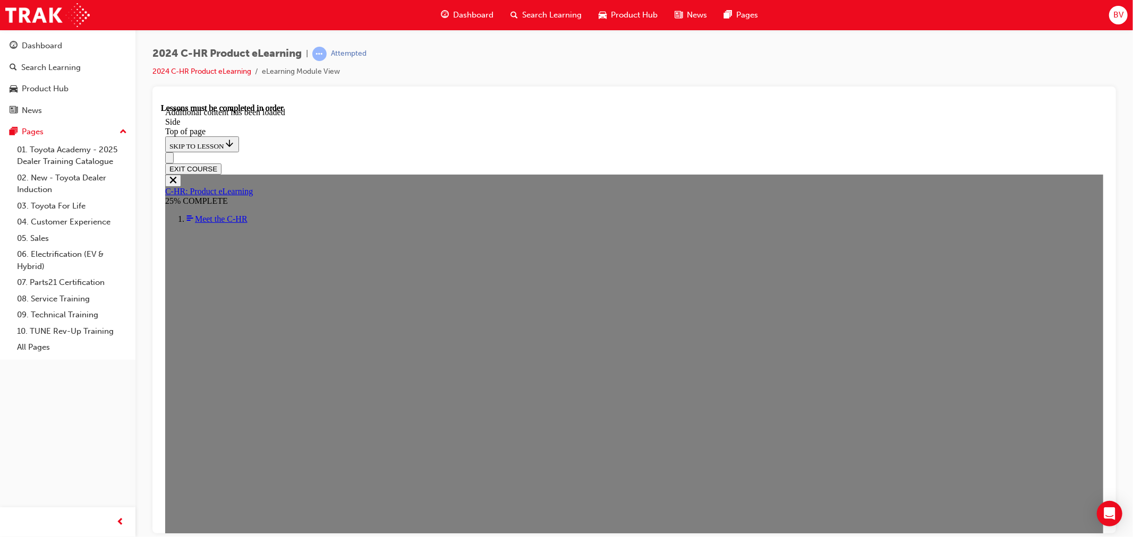
scroll to position [709, 0]
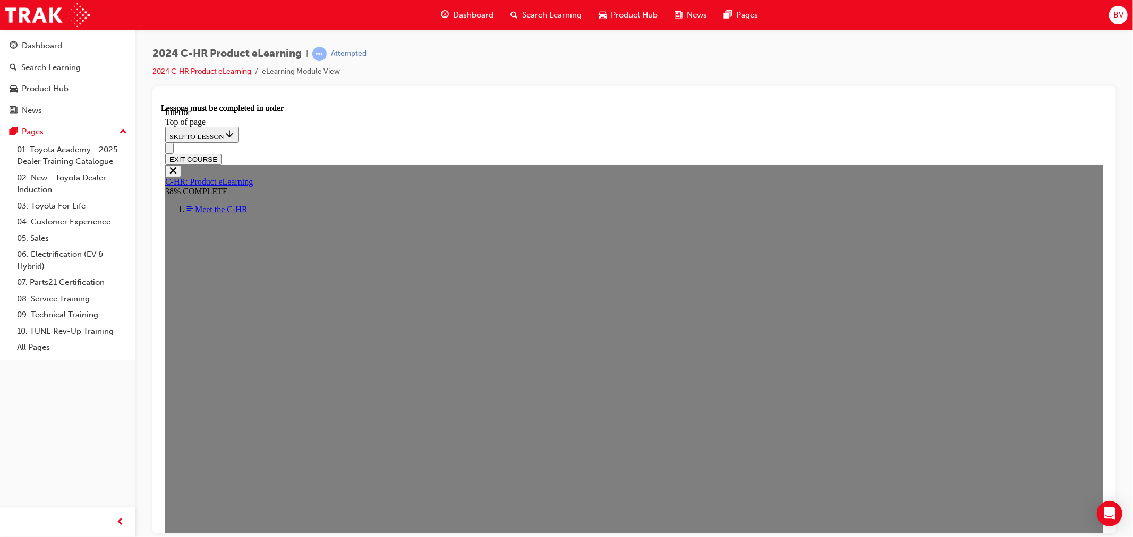
scroll to position [236, 0]
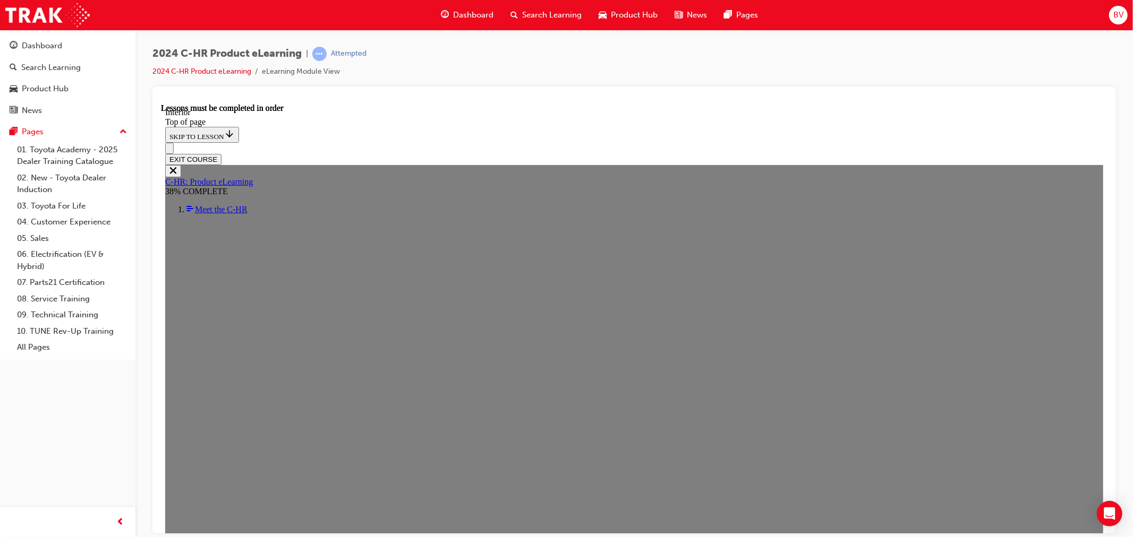
scroll to position [363, 0]
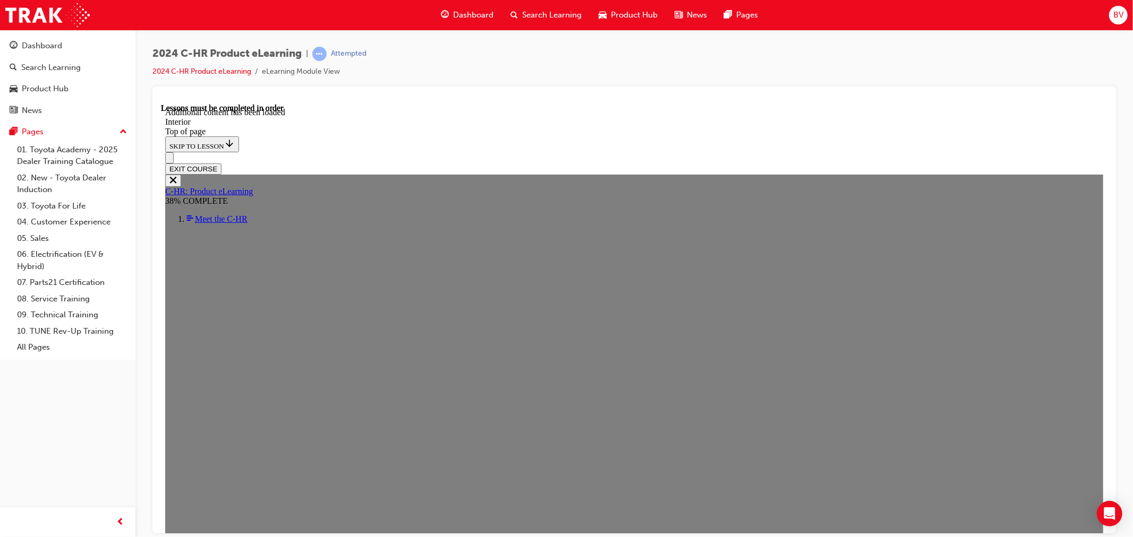
scroll to position [519, 0]
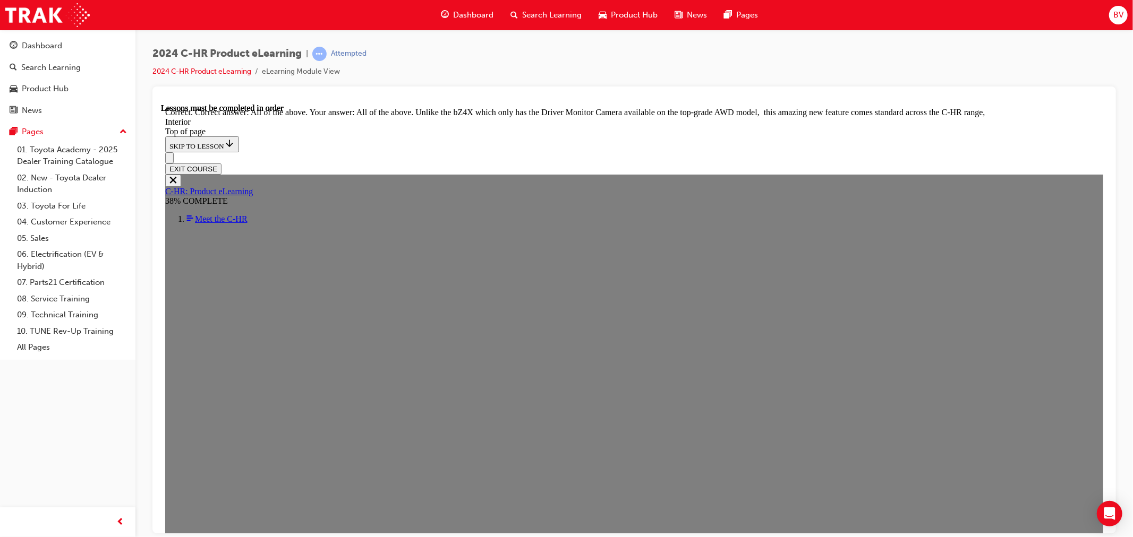
scroll to position [1759, 0]
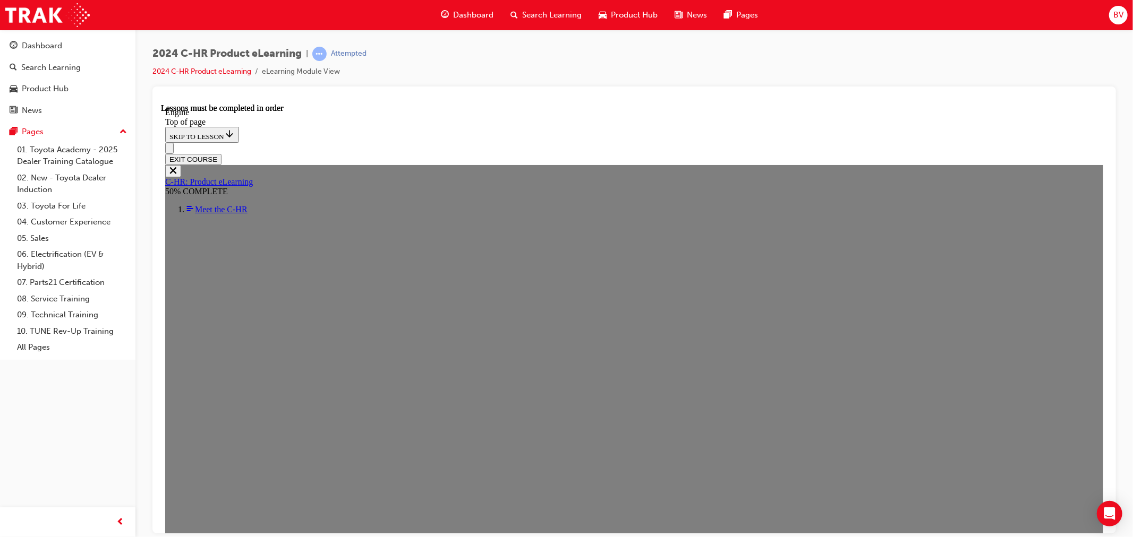
scroll to position [627, 0]
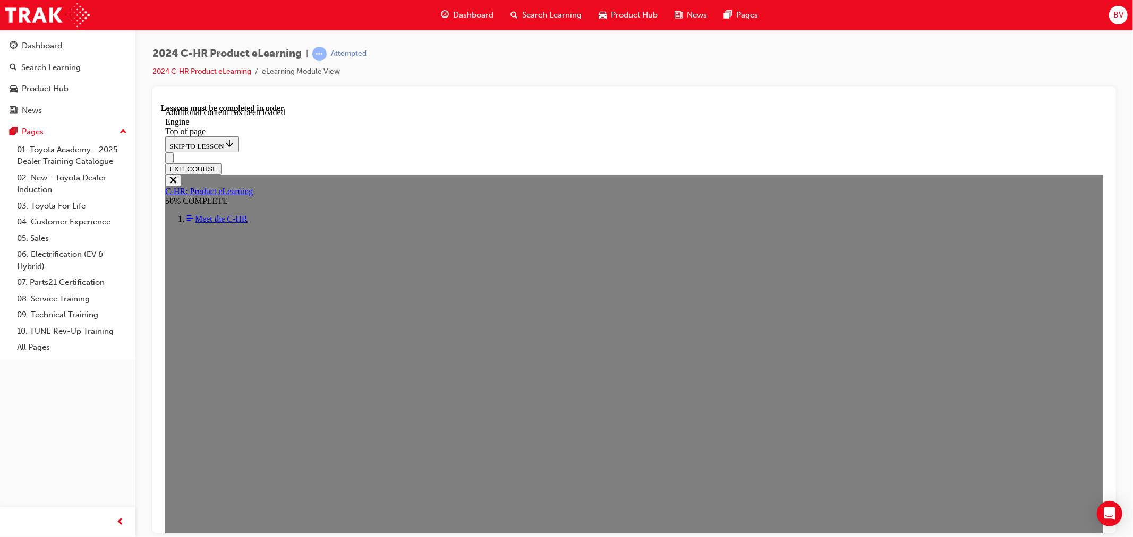
scroll to position [1529, 0]
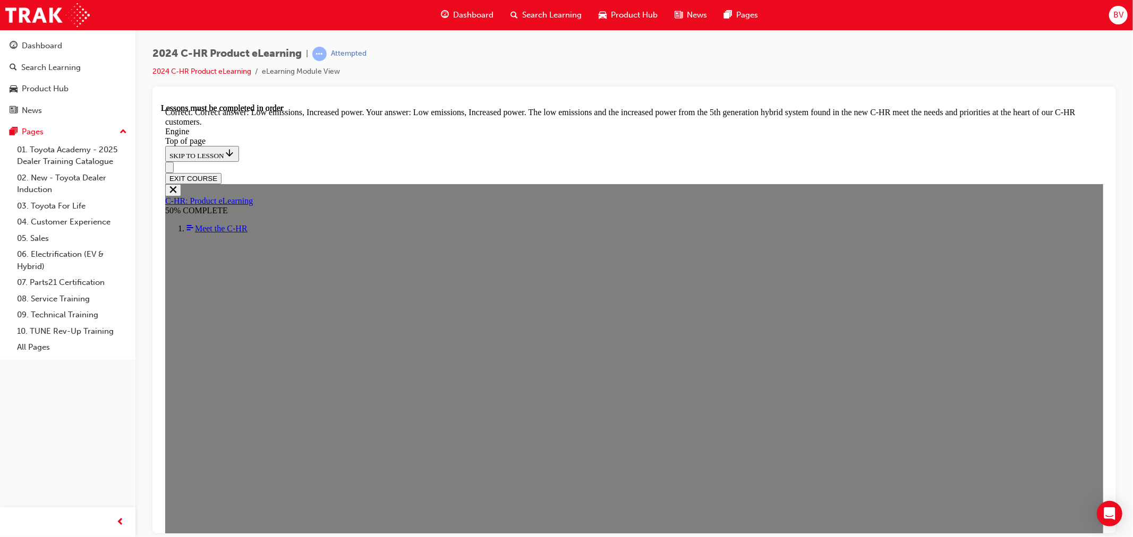
scroll to position [2650, 0]
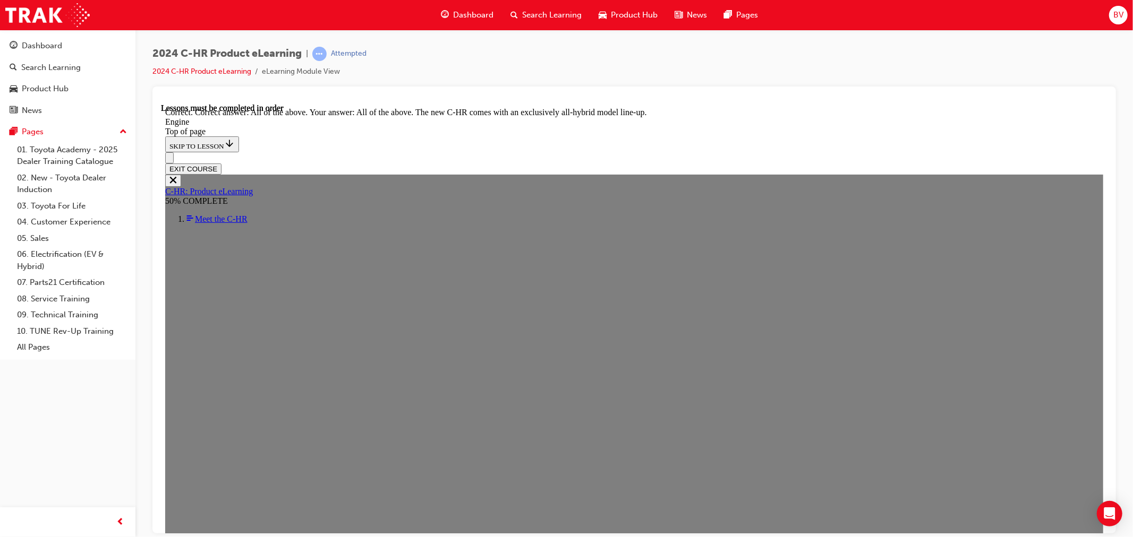
scroll to position [2871, 0]
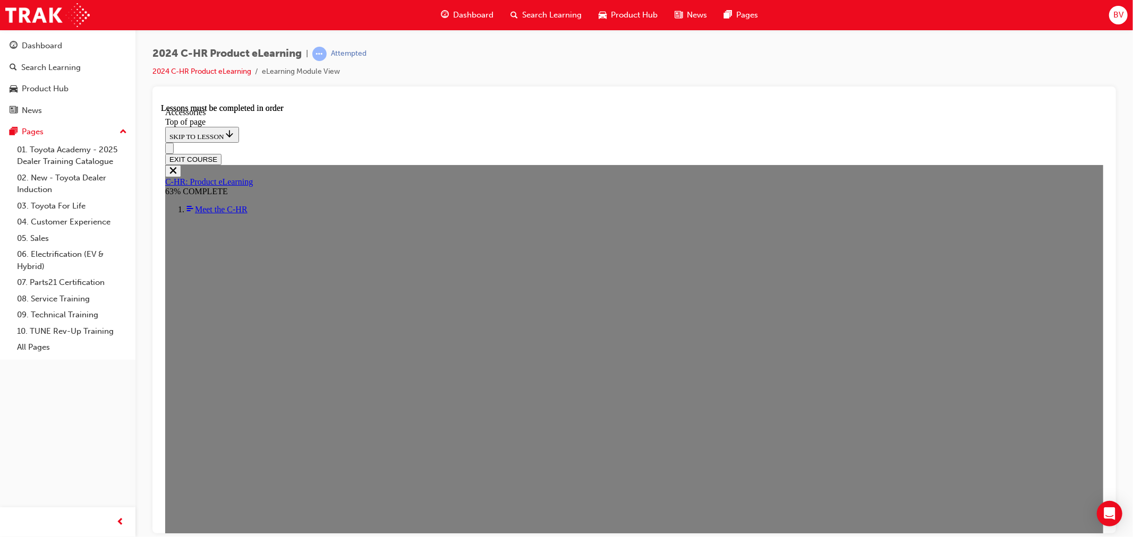
scroll to position [266, 0]
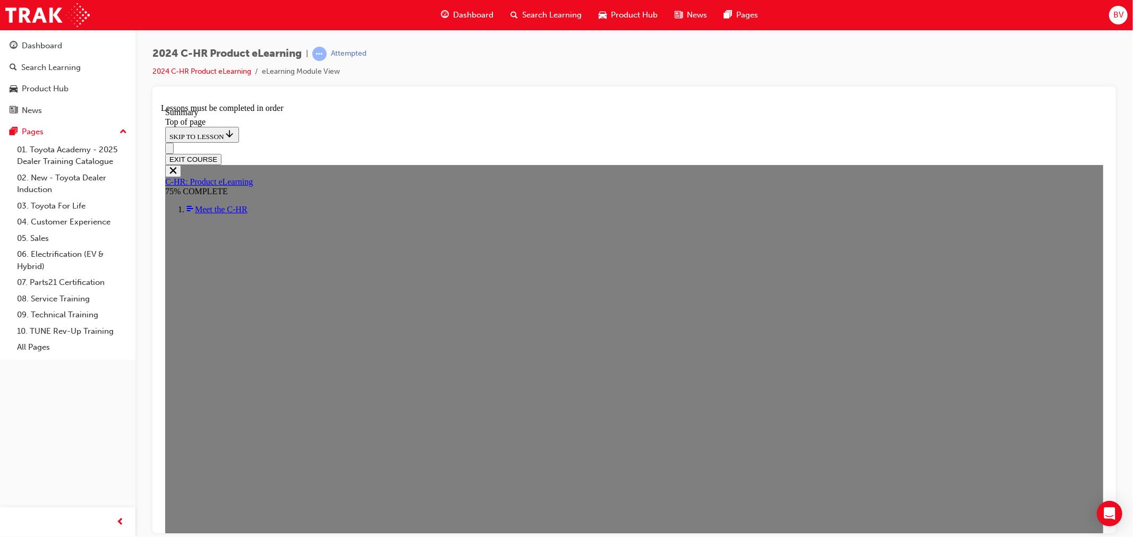
scroll to position [967, 0]
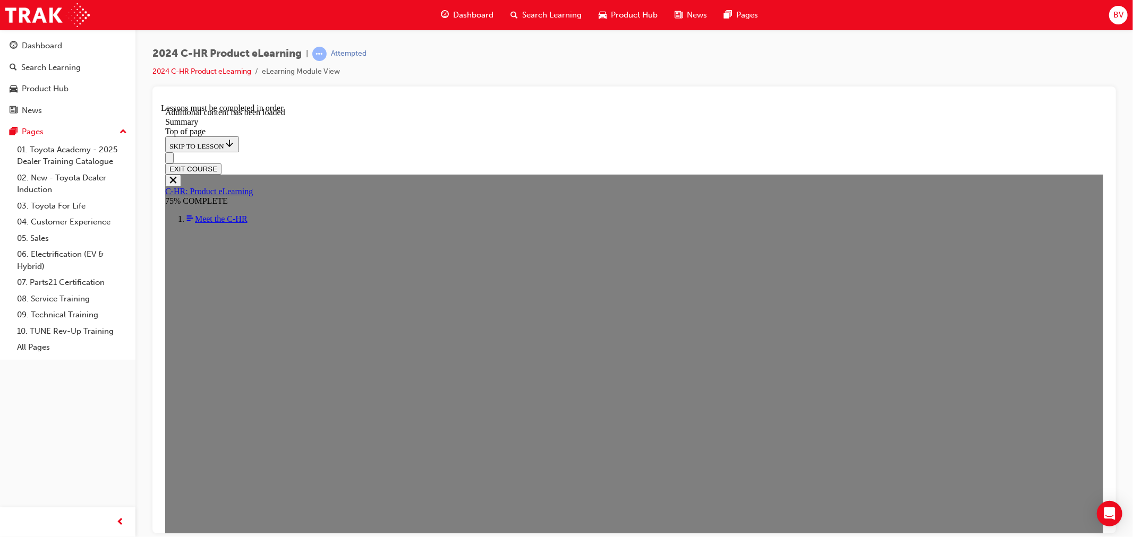
scroll to position [1416, 0]
